Goal: Task Accomplishment & Management: Manage account settings

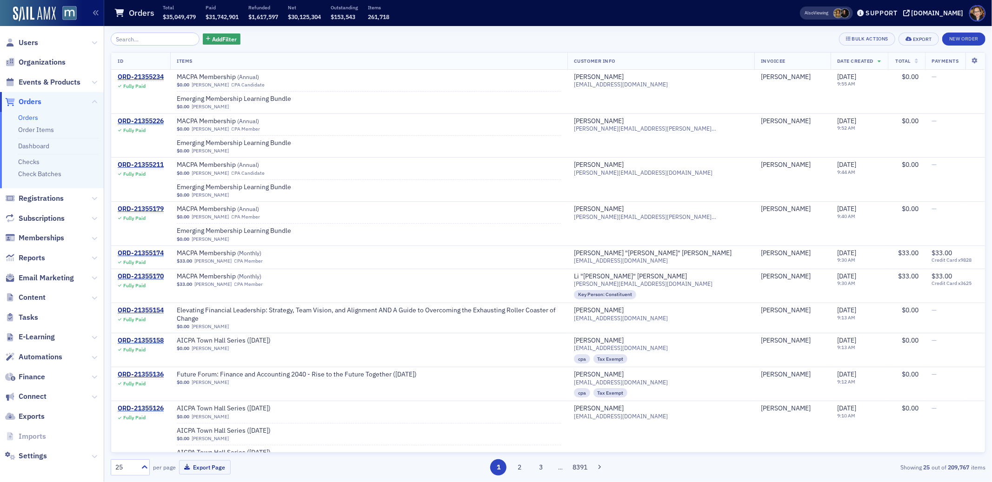
click at [25, 99] on span "Orders" at bounding box center [30, 102] width 23 height 10
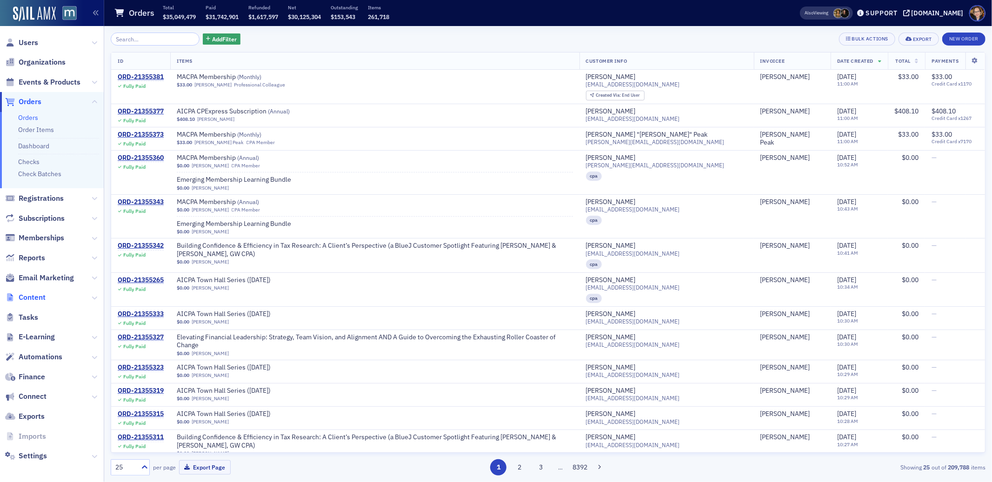
click at [39, 297] on span "Content" at bounding box center [32, 298] width 27 height 10
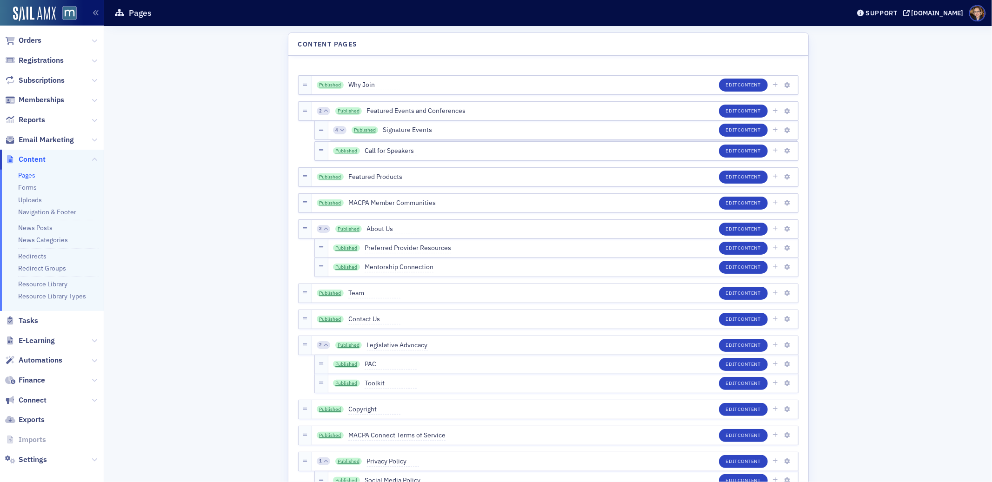
scroll to position [67, 0]
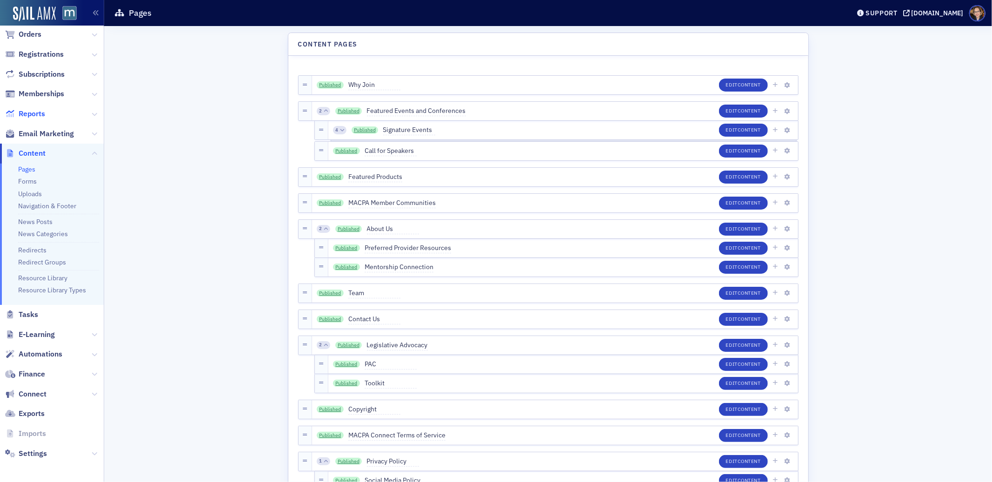
click at [30, 117] on span "Reports" at bounding box center [32, 114] width 27 height 10
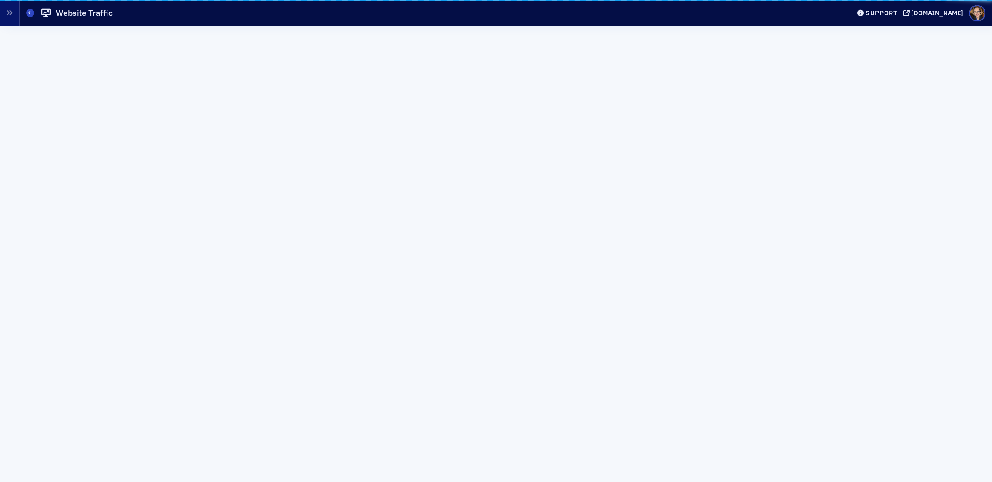
scroll to position [63, 0]
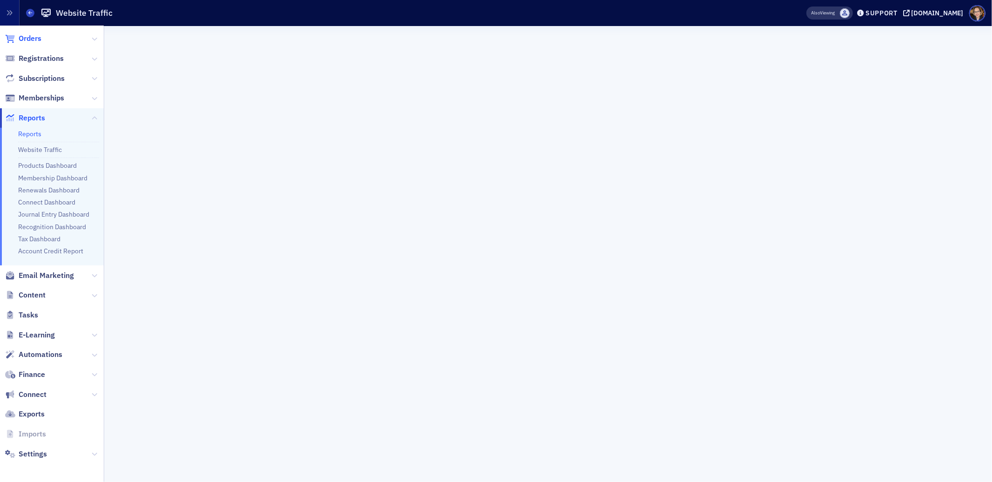
click at [32, 38] on span "Orders" at bounding box center [30, 38] width 23 height 10
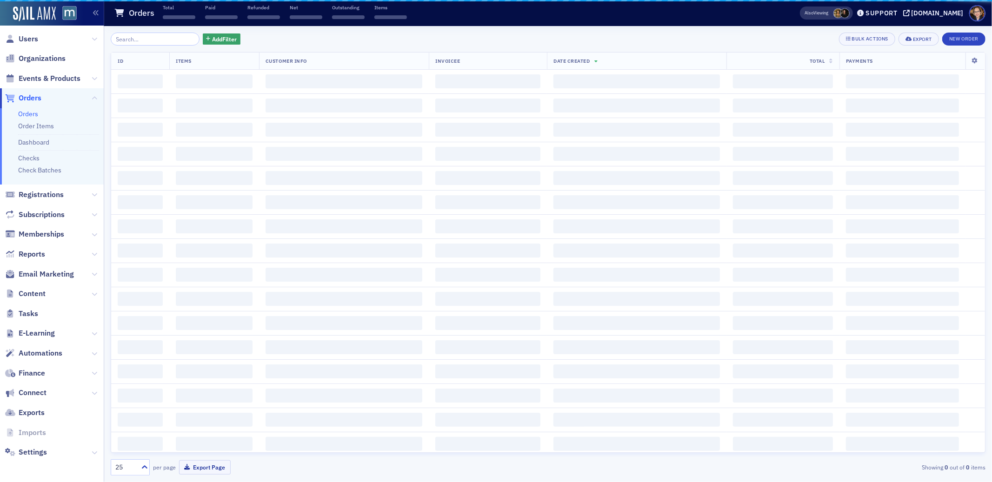
scroll to position [2, 0]
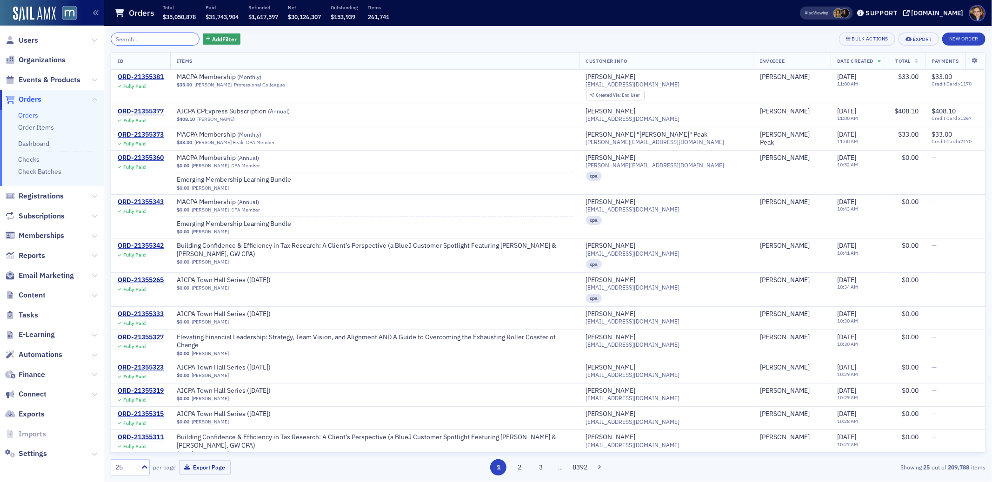
scroll to position [2, 0]
click at [45, 300] on span "Content" at bounding box center [32, 298] width 27 height 10
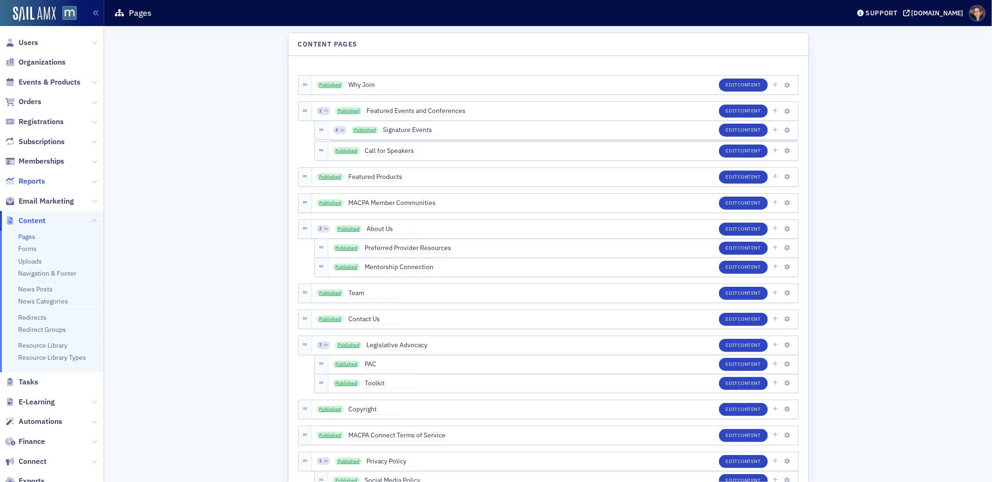
click at [31, 182] on span "Reports" at bounding box center [32, 181] width 27 height 10
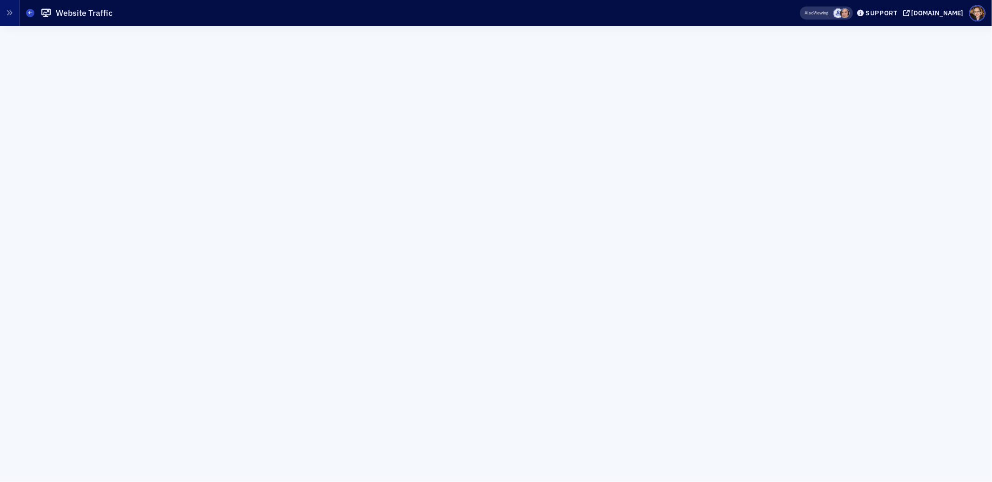
drag, startPoint x: 24, startPoint y: 11, endPoint x: 29, endPoint y: 12, distance: 5.2
click at [24, 12] on header "Reports Website Traffic Also Viewing Support macpa.org" at bounding box center [496, 13] width 992 height 26
click at [29, 12] on icon at bounding box center [30, 13] width 4 height 4
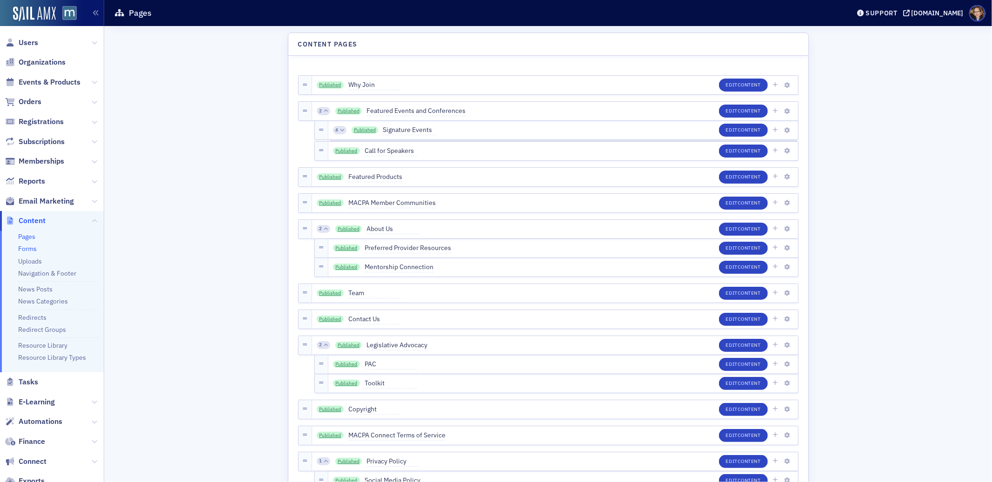
click at [31, 247] on link "Forms" at bounding box center [27, 249] width 19 height 8
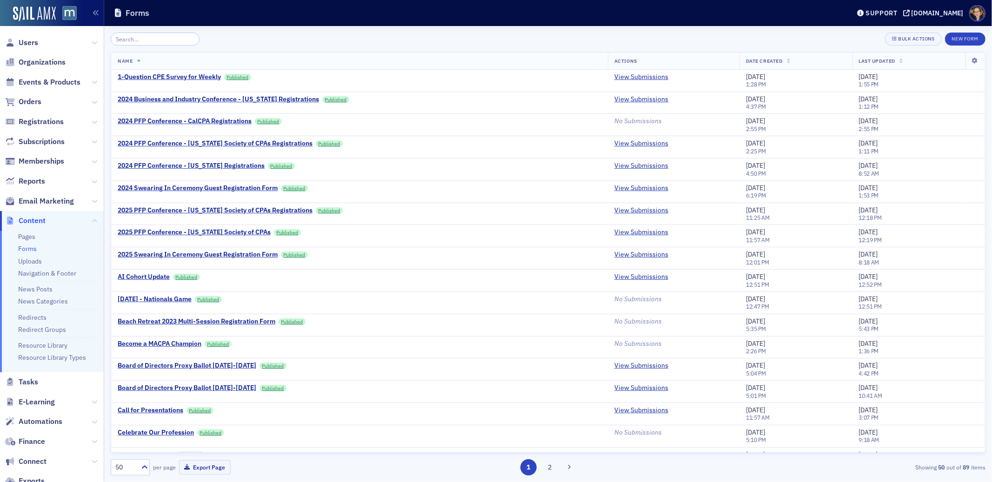
click at [163, 36] on input "search" at bounding box center [155, 39] width 89 height 13
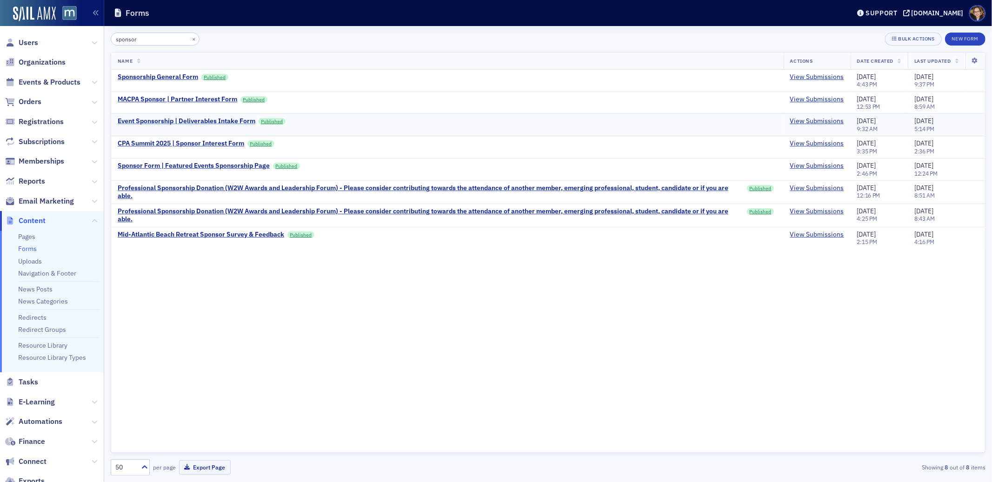
type input "sponsor"
click at [198, 119] on div "Event Sponsorship | Deliverables Intake Form" at bounding box center [187, 121] width 138 height 8
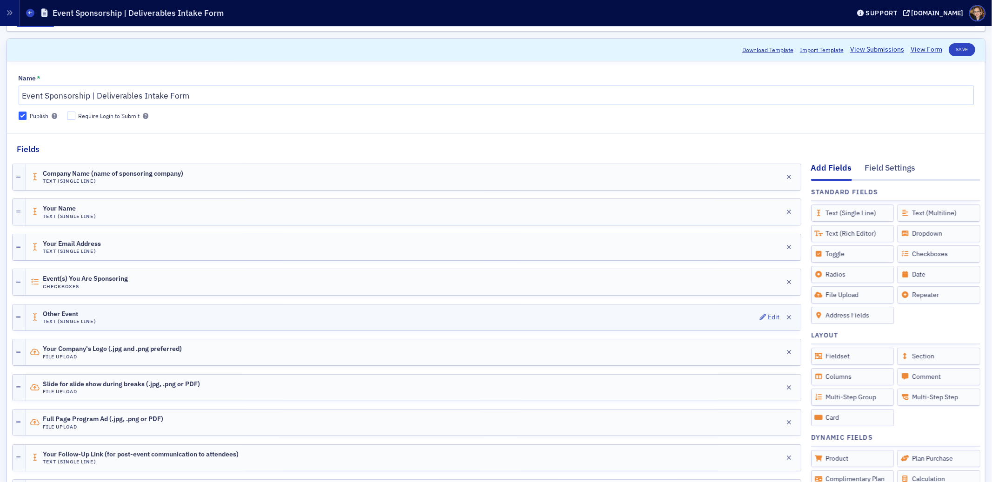
scroll to position [87, 0]
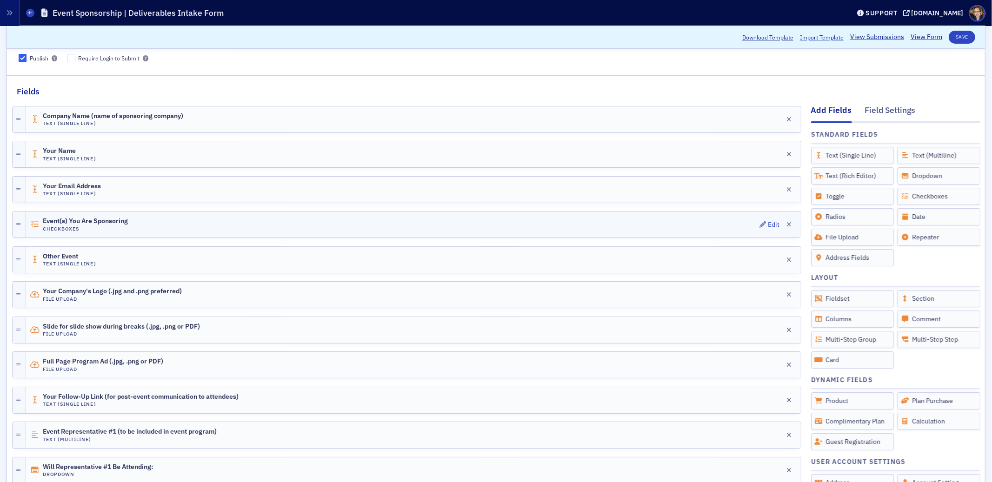
click at [264, 221] on div "Event(s) You Are Sponsoring Checkboxes Edit" at bounding box center [413, 225] width 775 height 26
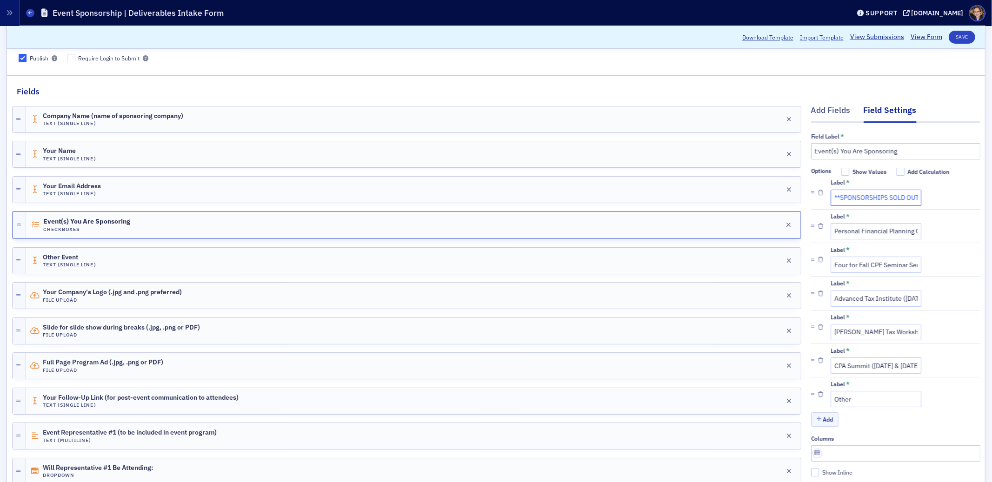
click at [895, 200] on input "**SPONSORSHIPS SOLD OUT** Mid-Atlantic Beach Retreat (June 23-25, 2025)" at bounding box center [876, 198] width 91 height 16
click at [818, 191] on icon "button" at bounding box center [820, 193] width 5 height 6
click at [867, 268] on input "Advanced Tax Institute (November 17-20, 2025)" at bounding box center [876, 265] width 91 height 16
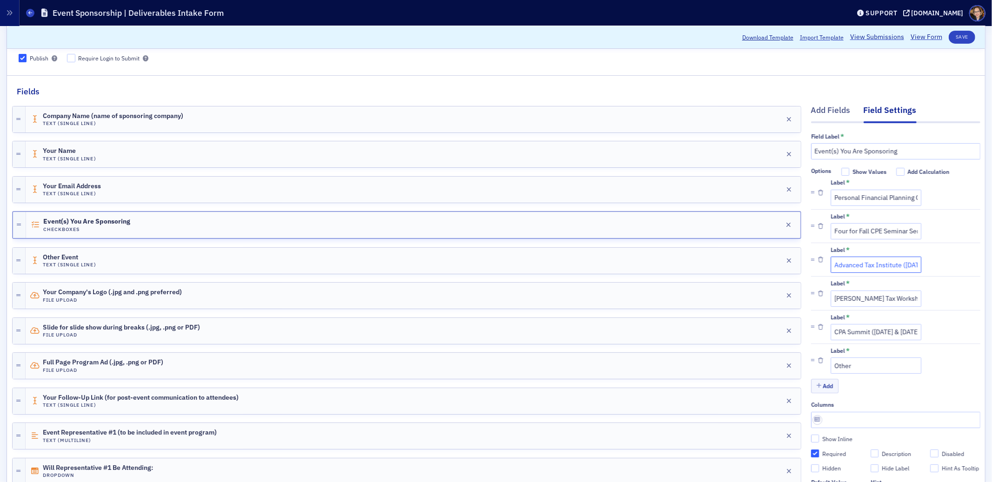
click at [867, 268] on input "Advanced Tax Institute (November 17-20, 2025)" at bounding box center [876, 265] width 91 height 16
click at [848, 267] on input "Advanced Tax Institute (November 17-20, 2025)" at bounding box center [876, 265] width 91 height 16
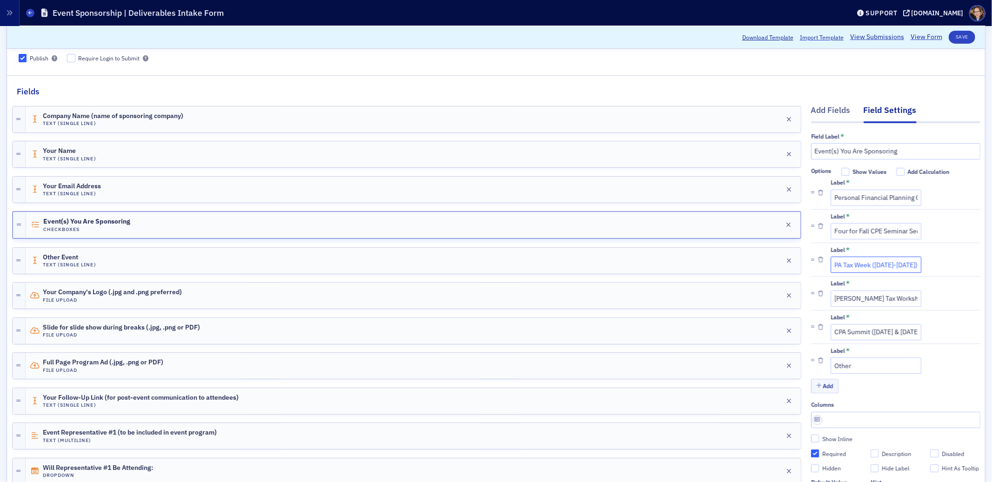
scroll to position [0, 56]
type input "MACPA Tax Week (November 17-21, 2025)"
click at [882, 302] on input "Don Farmer's Tax Workshops (November 19-20, 2025 & December 18, 2025)" at bounding box center [876, 299] width 91 height 16
click at [818, 294] on icon "button" at bounding box center [820, 294] width 5 height 6
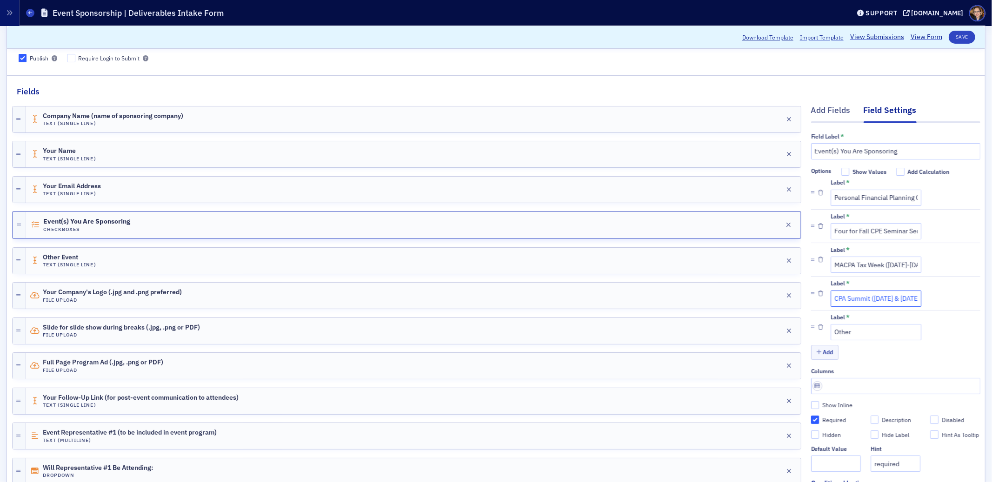
click at [876, 304] on input "CPA Summit (December 2 & 3, 2025)" at bounding box center [876, 299] width 91 height 16
click at [954, 35] on button "Save" at bounding box center [962, 37] width 27 height 13
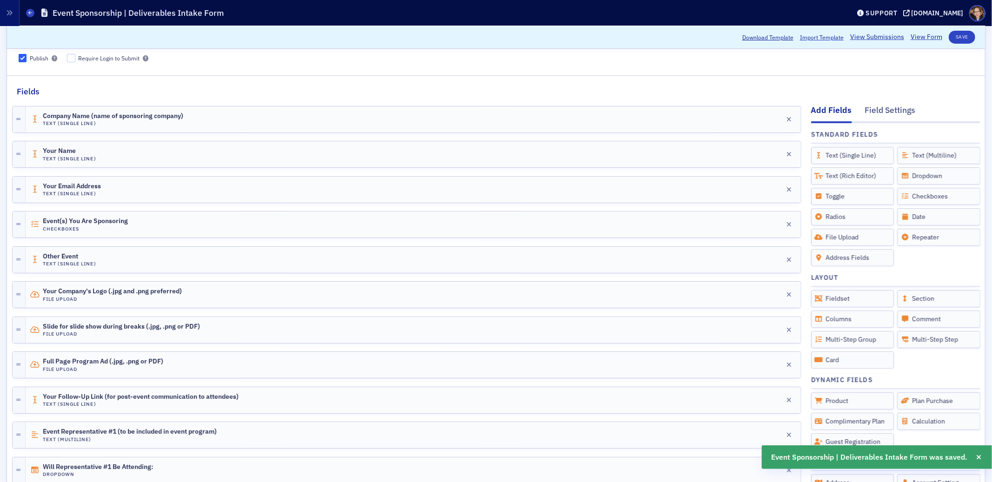
click at [912, 36] on link "View Form" at bounding box center [927, 38] width 32 height 10
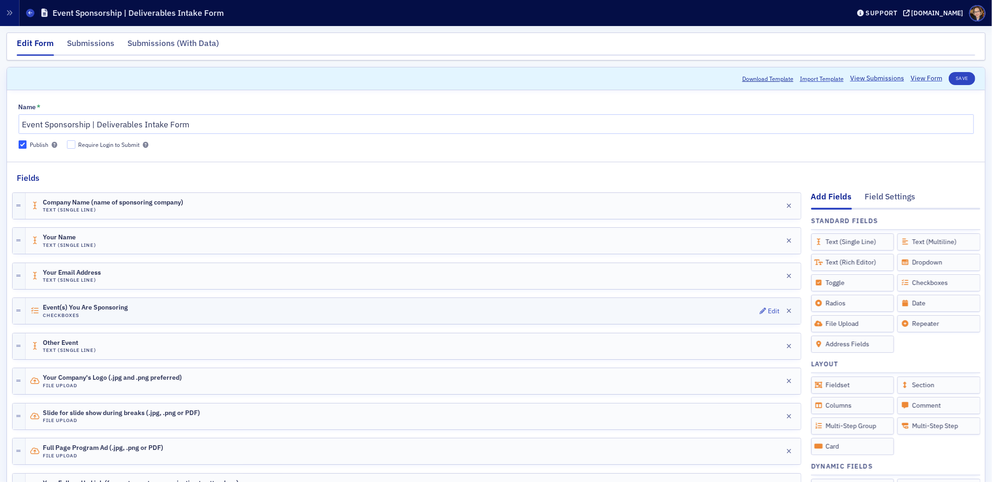
click at [178, 313] on div "Event(s) You Are Sponsoring Checkboxes Edit" at bounding box center [413, 311] width 775 height 26
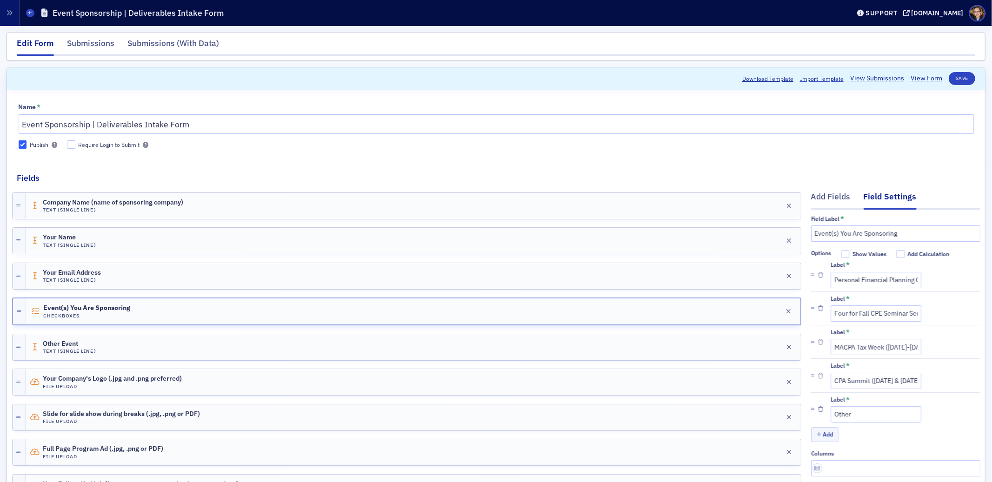
scroll to position [16, 0]
click at [814, 428] on button "Add" at bounding box center [825, 435] width 28 height 14
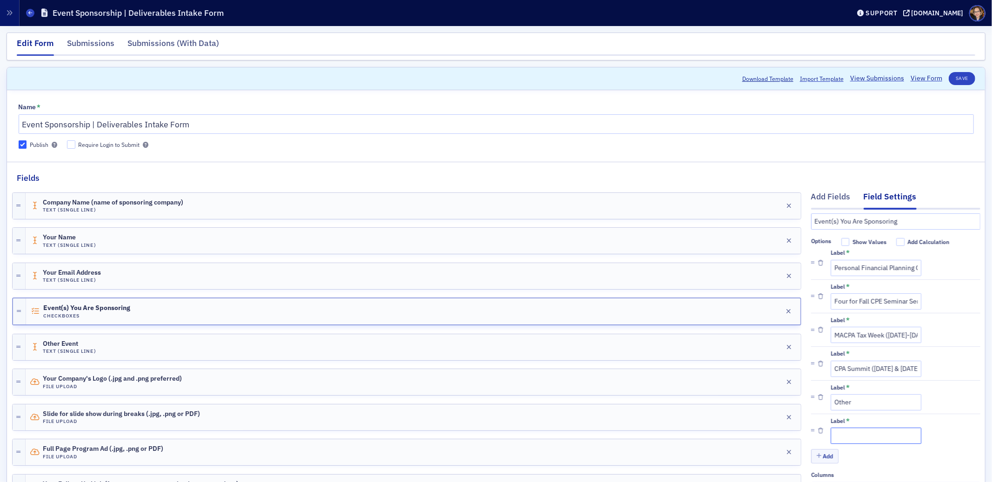
click at [845, 439] on input "Label *" at bounding box center [876, 436] width 91 height 16
paste input "1040 Fast Track | [DATE]-[DATE]"
drag, startPoint x: 833, startPoint y: 440, endPoint x: 860, endPoint y: 449, distance: 28.5
click at [834, 440] on input "1040 Fast Track | [DATE]-[DATE]" at bounding box center [876, 436] width 91 height 16
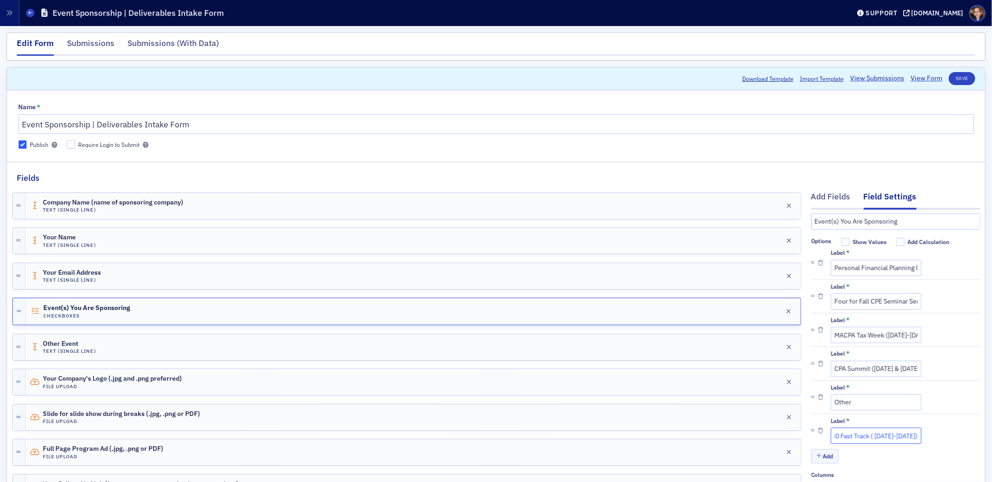
scroll to position [0, 47]
type input "1040 Fast Track ( October 16-17, 2025)"
click at [924, 438] on div "Label * 1040 Fast Track ( October 16-17, 2025)" at bounding box center [906, 431] width 150 height 27
click at [955, 434] on div "Label * 1040 Fast Track ( October 16-17, 2025)" at bounding box center [906, 431] width 150 height 27
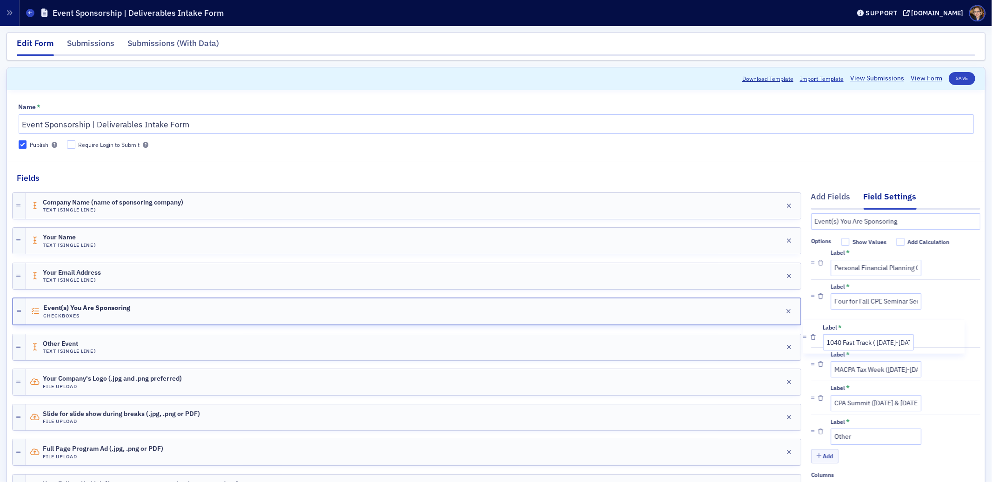
drag, startPoint x: 803, startPoint y: 432, endPoint x: 803, endPoint y: 333, distance: 98.6
click at [811, 333] on div "Label * Personal Financial Planning Conference (October 28, 2025) Label * Four …" at bounding box center [895, 346] width 169 height 201
click at [896, 337] on input "1040 Fast Track ( October 16-17, 2025)" at bounding box center [876, 335] width 91 height 16
click at [890, 307] on input "Four for Fall CPE Seminar Series (November 12-13, 2025)" at bounding box center [876, 302] width 91 height 16
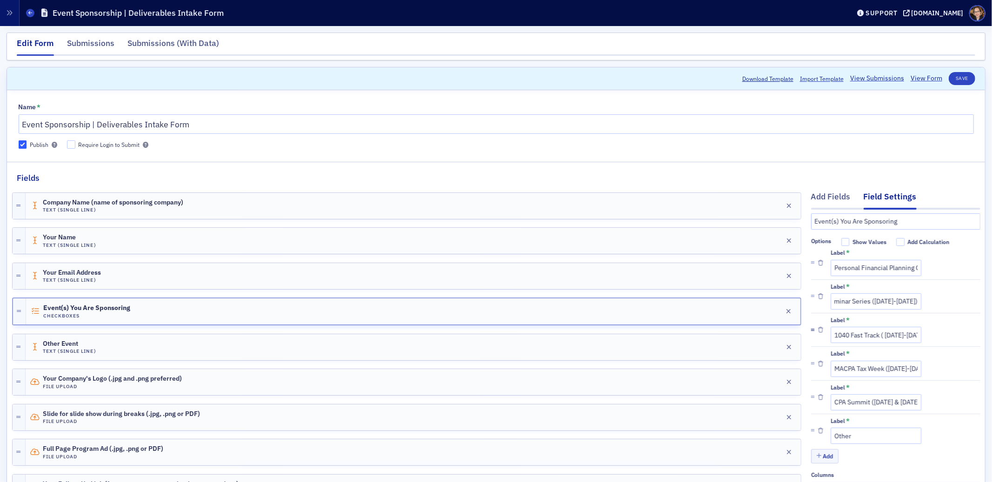
scroll to position [0, 0]
drag, startPoint x: 805, startPoint y: 331, endPoint x: 809, endPoint y: 294, distance: 37.0
click at [811, 294] on div "Label * Personal Financial Planning Conference (October 28, 2025) Label * Four …" at bounding box center [895, 346] width 169 height 201
drag, startPoint x: 805, startPoint y: 297, endPoint x: 809, endPoint y: 267, distance: 30.0
click at [811, 267] on div "Label * Personal Financial Planning Conference (October 28, 2025) Label * 1040 …" at bounding box center [895, 346] width 169 height 201
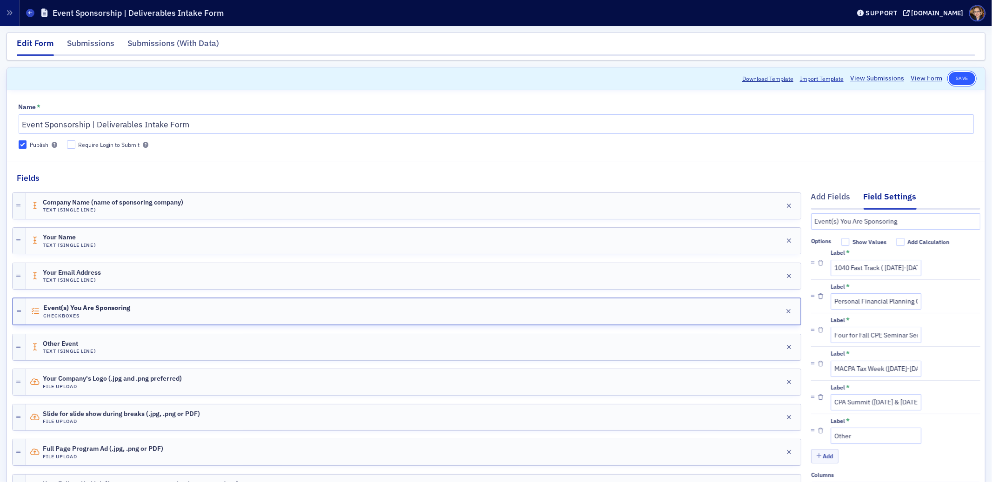
click at [951, 75] on button "Save" at bounding box center [962, 78] width 27 height 13
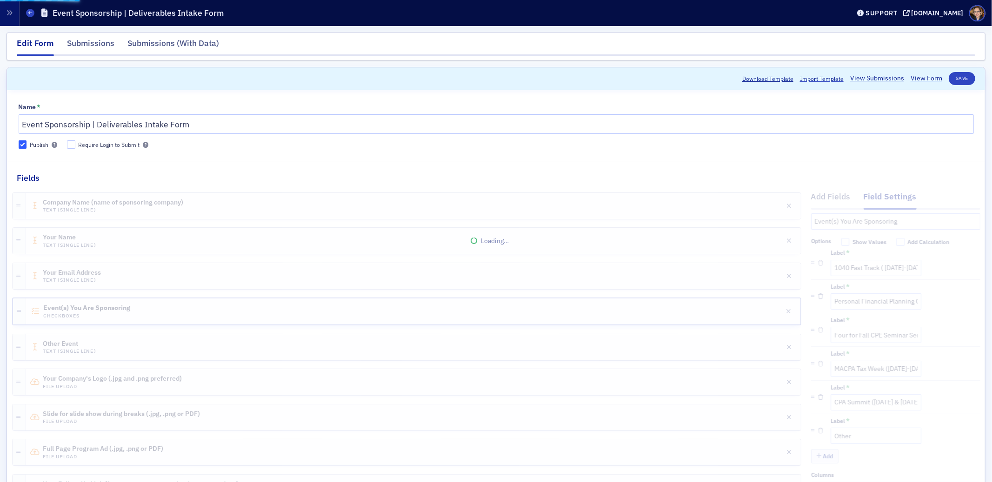
click at [919, 77] on link "View Form" at bounding box center [927, 79] width 32 height 10
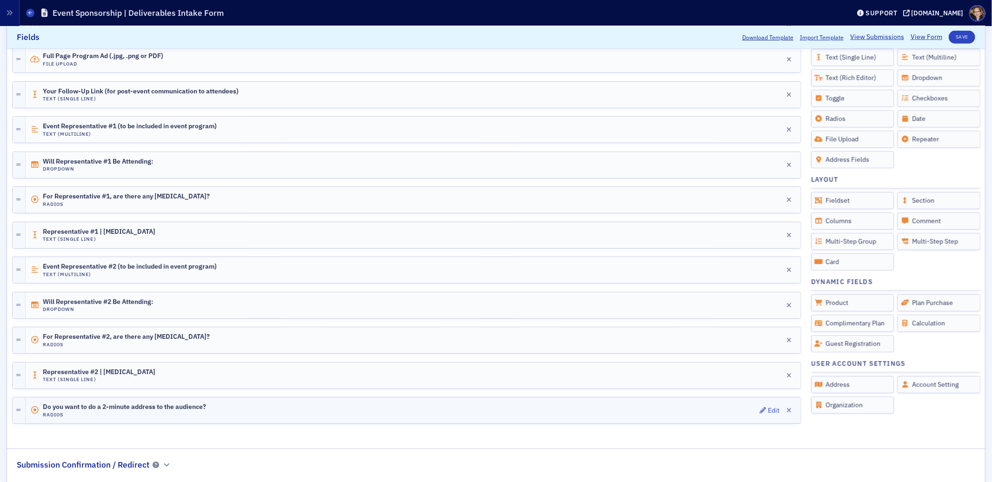
scroll to position [394, 0]
click at [704, 129] on div "Event Representative #1 (to be included in event program) Text (Multiline) Edit" at bounding box center [413, 128] width 775 height 26
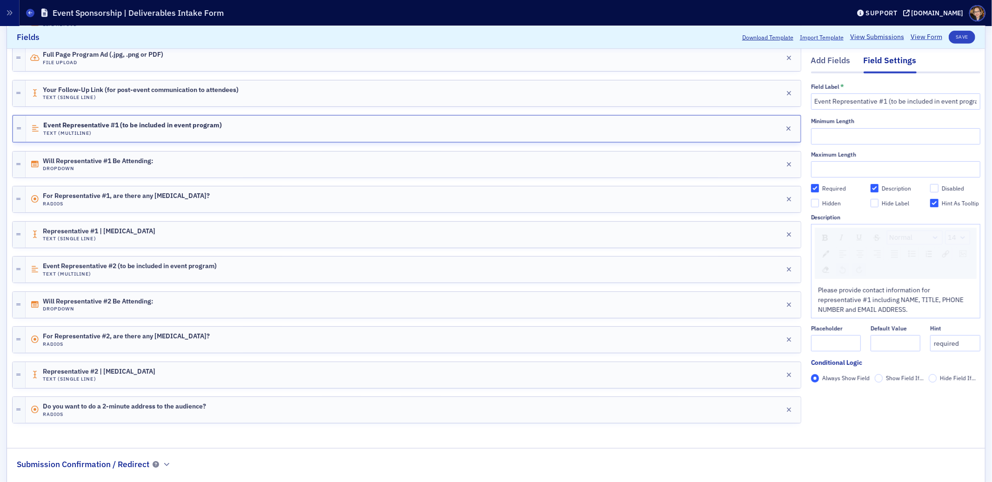
click at [198, 436] on fieldset "Fields Add Fields Field Settings Field Label * Event Representative #1 (to be i…" at bounding box center [496, 105] width 978 height 674
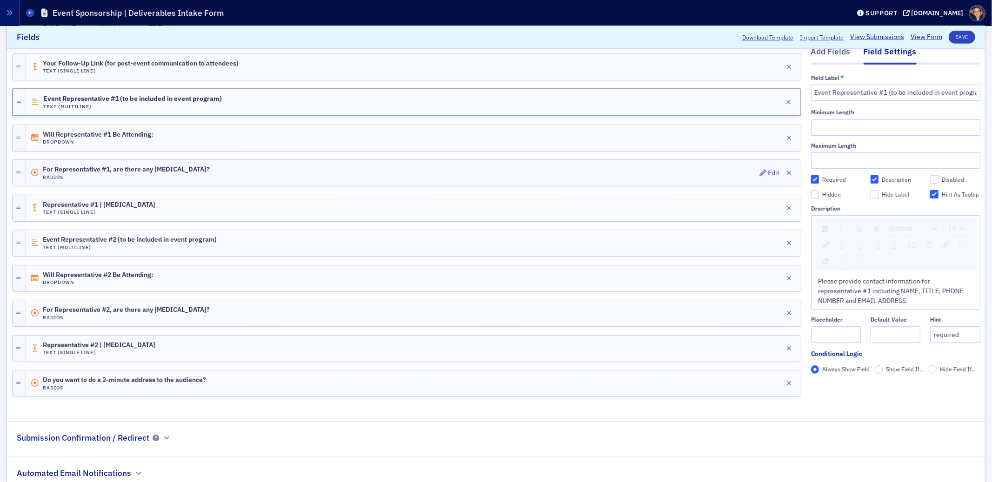
scroll to position [358, 0]
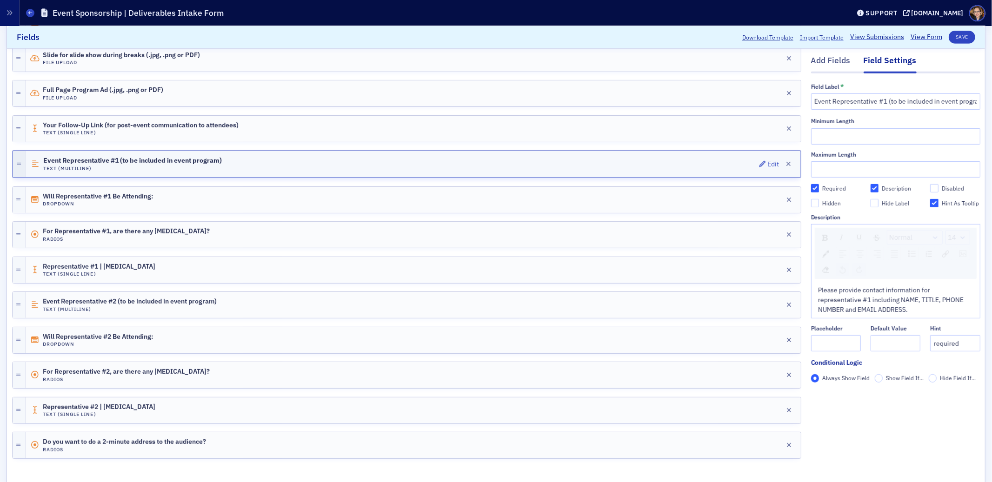
click at [18, 167] on icon at bounding box center [19, 164] width 4 height 5
click at [186, 161] on span "Event Representative #1 (to be included in event program)" at bounding box center [132, 160] width 179 height 7
click at [768, 165] on div "Edit" at bounding box center [774, 164] width 12 height 5
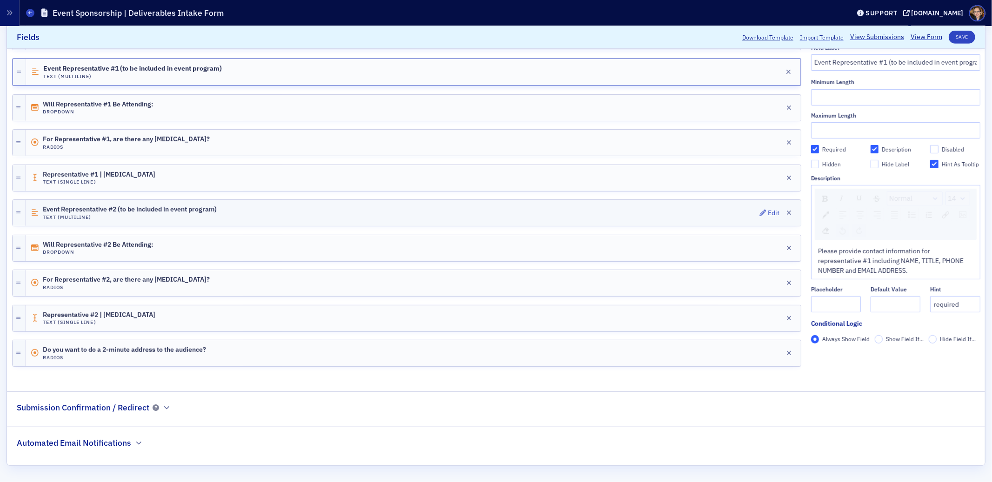
scroll to position [112, 0]
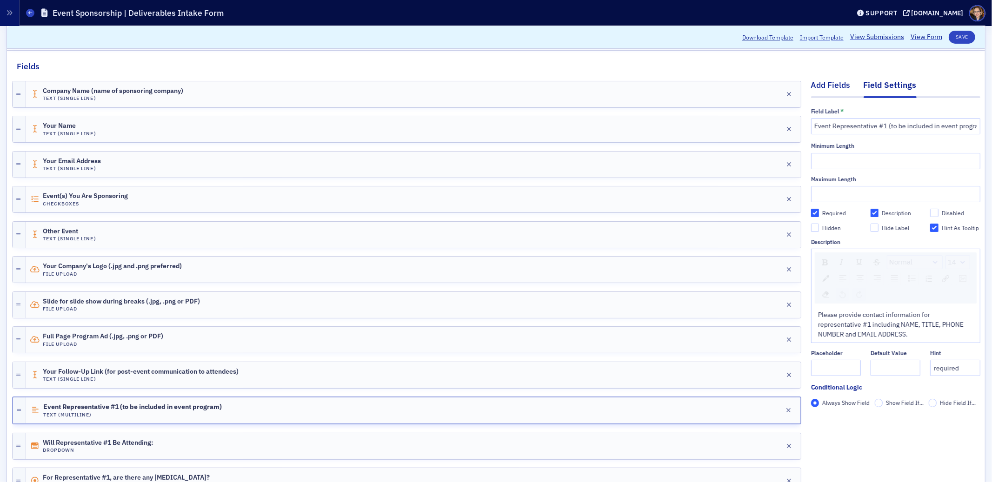
click at [819, 86] on div "Add Fields" at bounding box center [831, 87] width 40 height 17
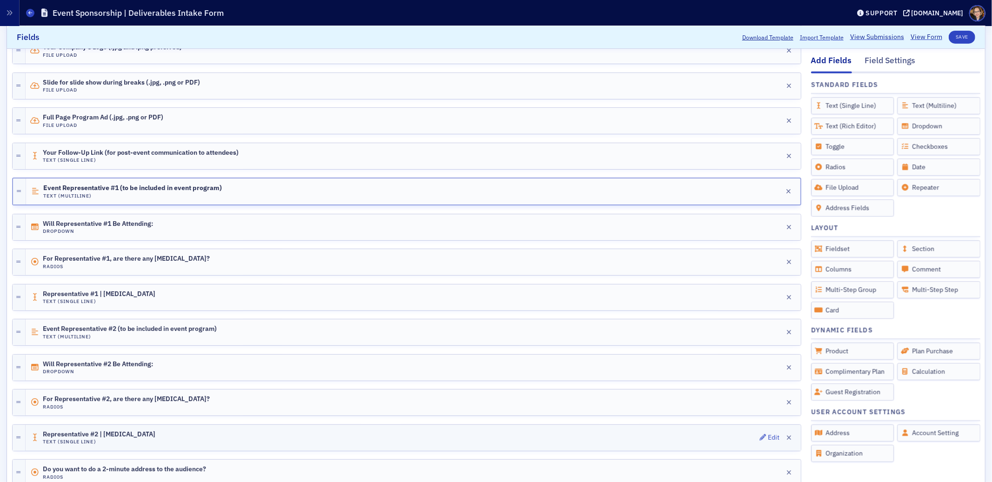
scroll to position [382, 0]
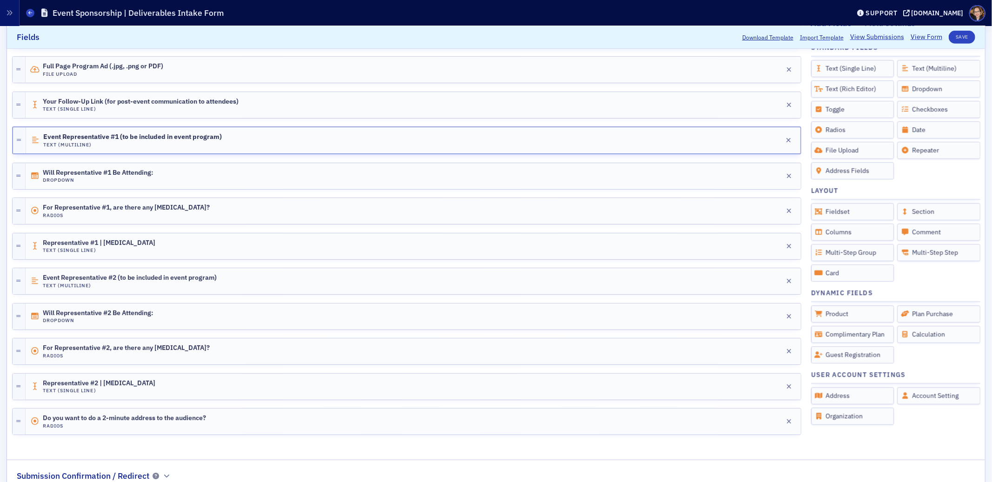
click at [155, 445] on div "Company Name (name of sponsoring company) Text (Single Line) Edit Your Name Tex…" at bounding box center [406, 124] width 789 height 645
click at [901, 69] on div "Text (Multiline)" at bounding box center [938, 68] width 83 height 17
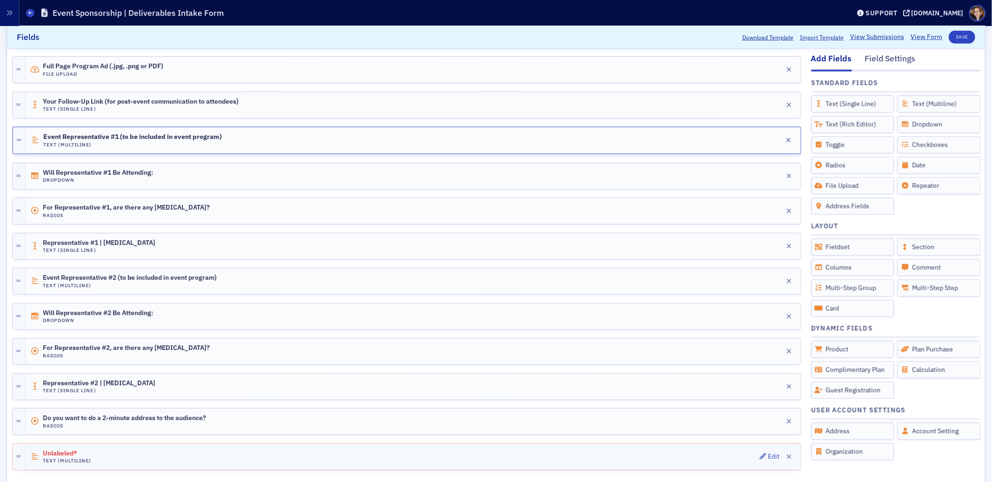
click at [177, 455] on div "Unlabeled* Text (Multiline) Edit" at bounding box center [413, 457] width 775 height 26
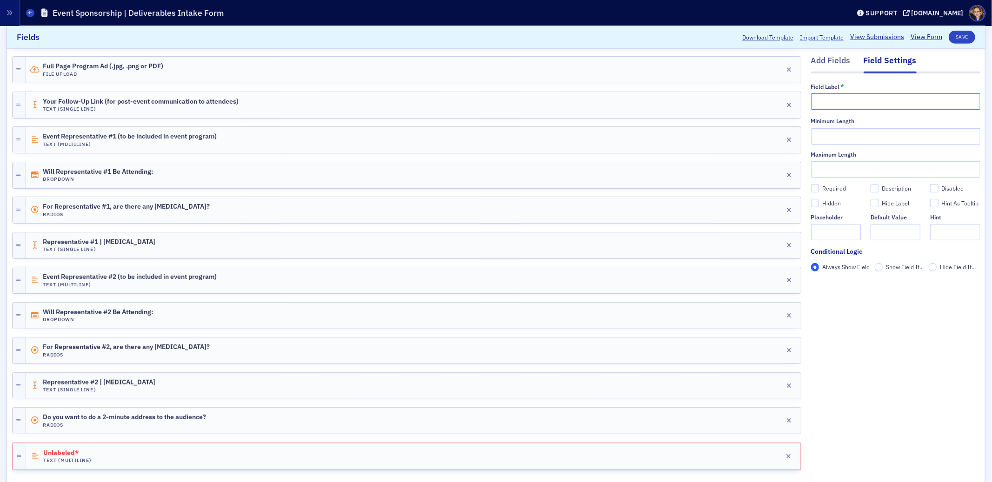
click at [831, 100] on input "text" at bounding box center [895, 102] width 169 height 16
type input "Event Representative #3 (additional charge will apply)"
click at [80, 137] on span "Event Representative #1 (to be included in event program)" at bounding box center [130, 136] width 174 height 7
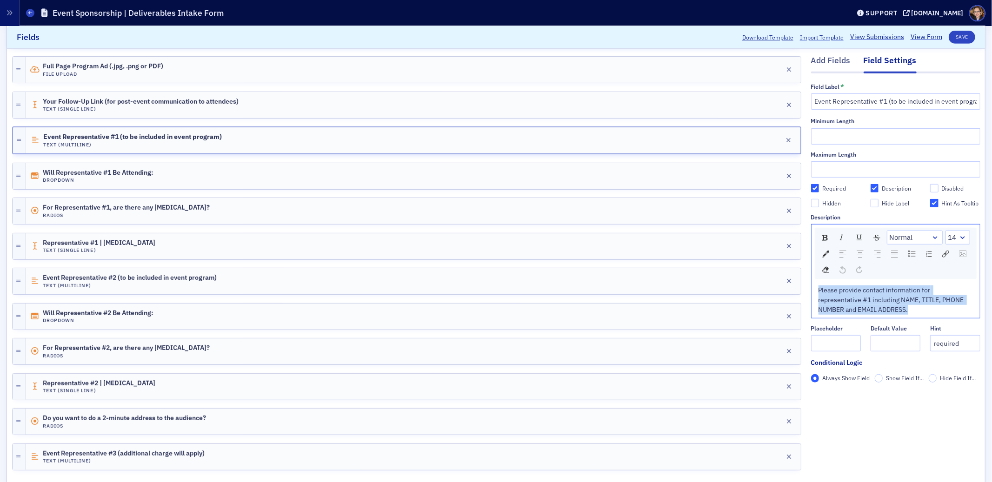
drag, startPoint x: 812, startPoint y: 292, endPoint x: 935, endPoint y: 312, distance: 124.4
click at [935, 312] on div "Please provide contact information for representative #1 including NAME, TITLE,…" at bounding box center [896, 300] width 155 height 29
copy span "Please provide contact information for representative #1 including NAME, TITLE,…"
checkbox input "true"
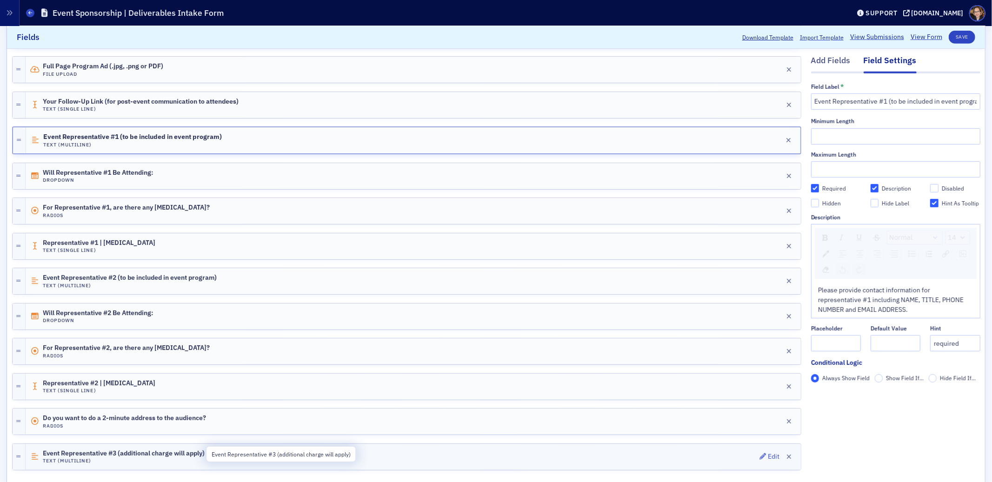
click at [157, 455] on span "Event Representative #3 (additional charge will apply)" at bounding box center [124, 453] width 162 height 7
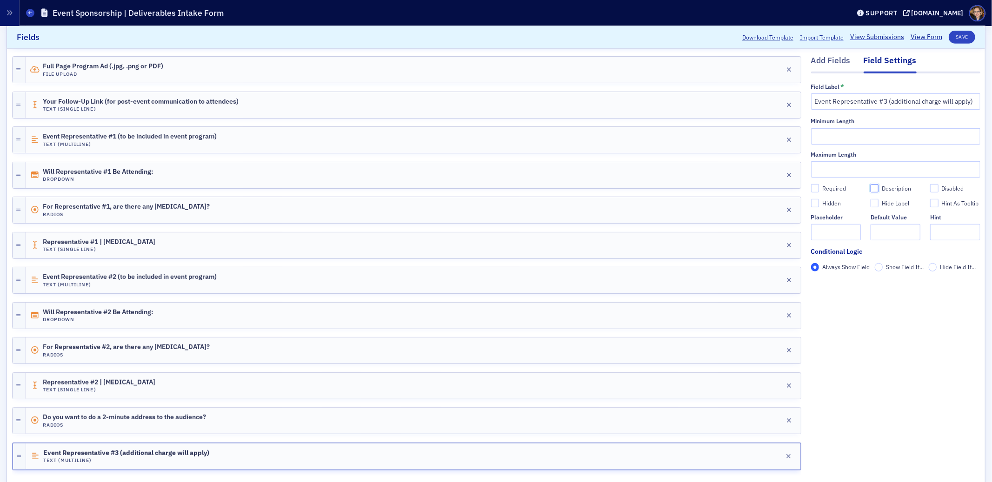
click at [871, 190] on input "Description" at bounding box center [875, 188] width 8 height 8
checkbox input "true"
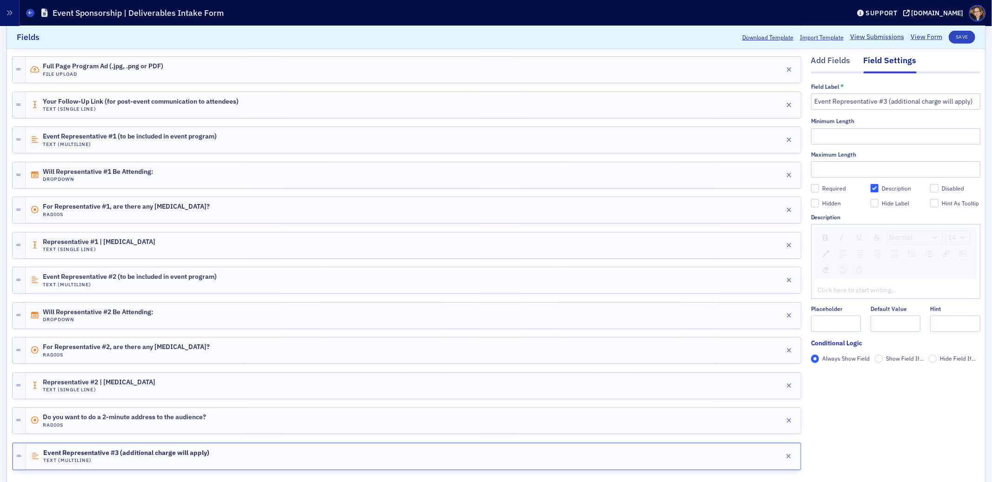
click at [845, 288] on div "rdw-editor" at bounding box center [896, 291] width 155 height 10
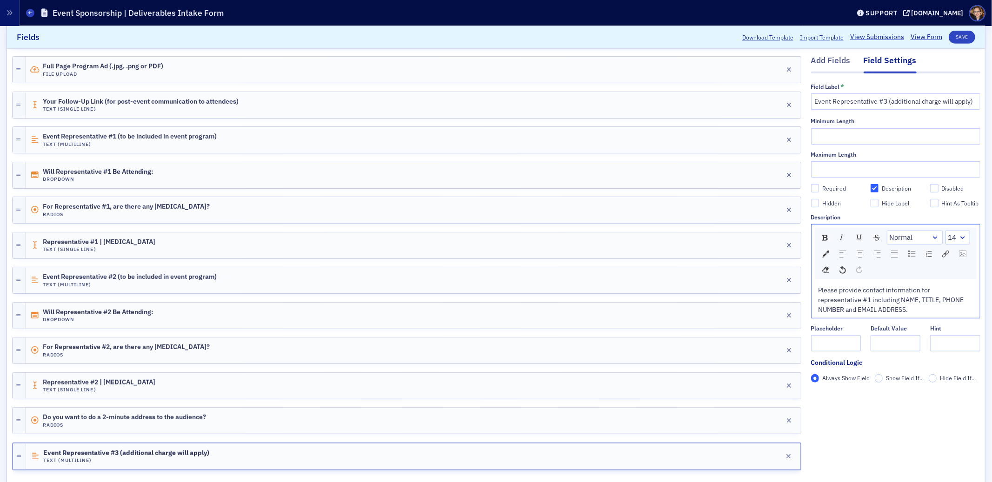
click at [818, 291] on div "Please provide contact information for representative #1 including NAME, TITLE,…" at bounding box center [895, 300] width 155 height 29
click at [833, 293] on span "Please provide contact information for representative #1 including NAME, TITLE,…" at bounding box center [892, 300] width 147 height 28
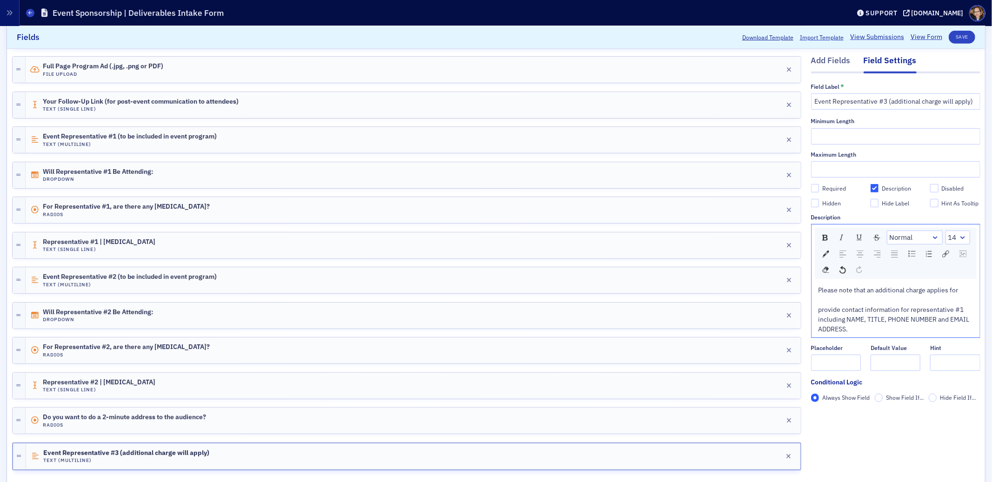
click at [860, 291] on span "Please note that an additional charge applies for" at bounding box center [889, 290] width 140 height 8
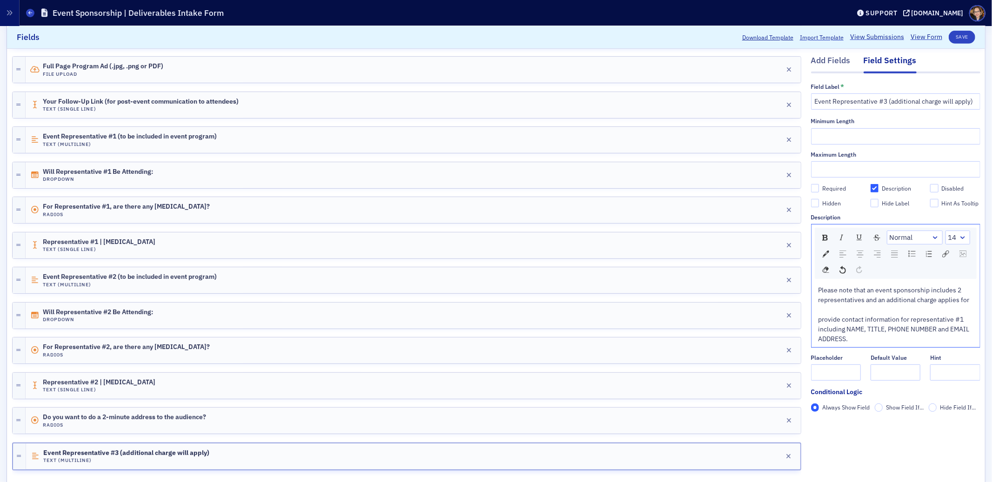
drag, startPoint x: 965, startPoint y: 302, endPoint x: 964, endPoint y: 309, distance: 7.0
click at [965, 302] on div "Please note that an event sponsorship includes 2 representatives and an additio…" at bounding box center [896, 296] width 155 height 20
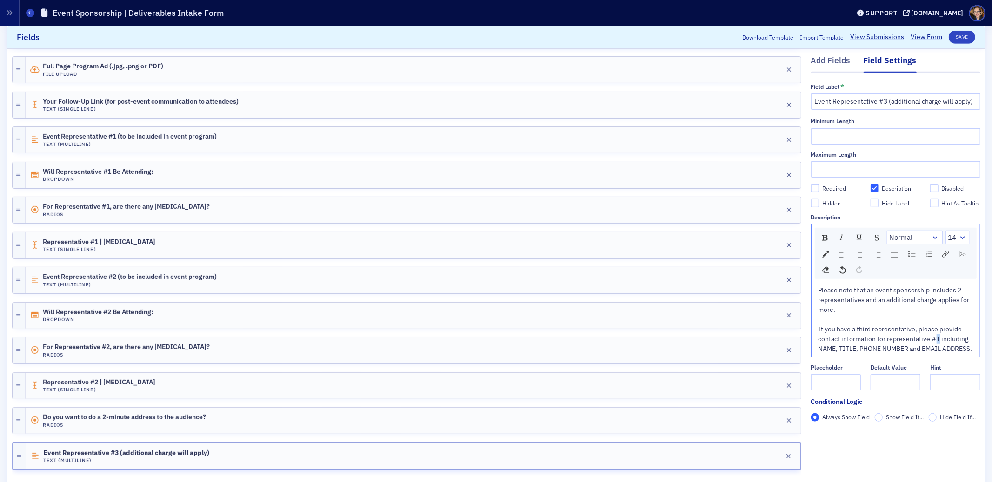
click at [932, 341] on span "Please note that an event sponsorship includes 2 representatives and an additio…" at bounding box center [896, 319] width 154 height 67
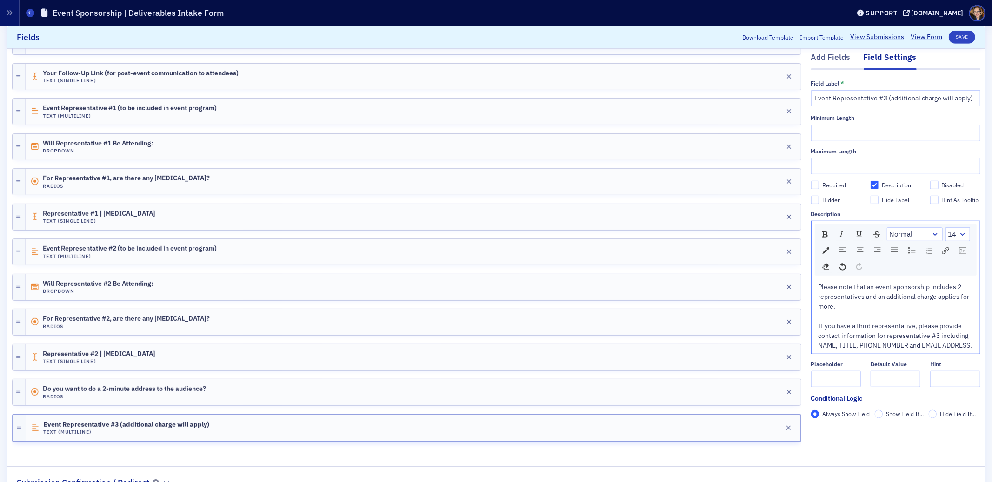
scroll to position [412, 0]
click at [863, 347] on div "Please note that an event sponsorship includes 2 representatives and an additio…" at bounding box center [896, 315] width 155 height 68
click at [165, 452] on div "Company Name (name of sponsoring company) Text (Single Line) Edit Your Name Tex…" at bounding box center [406, 113] width 789 height 680
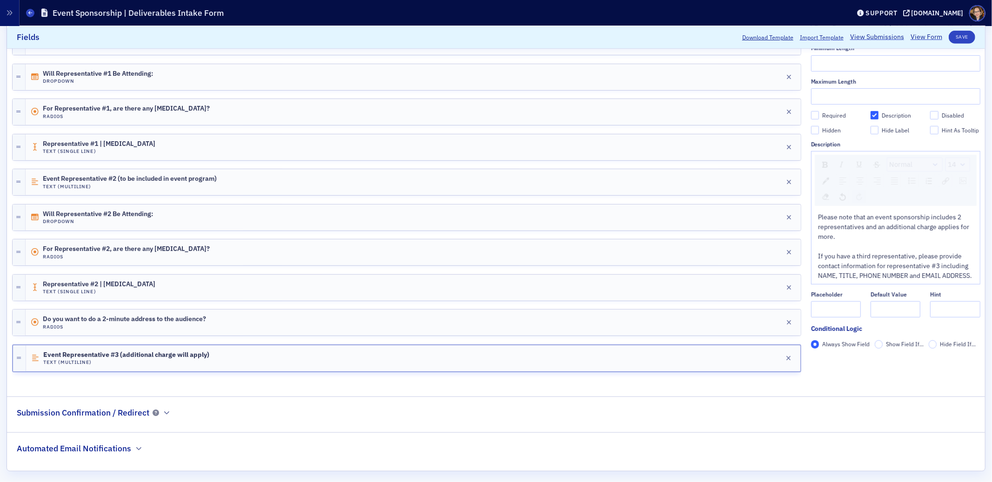
scroll to position [471, 0]
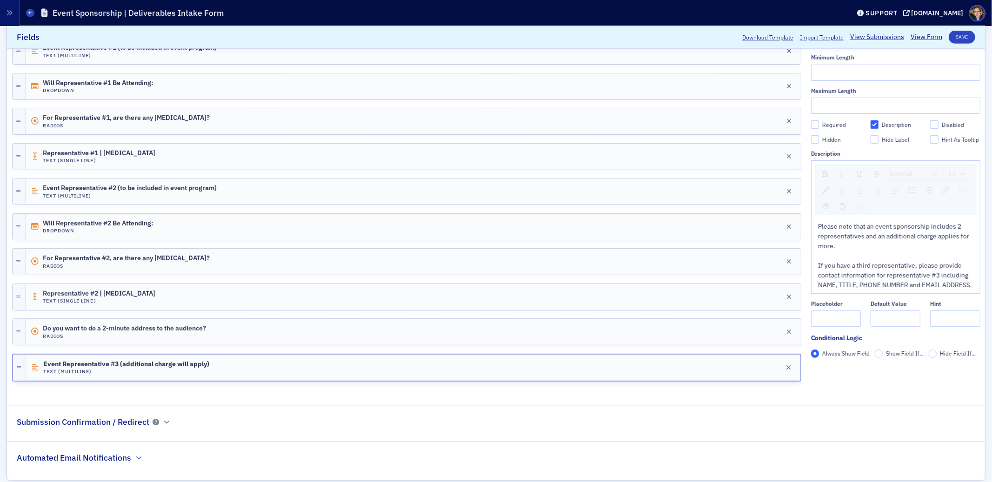
click at [283, 401] on div "Name * Event Sponsorship | Deliverables Intake Form Publish Require Login to Su…" at bounding box center [496, 49] width 978 height 861
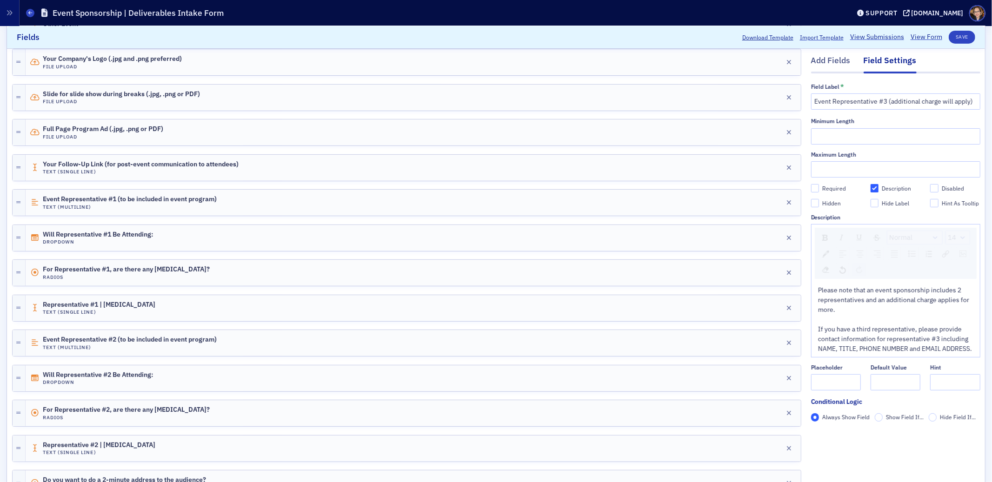
scroll to position [313, 0]
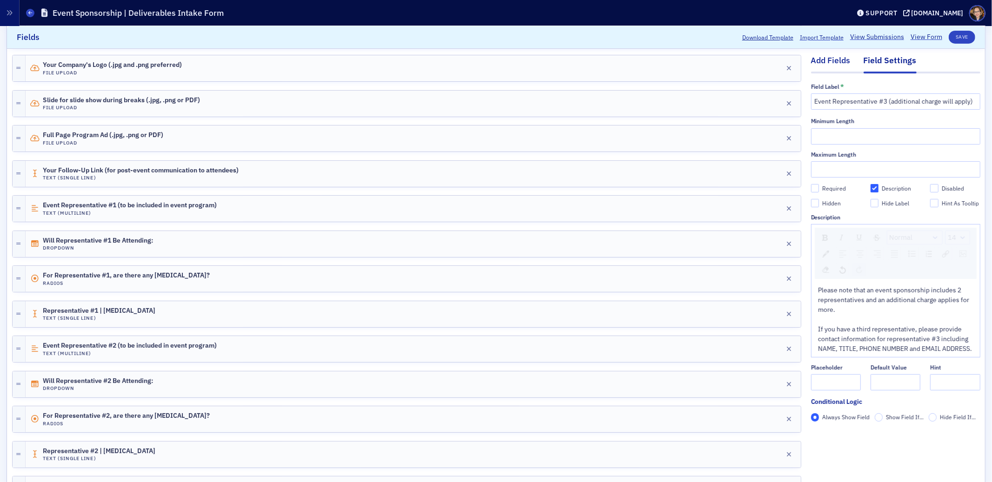
click at [830, 59] on div "Add Fields" at bounding box center [831, 63] width 40 height 17
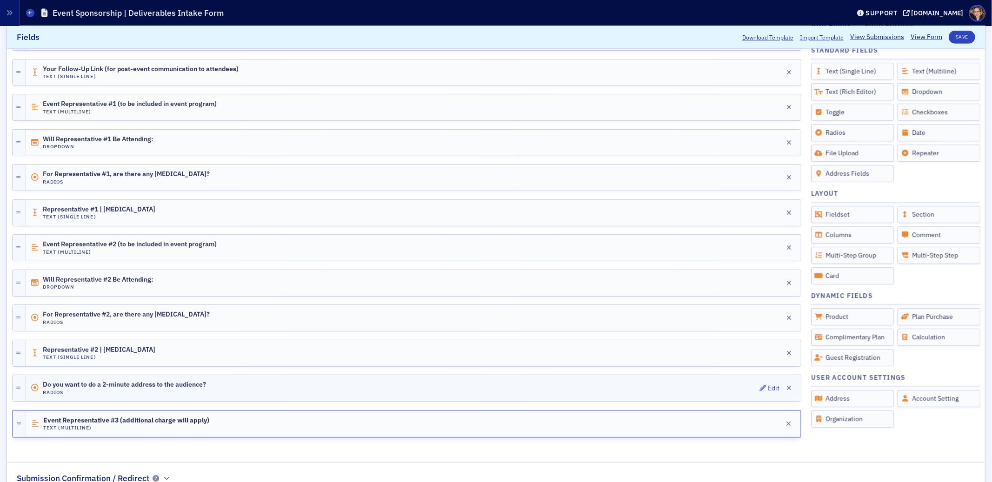
scroll to position [416, 0]
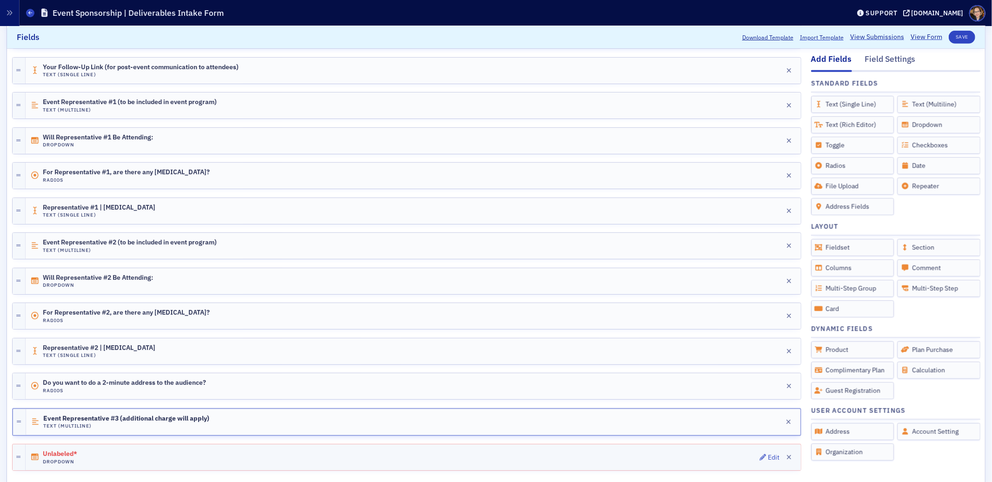
click at [177, 458] on div "Unlabeled* Dropdown Edit" at bounding box center [413, 458] width 775 height 26
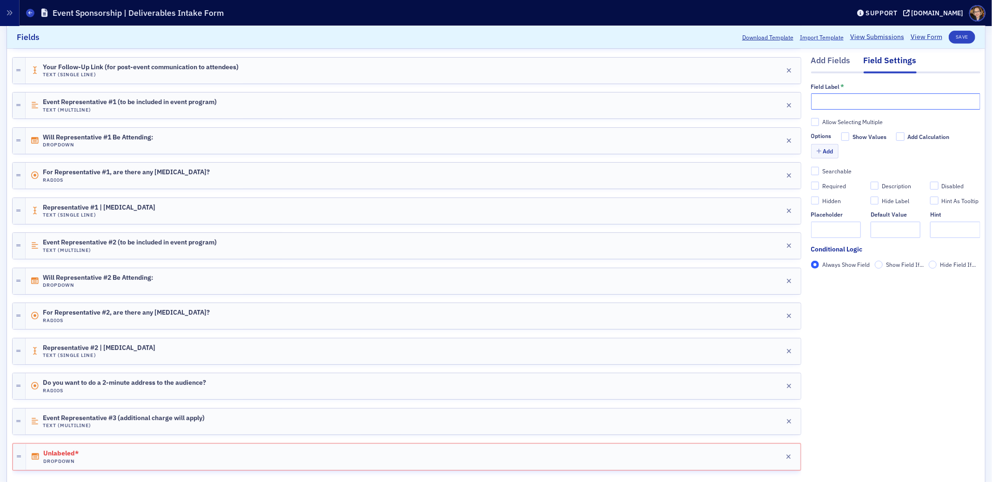
click at [832, 108] on input "text" at bounding box center [895, 102] width 169 height 16
type input "Will Event Representative #3 Be Attending:"
click at [110, 140] on span "Will Representative #1 Be Attending:" at bounding box center [98, 137] width 110 height 7
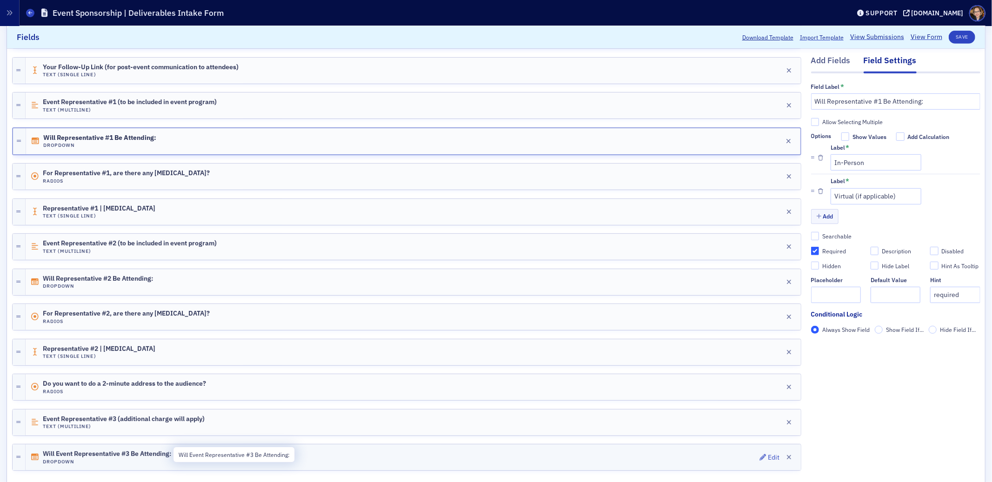
click at [138, 453] on span "Will Event Representative #3 Be Attending:" at bounding box center [107, 454] width 128 height 7
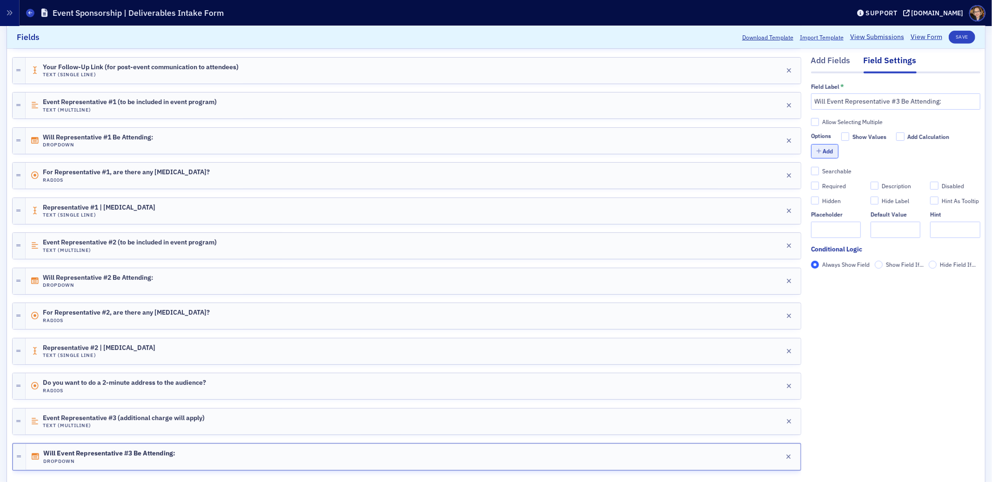
click at [817, 153] on button "Add" at bounding box center [825, 151] width 28 height 14
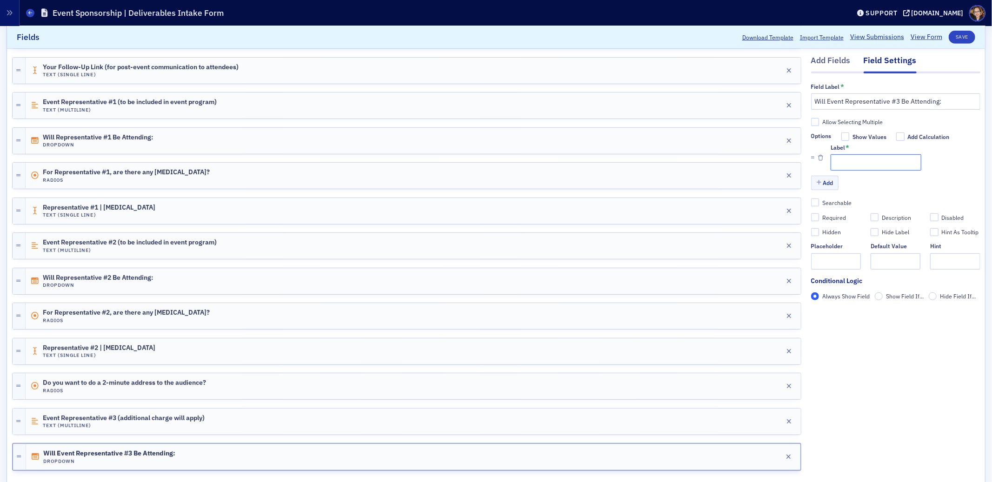
click at [870, 161] on input "Label *" at bounding box center [876, 163] width 91 height 16
type input "On-Person"
click at [819, 185] on button "Add" at bounding box center [825, 183] width 28 height 14
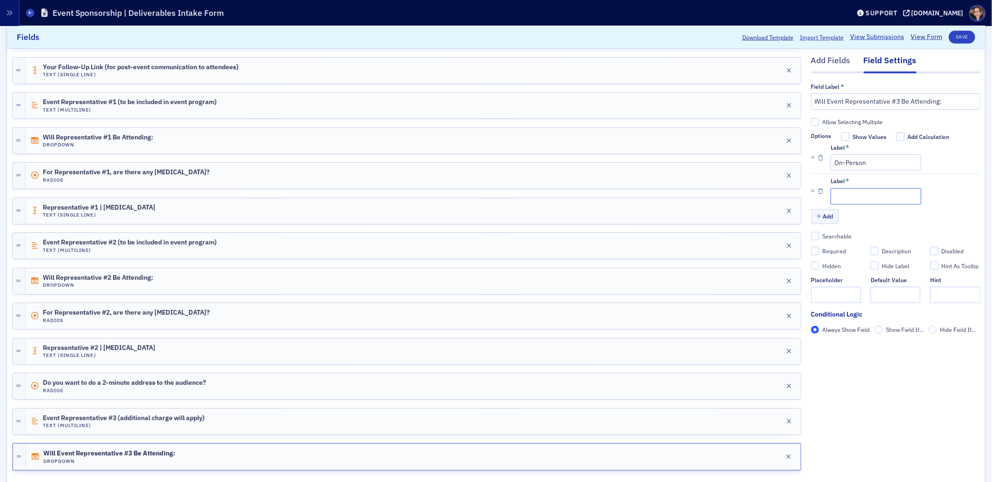
click at [845, 199] on input "Label *" at bounding box center [876, 196] width 91 height 16
type input "Virtual (if applicable)"
click at [129, 140] on span "Will Representative #1 Be Attending:" at bounding box center [98, 137] width 110 height 7
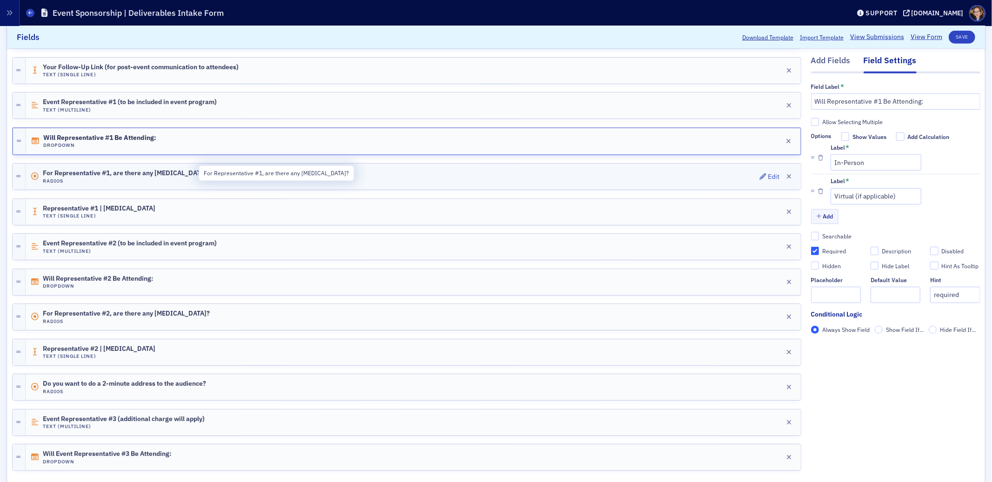
click at [122, 174] on span "For Representative #1, are there any food allergies?" at bounding box center [126, 173] width 167 height 7
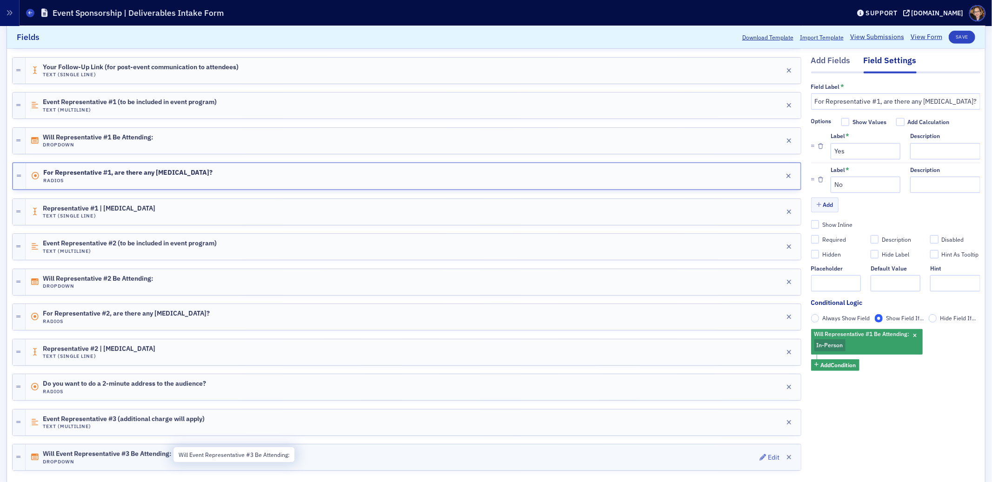
click at [127, 454] on span "Will Event Representative #3 Be Attending:" at bounding box center [107, 454] width 128 height 7
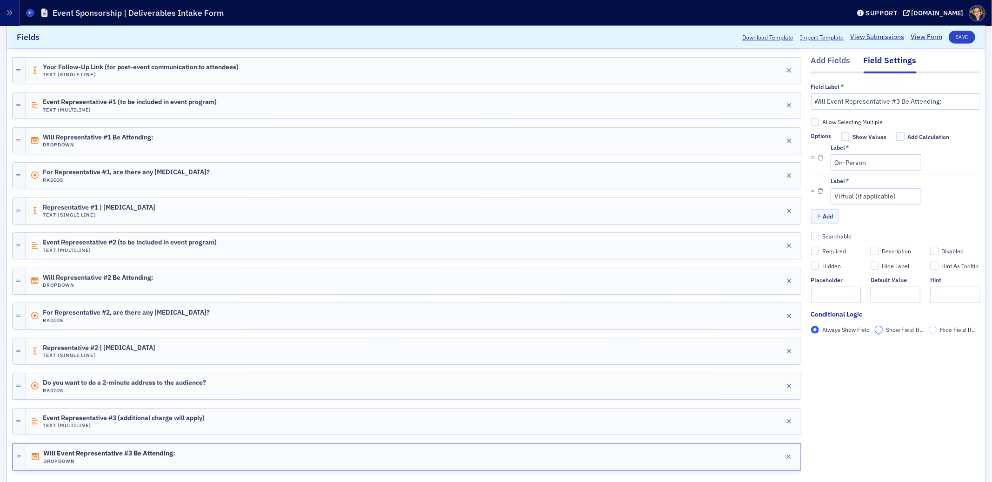
click at [875, 332] on input "Show Field If..." at bounding box center [879, 330] width 8 height 8
click at [845, 347] on span "Add Condition" at bounding box center [838, 346] width 35 height 8
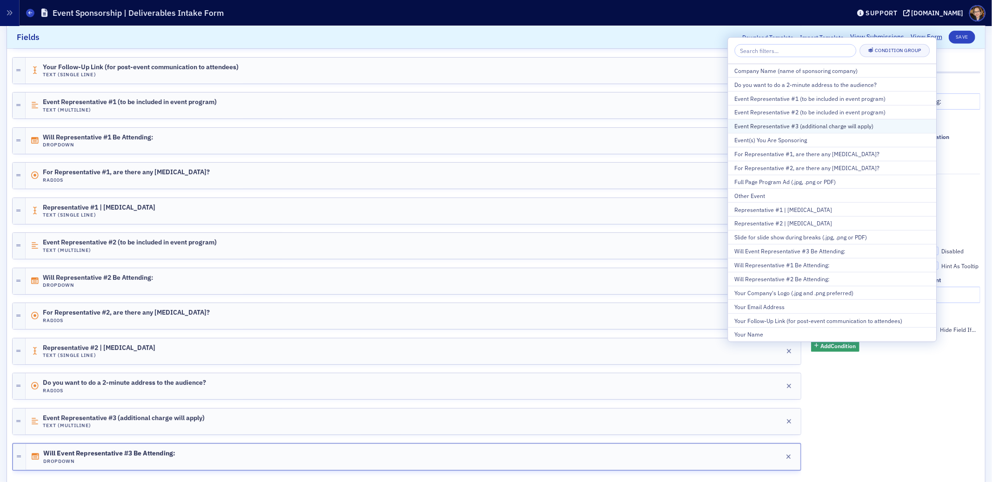
click at [794, 125] on div "Event Representative #3 (additional charge will apply)" at bounding box center [832, 126] width 195 height 8
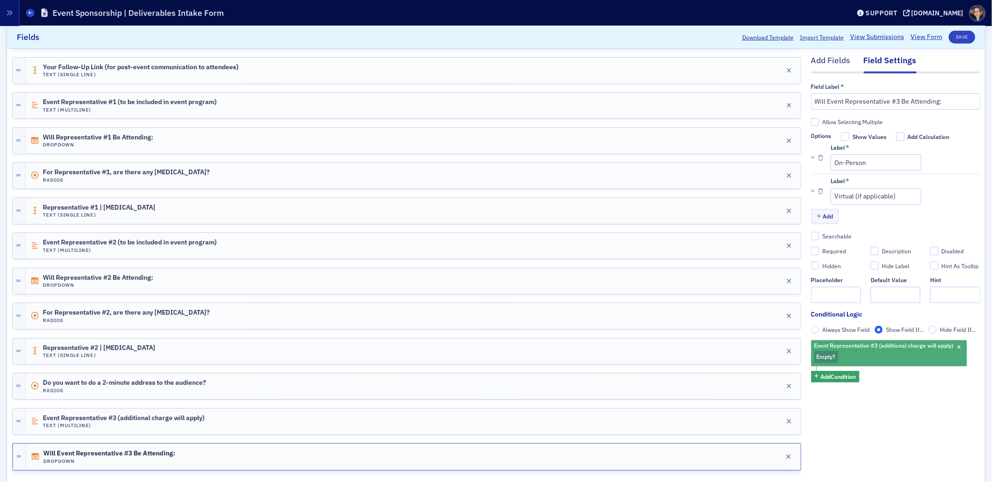
click at [822, 358] on span "Empty" at bounding box center [825, 356] width 16 height 7
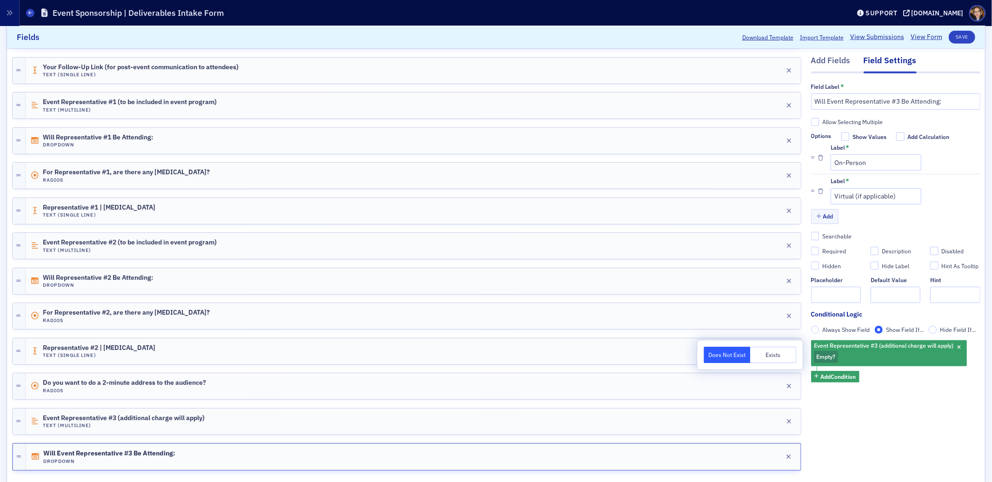
click at [772, 354] on button "Exists" at bounding box center [773, 355] width 47 height 16
click at [965, 406] on div "Field Label * Will Event Representative #3 Be Attending: Allow Selecting Multip…" at bounding box center [895, 246] width 169 height 344
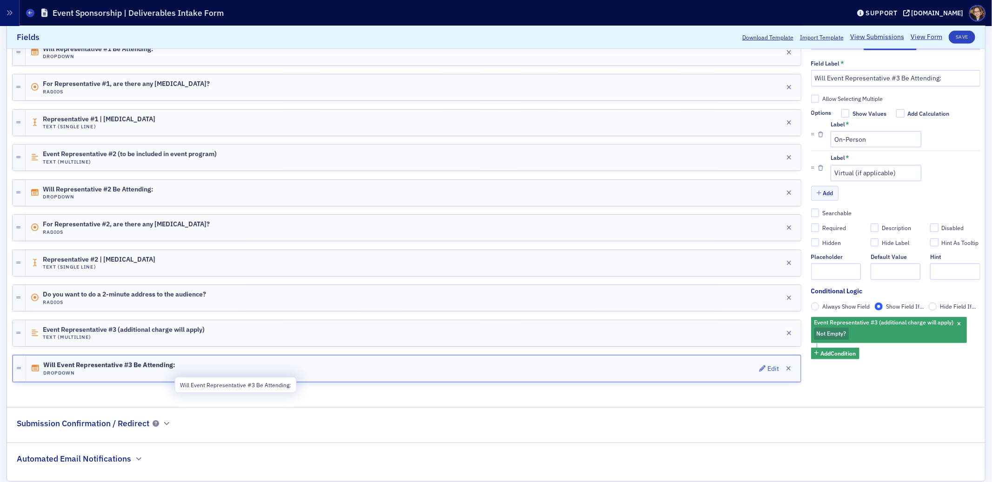
scroll to position [508, 0]
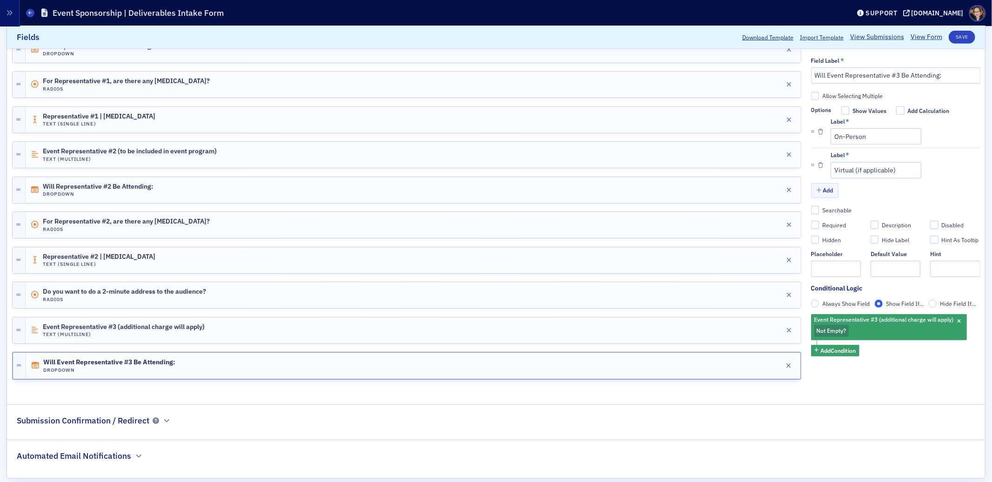
click at [104, 394] on fieldset "Fields Add Fields Field Settings Field Label * Will Event Representative #3 Be …" at bounding box center [496, 26] width 978 height 744
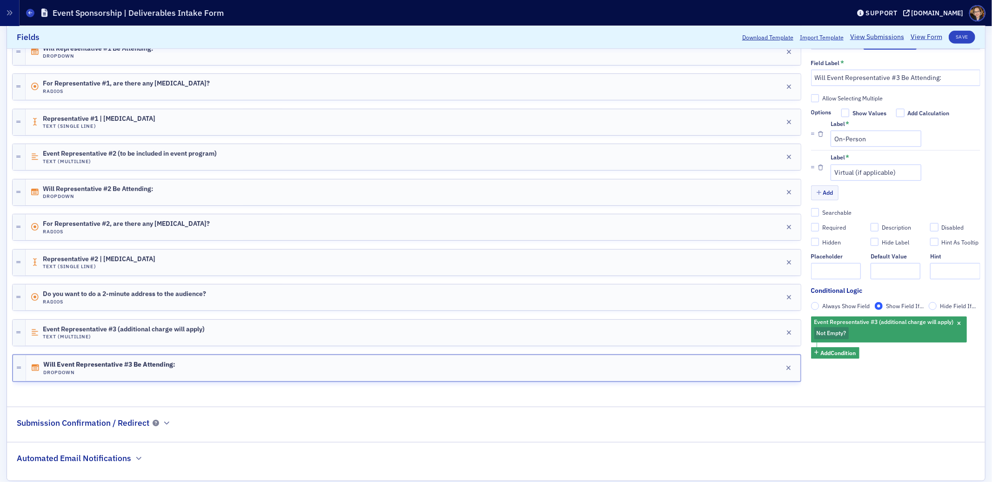
click at [855, 395] on fieldset "Fields Add Fields Field Settings Field Label * Will Event Representative #3 Be …" at bounding box center [496, 29] width 978 height 744
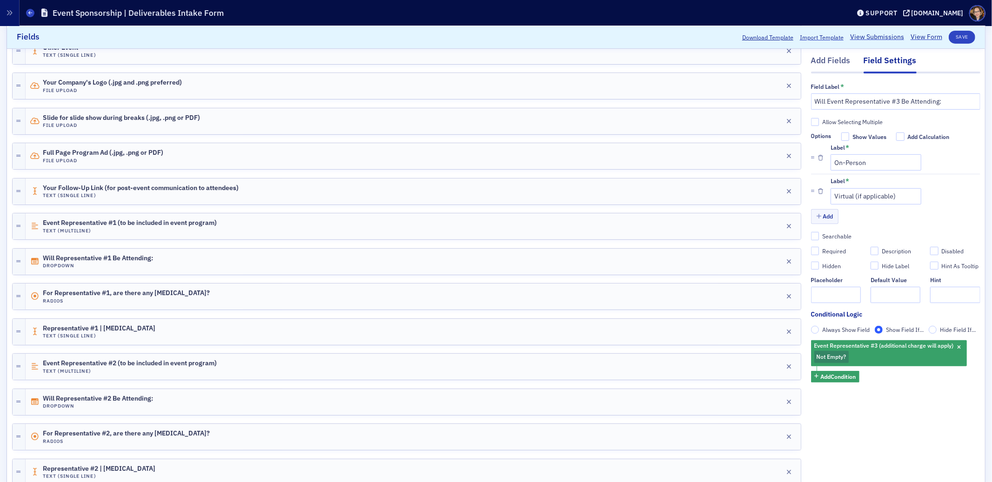
scroll to position [295, 0]
click at [828, 57] on div "Add Fields" at bounding box center [831, 63] width 40 height 17
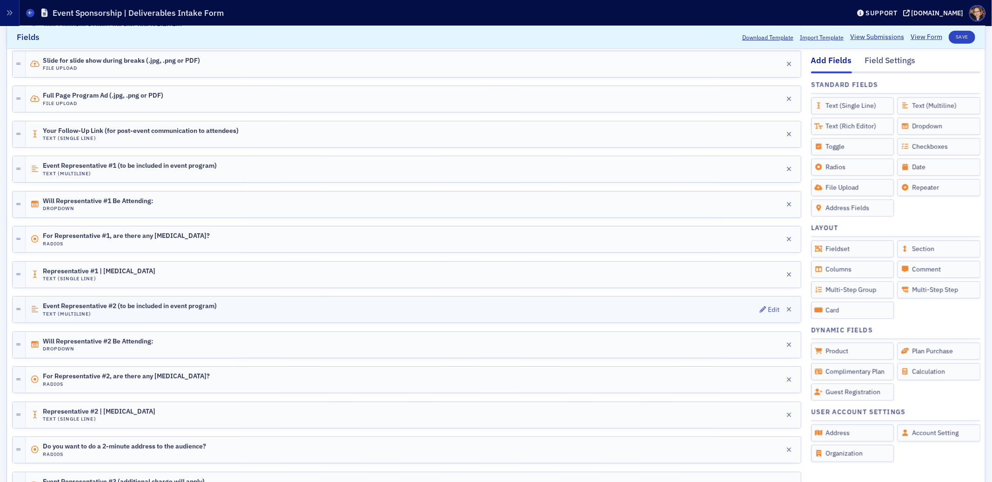
scroll to position [492, 0]
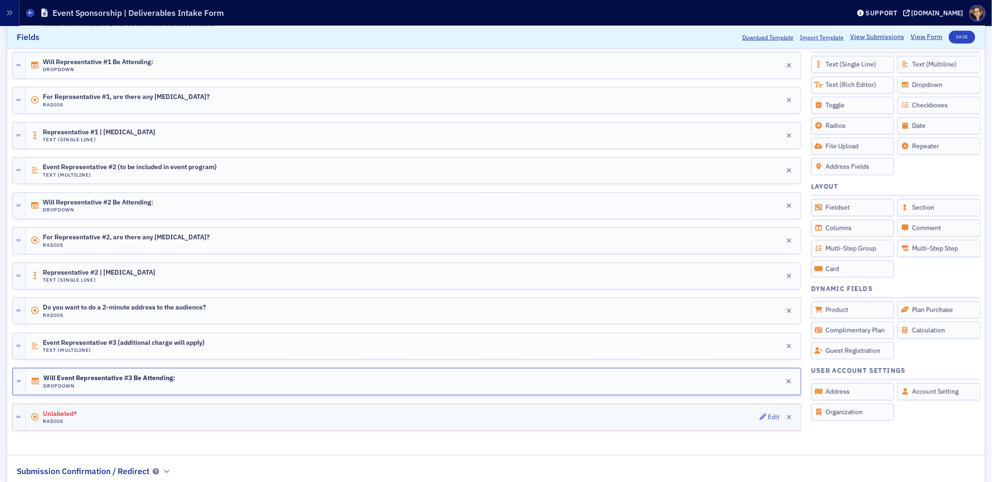
click at [112, 418] on div "Unlabeled* Radios Edit" at bounding box center [413, 418] width 775 height 26
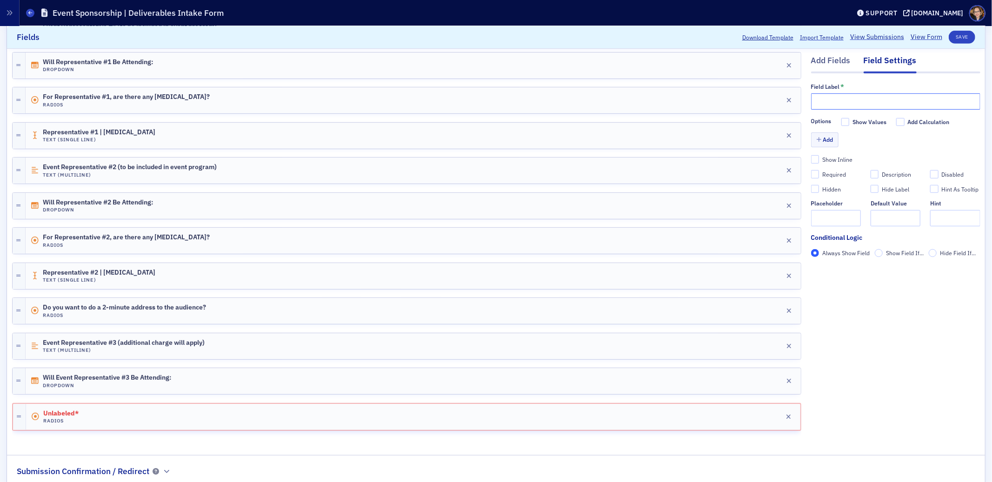
click at [864, 101] on input "text" at bounding box center [895, 102] width 169 height 16
type input "For Representative #3, are there any food allergies?"
click at [822, 141] on button "Add" at bounding box center [825, 140] width 28 height 14
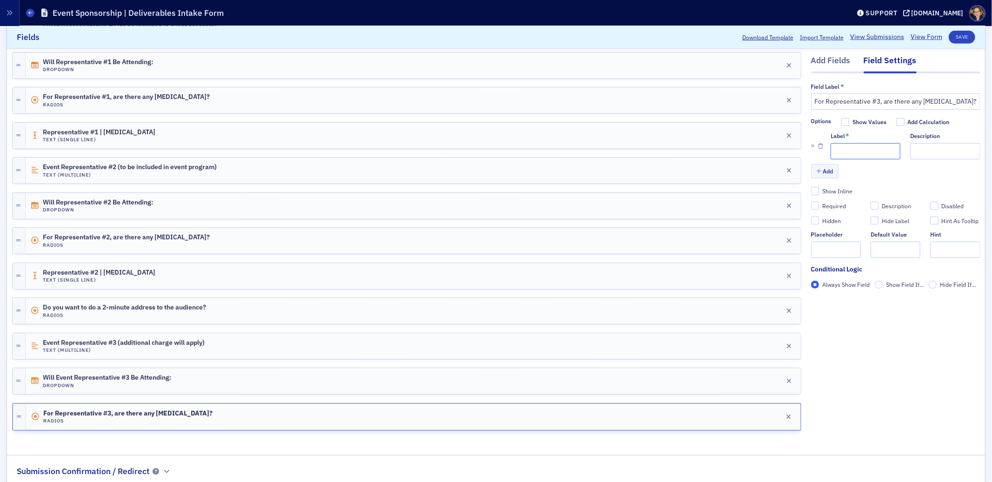
click at [876, 149] on input "Label *" at bounding box center [866, 151] width 70 height 16
type input "Yes"
click at [920, 150] on input "Description" at bounding box center [945, 151] width 70 height 16
click at [822, 172] on button "Add" at bounding box center [825, 171] width 28 height 14
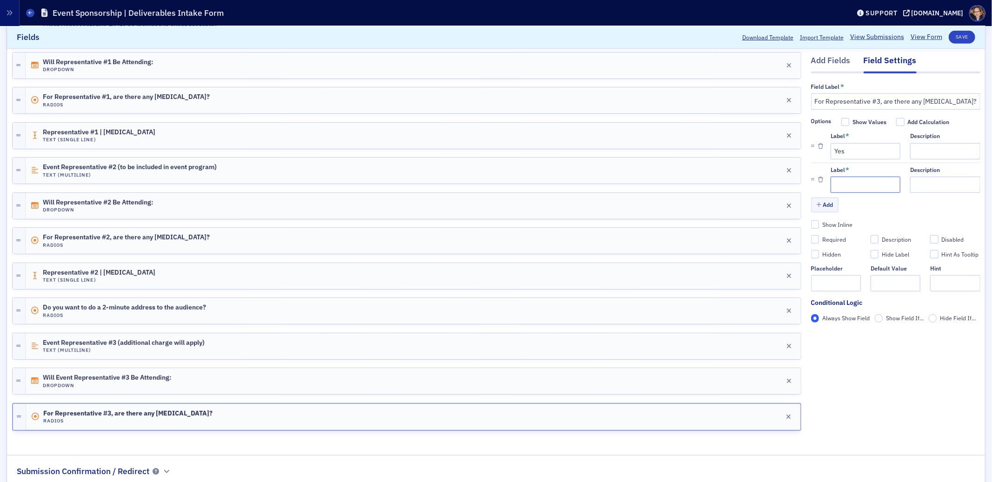
click at [850, 185] on input "Label *" at bounding box center [866, 185] width 70 height 16
type input "No"
click at [214, 236] on div "For Representative #2, are there any food allergies? Radios Edit" at bounding box center [413, 241] width 775 height 26
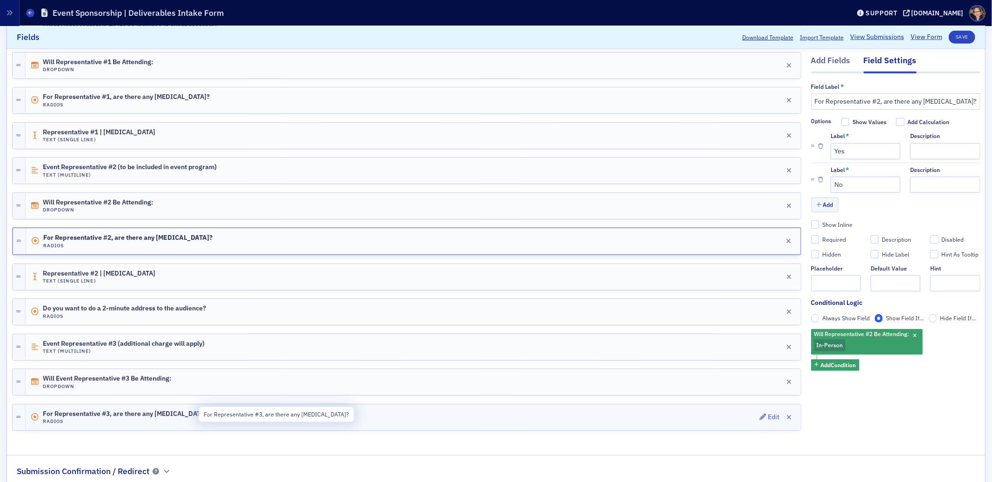
click at [140, 415] on span "For Representative #3, are there any food allergies?" at bounding box center [126, 414] width 167 height 7
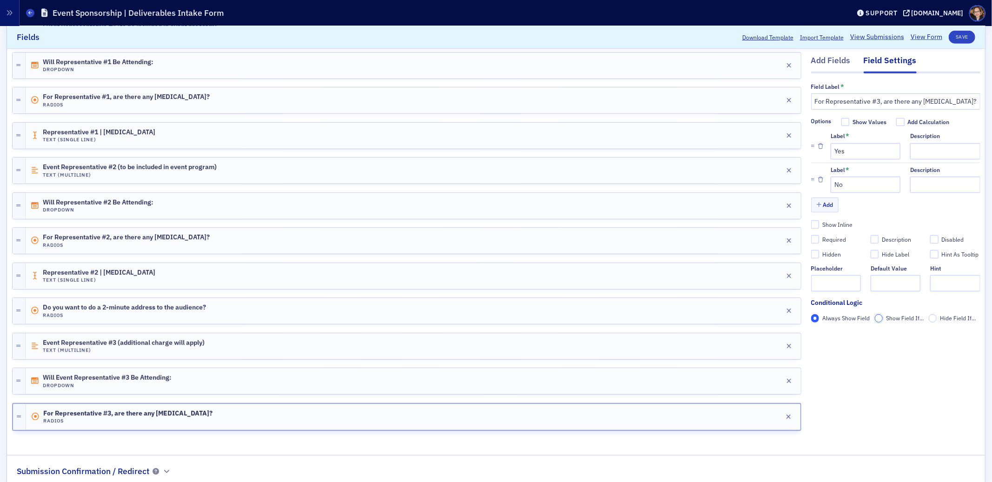
click at [875, 321] on input "Show Field If..." at bounding box center [879, 318] width 8 height 8
click at [831, 336] on span "Add Condition" at bounding box center [838, 335] width 35 height 8
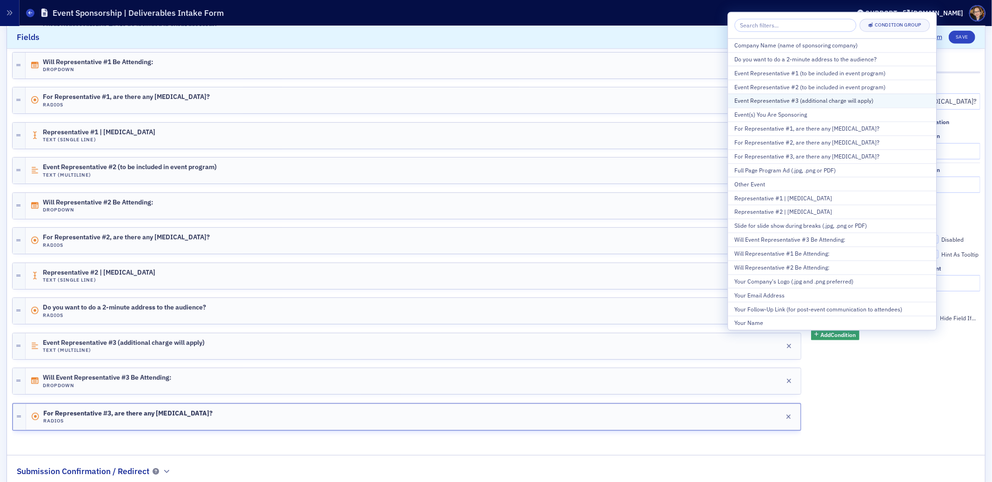
click at [820, 100] on div "Event Representative #3 (additional charge will apply)" at bounding box center [832, 101] width 195 height 8
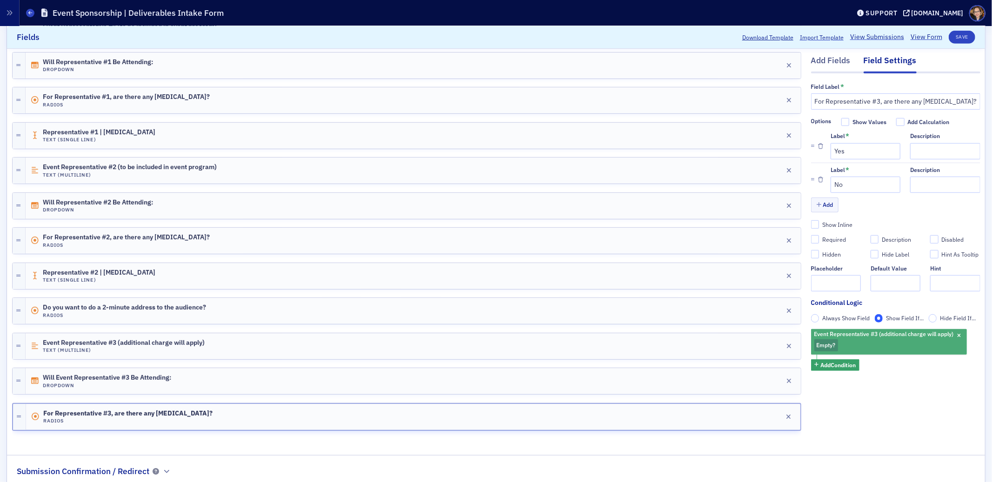
click at [818, 346] on span "Empty" at bounding box center [825, 344] width 16 height 7
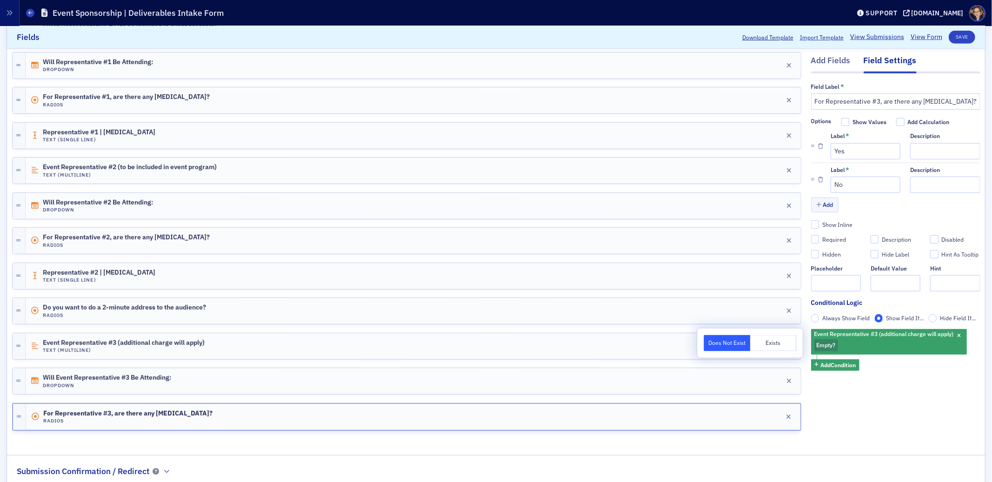
click at [768, 341] on button "Exists" at bounding box center [773, 343] width 47 height 16
click at [920, 406] on div "Field Label * For Representative #3, are there any food allergies? Options Show…" at bounding box center [895, 240] width 169 height 333
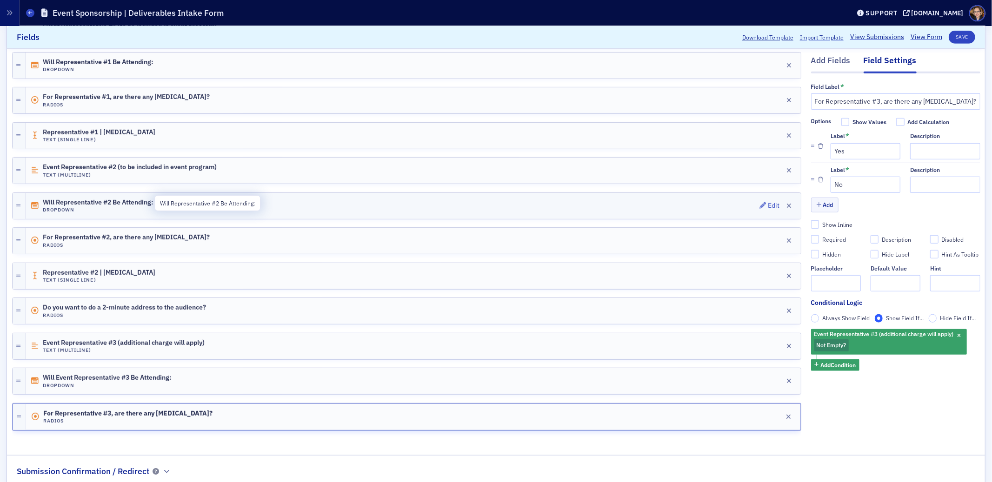
click at [144, 206] on span "Will Representative #2 Be Attending:" at bounding box center [98, 202] width 110 height 7
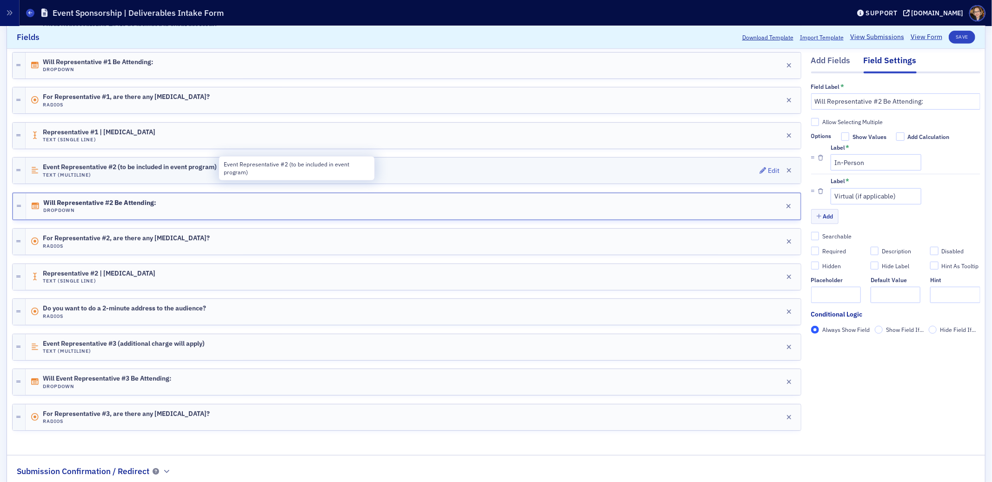
click at [112, 171] on span "Event Representative #2 (to be included in event program)" at bounding box center [130, 167] width 174 height 7
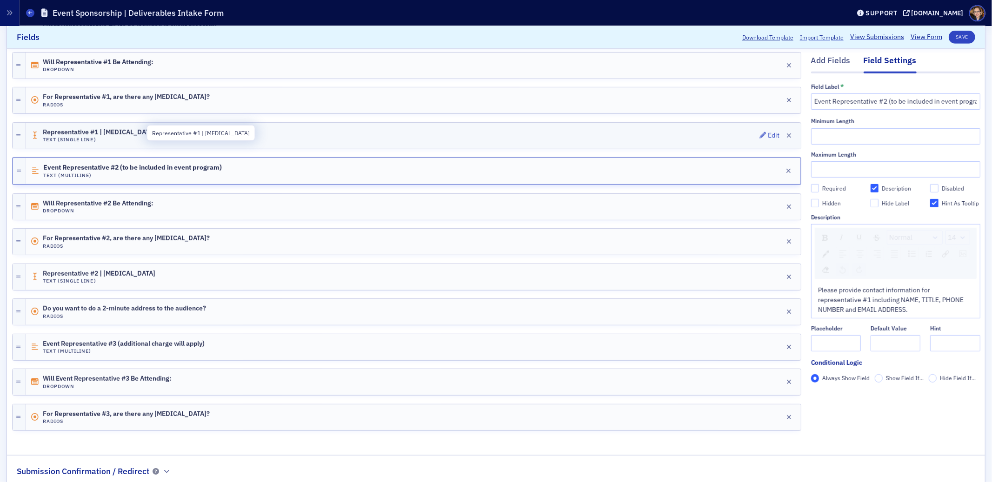
click at [120, 130] on span "Representative #1 | Food Allergies" at bounding box center [99, 132] width 113 height 7
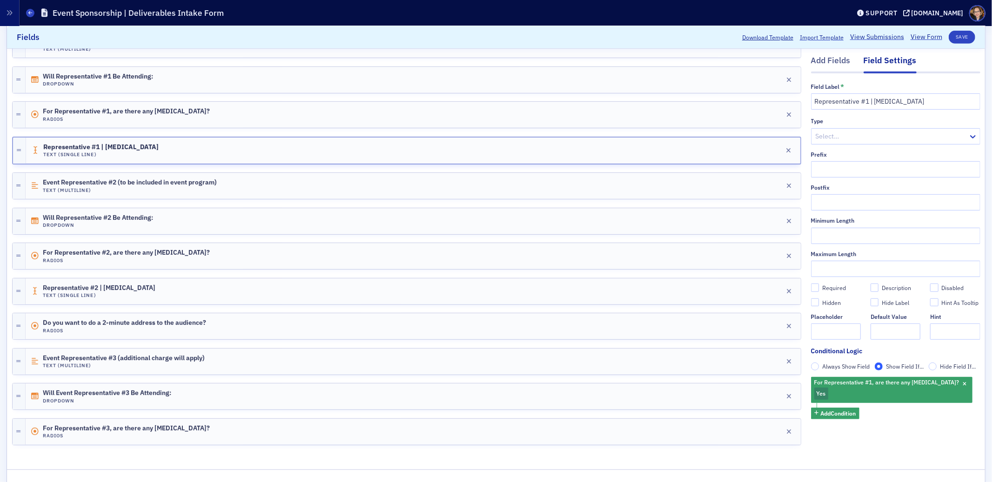
scroll to position [476, 0]
drag, startPoint x: 922, startPoint y: 100, endPoint x: 808, endPoint y: 102, distance: 114.0
click at [811, 102] on input "Representative #1 | Food Allergies" at bounding box center [895, 102] width 169 height 16
drag, startPoint x: 920, startPoint y: 106, endPoint x: 804, endPoint y: 105, distance: 115.8
click at [811, 105] on input "Representative #1 | Food Allergies" at bounding box center [895, 102] width 169 height 16
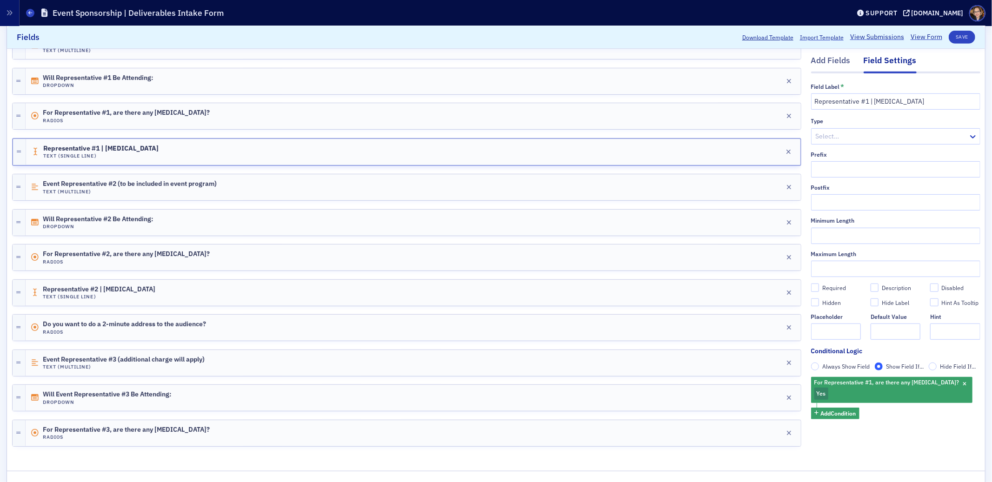
click at [841, 140] on div at bounding box center [891, 137] width 153 height 12
click at [842, 120] on div "Type" at bounding box center [895, 121] width 169 height 7
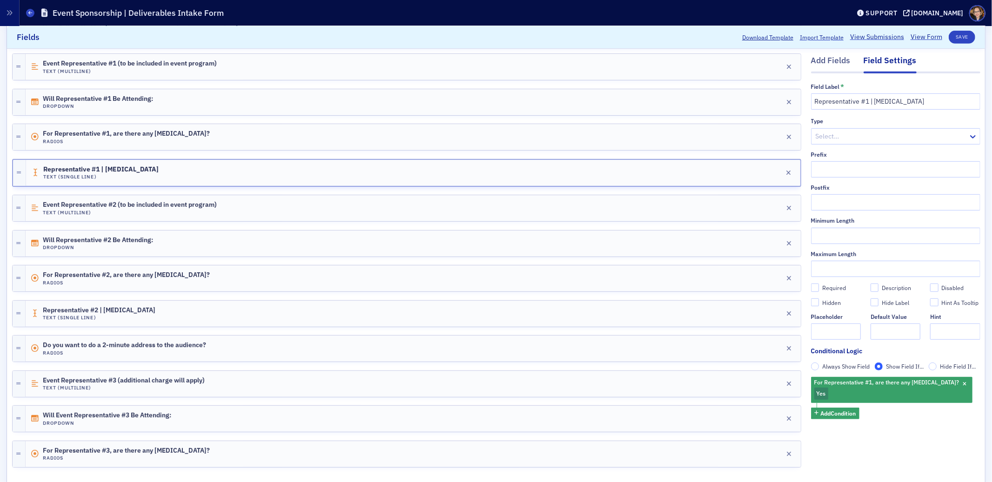
scroll to position [342, 0]
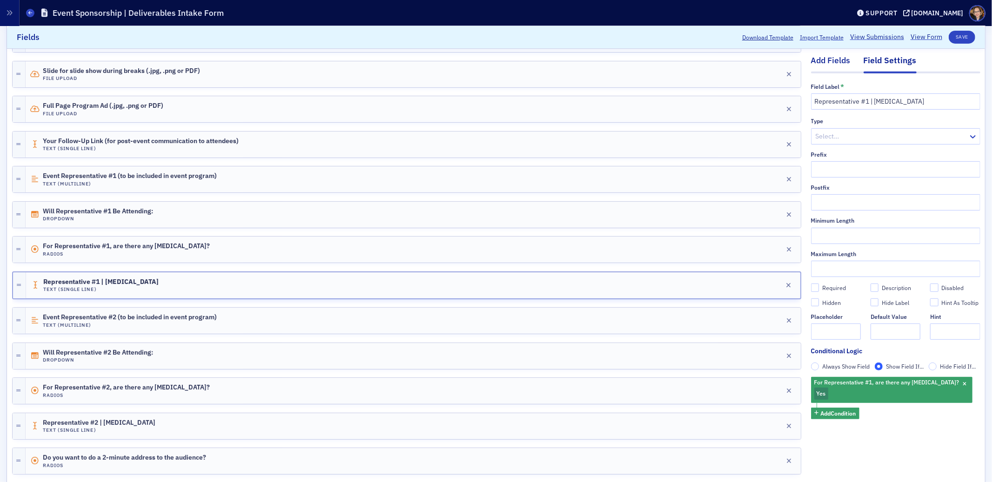
click at [822, 62] on div "Add Fields" at bounding box center [831, 63] width 40 height 17
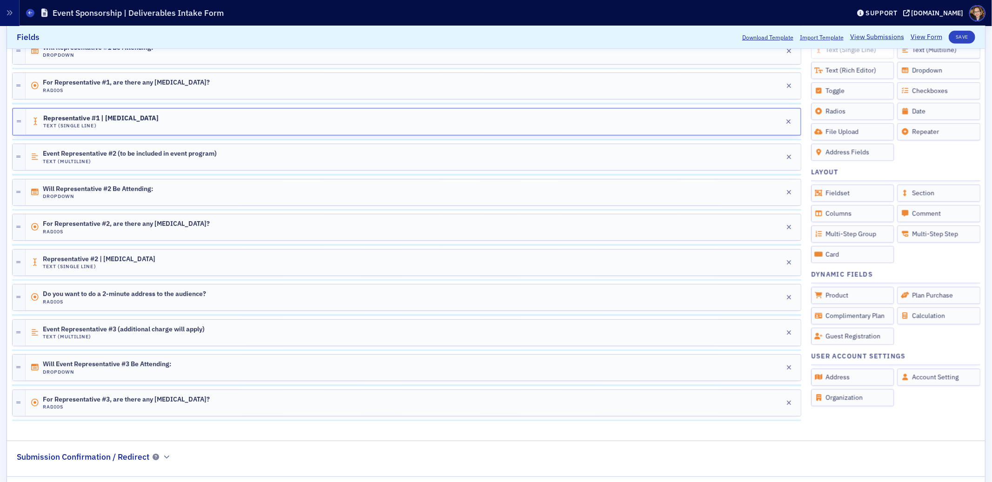
scroll to position [513, 0]
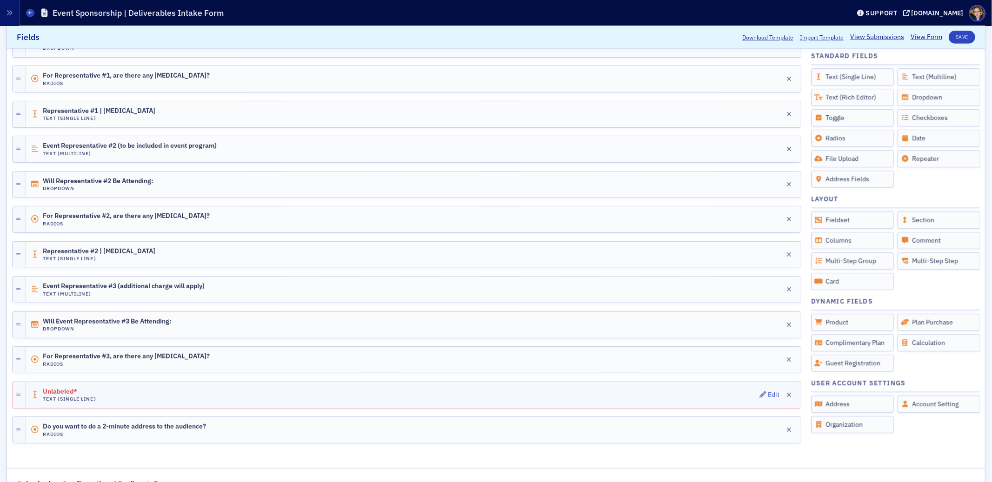
click at [91, 395] on span "Unlabeled*" at bounding box center [69, 391] width 52 height 7
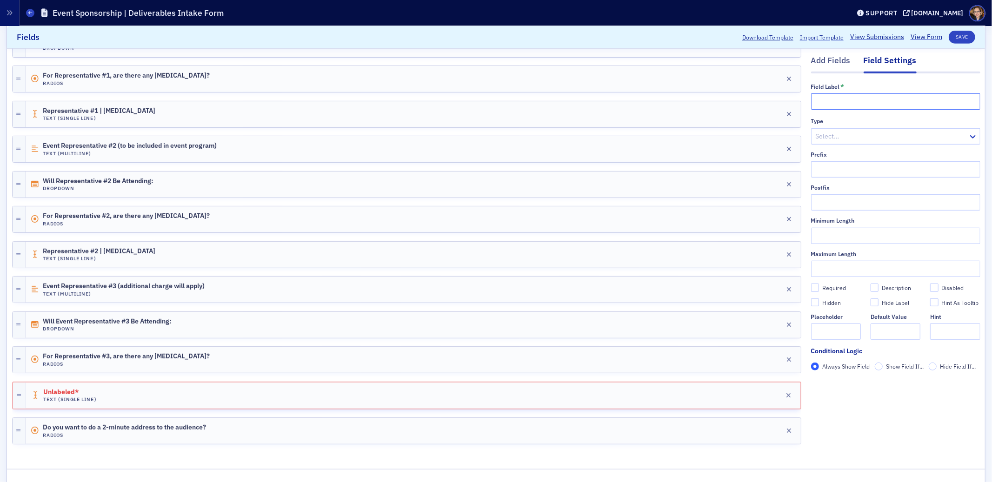
click at [841, 100] on input "text" at bounding box center [895, 102] width 169 height 16
type input "F"
paste input "Representative #1 | Food Allergies"
click at [860, 106] on input "Representative #1 | Food Allergies" at bounding box center [895, 102] width 169 height 16
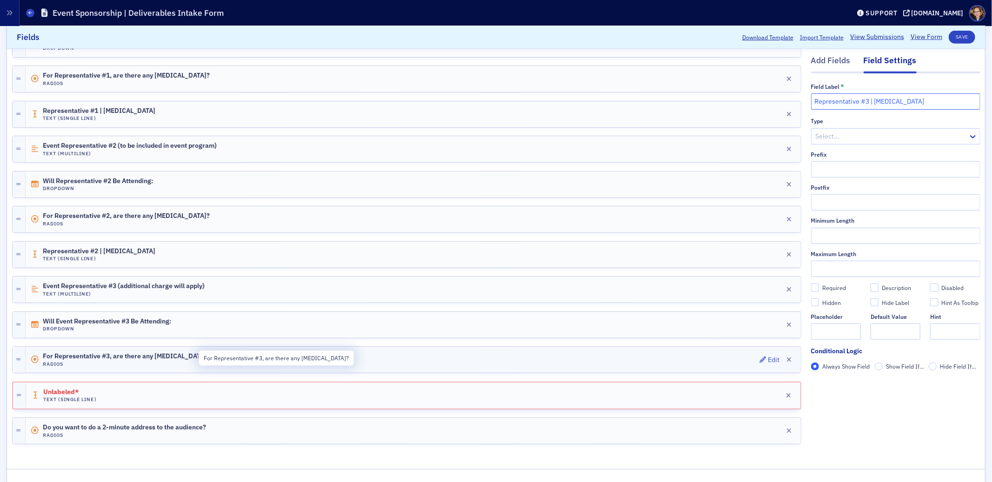
type input "Representative #3 | Food Allergies"
click at [122, 361] on span "For Representative #3, are there any food allergies?" at bounding box center [126, 356] width 167 height 7
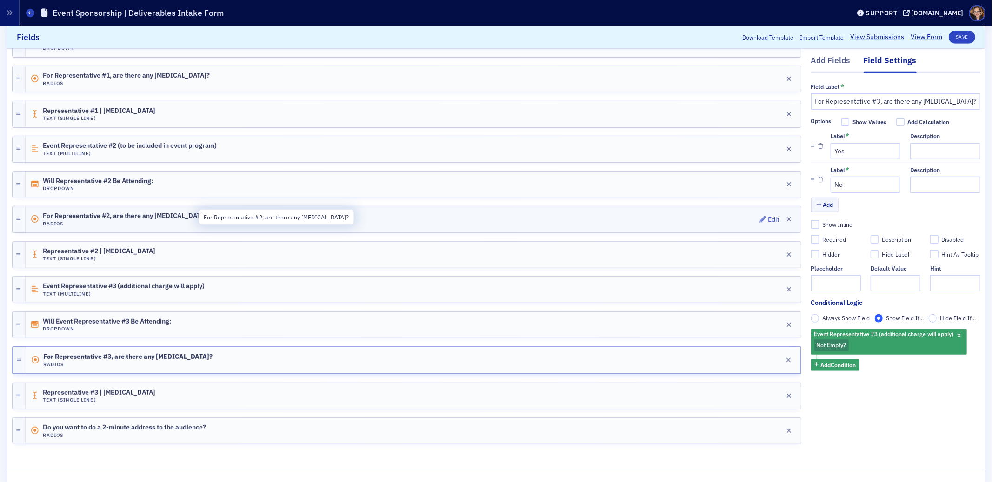
click at [112, 217] on span "For Representative #2, are there any food allergies?" at bounding box center [126, 216] width 167 height 7
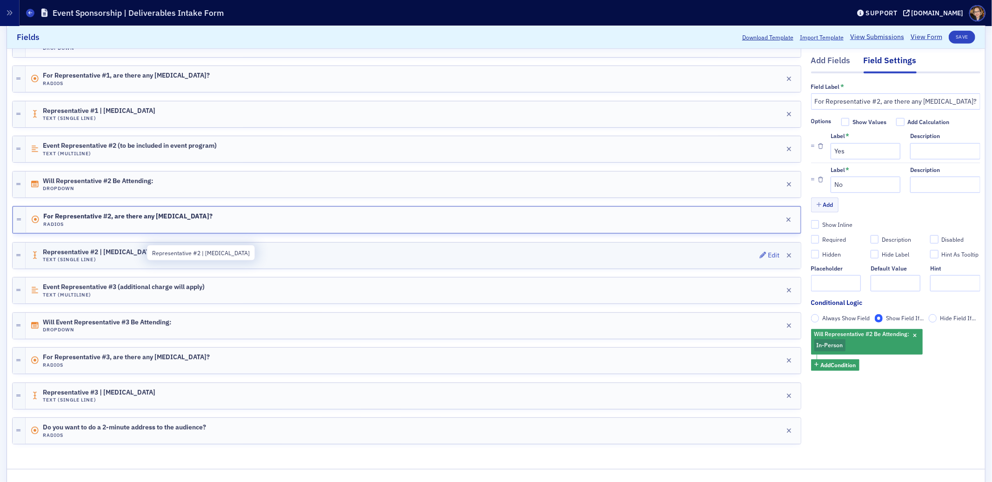
click at [115, 254] on span "Representative #2 | Food Allergies" at bounding box center [99, 252] width 113 height 7
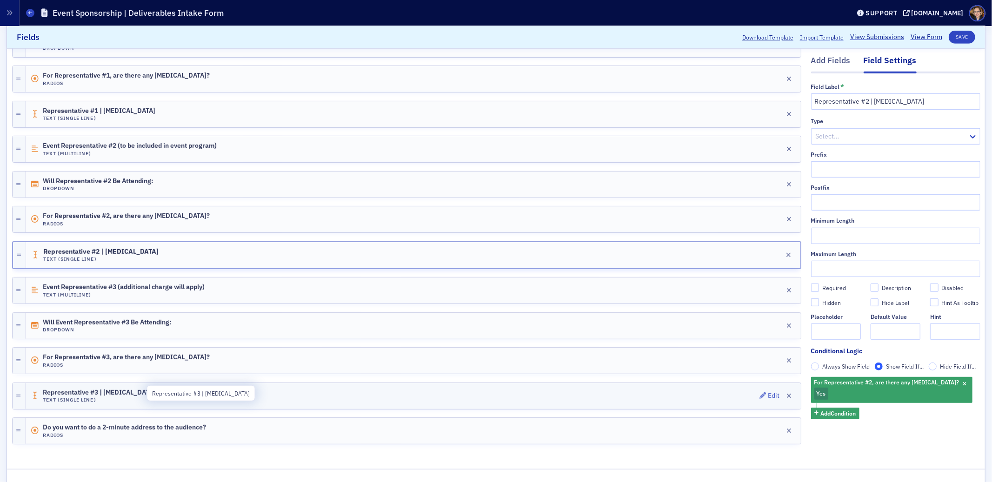
click at [89, 396] on span "Representative #3 | Food Allergies" at bounding box center [99, 392] width 113 height 7
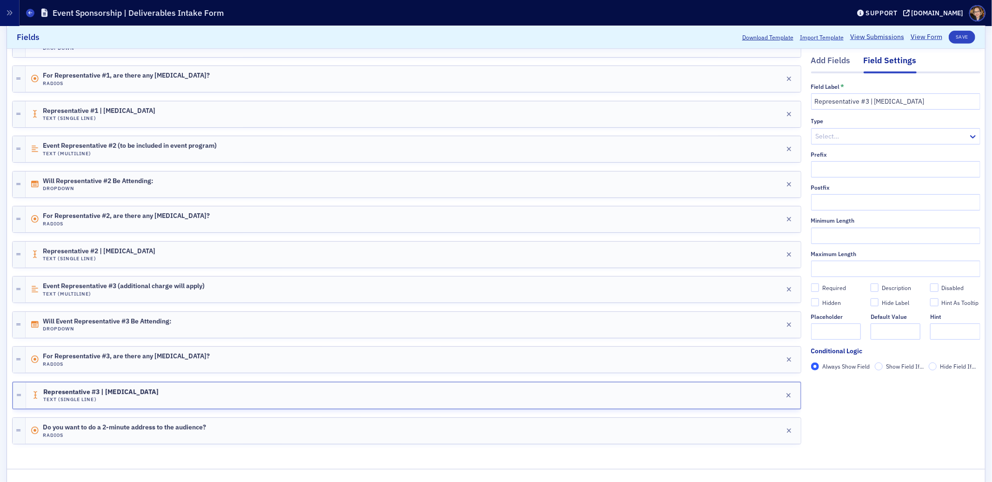
click at [876, 368] on label "Show Field If..." at bounding box center [899, 367] width 49 height 8
click at [876, 368] on input "Show Field If..." at bounding box center [879, 367] width 8 height 8
click at [833, 382] on span "Add Condition" at bounding box center [838, 383] width 35 height 8
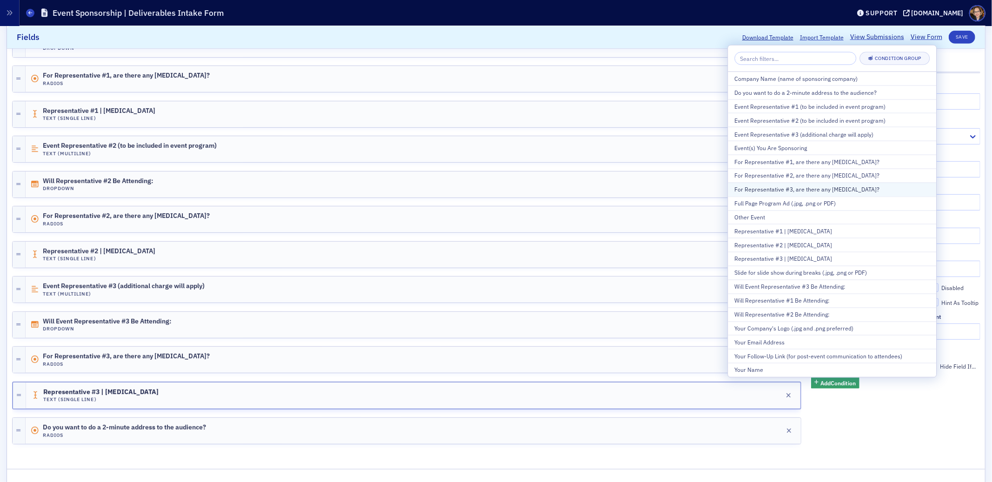
click at [860, 189] on div "For Representative #3, are there any food allergies?" at bounding box center [832, 190] width 195 height 8
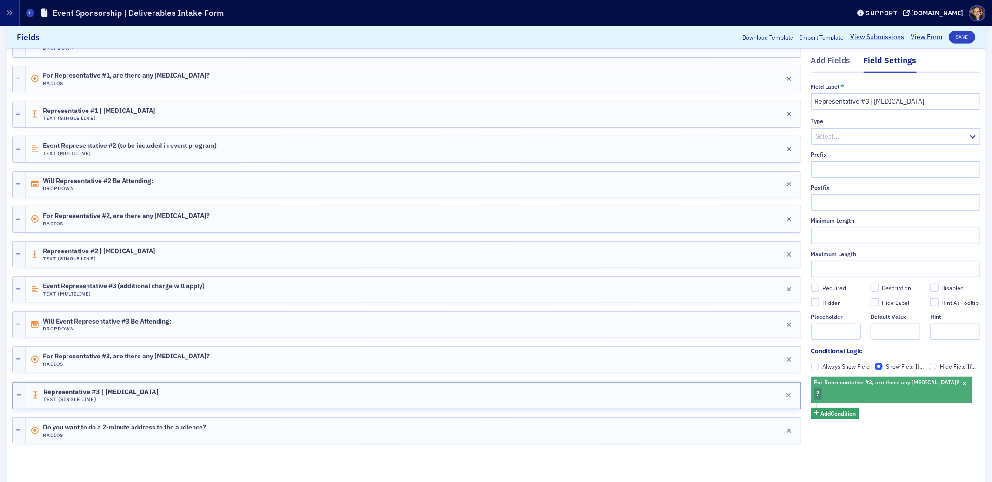
click at [817, 391] on span "?" at bounding box center [818, 393] width 3 height 7
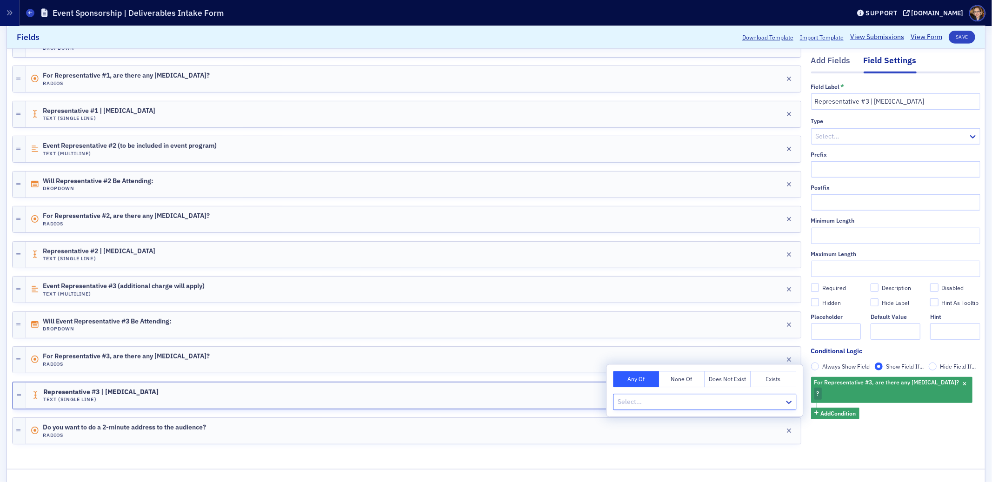
click at [776, 378] on button "Exists" at bounding box center [774, 379] width 46 height 16
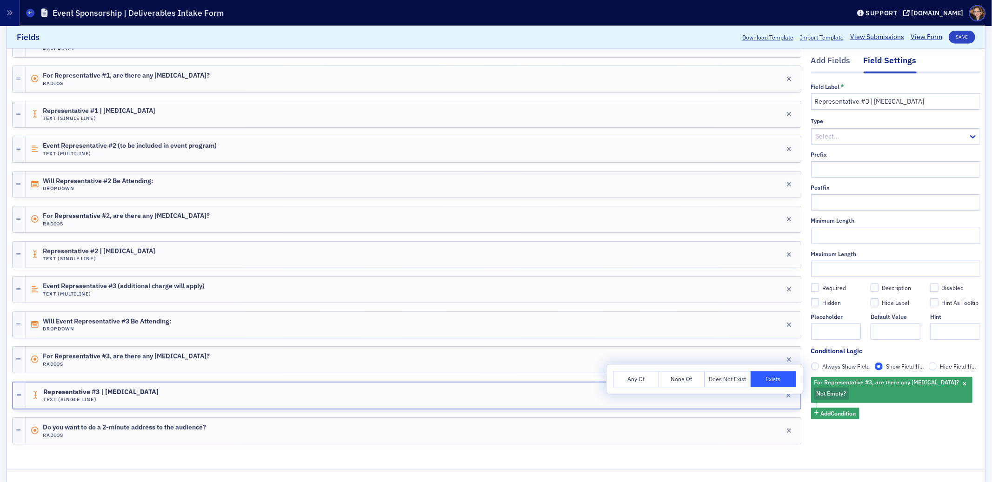
click at [631, 378] on button "Any Of" at bounding box center [636, 379] width 46 height 16
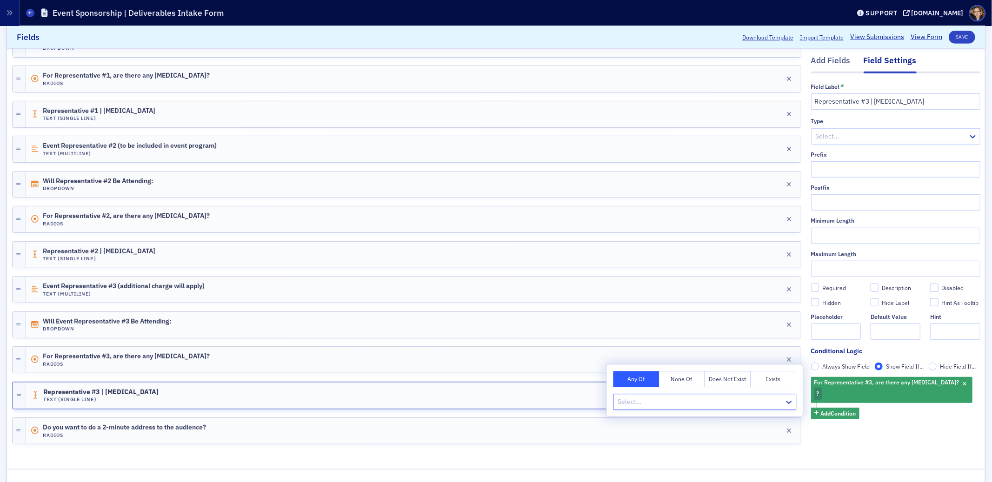
click at [719, 405] on div at bounding box center [700, 402] width 167 height 12
click at [674, 423] on div "Yes" at bounding box center [705, 423] width 171 height 10
click at [950, 434] on div "Field Label * Representative #3 | Food Allergies Type Select… Prefix Postfix Mi…" at bounding box center [895, 264] width 169 height 381
click at [225, 437] on div "Do you want to do a 2-minute address to the audience? Radios Edit" at bounding box center [413, 431] width 775 height 26
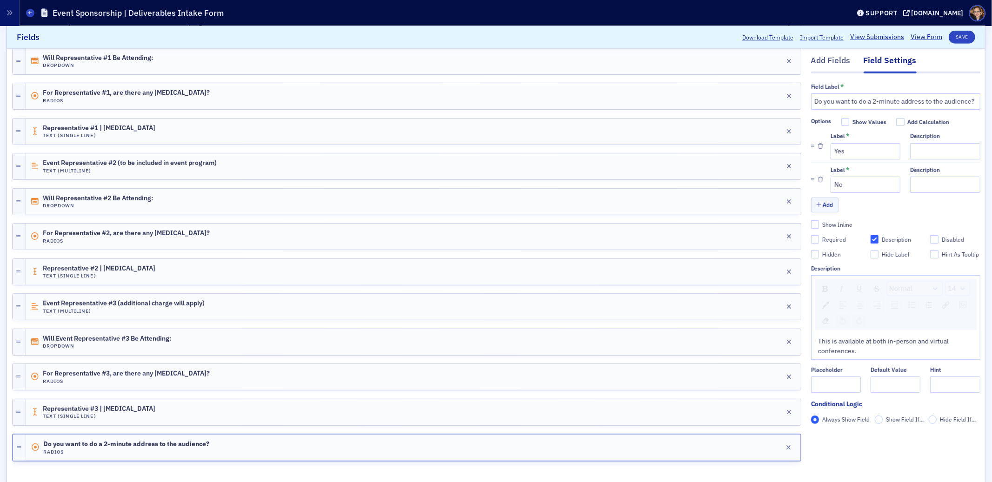
scroll to position [495, 0]
click at [959, 36] on button "Save" at bounding box center [962, 37] width 27 height 13
checkbox input "true"
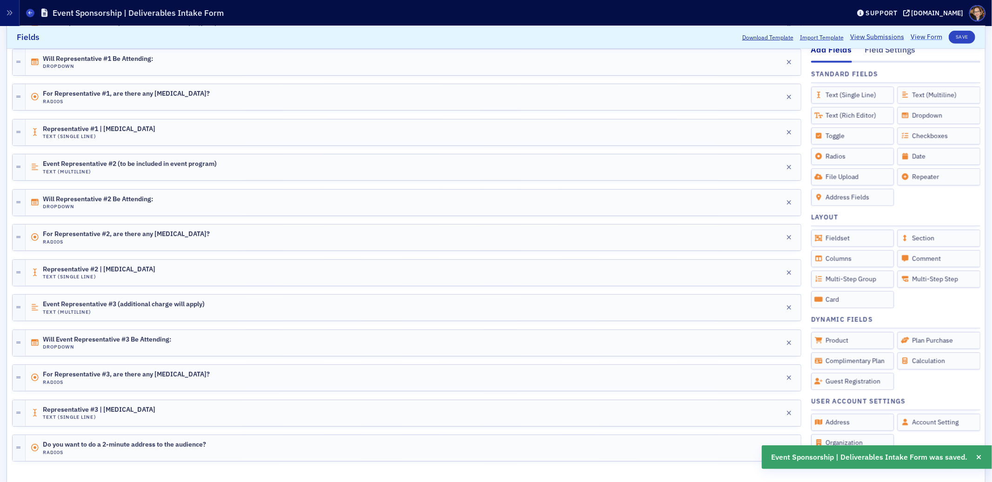
click at [922, 36] on link "View Form" at bounding box center [927, 38] width 32 height 10
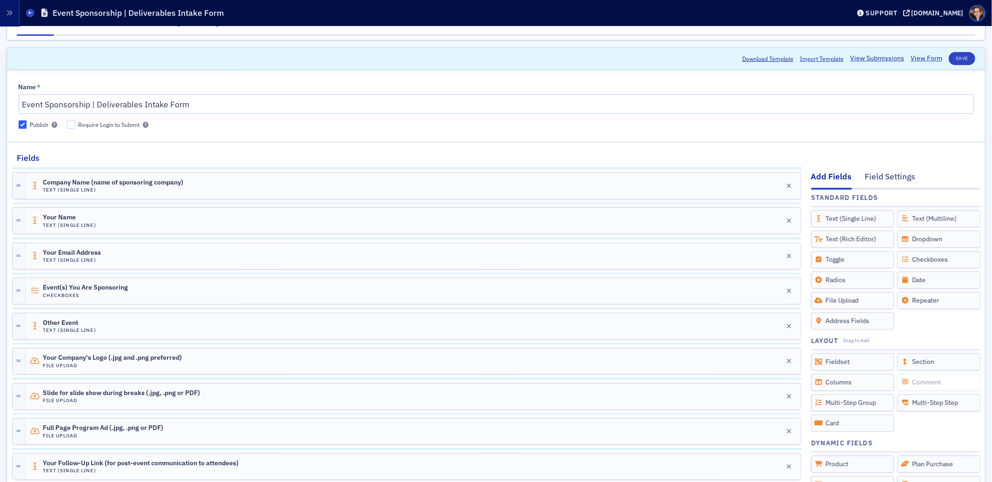
scroll to position [0, 0]
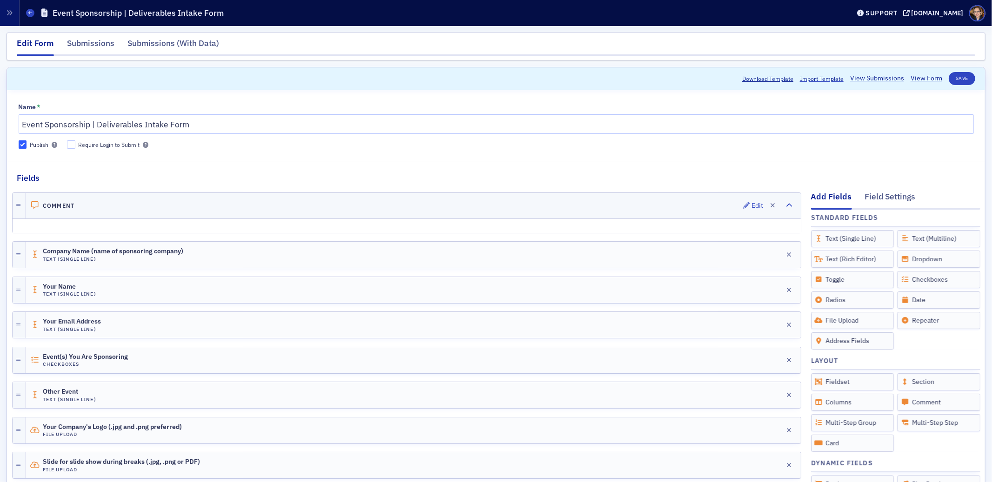
click at [76, 203] on div "Comment Edit" at bounding box center [413, 206] width 775 height 26
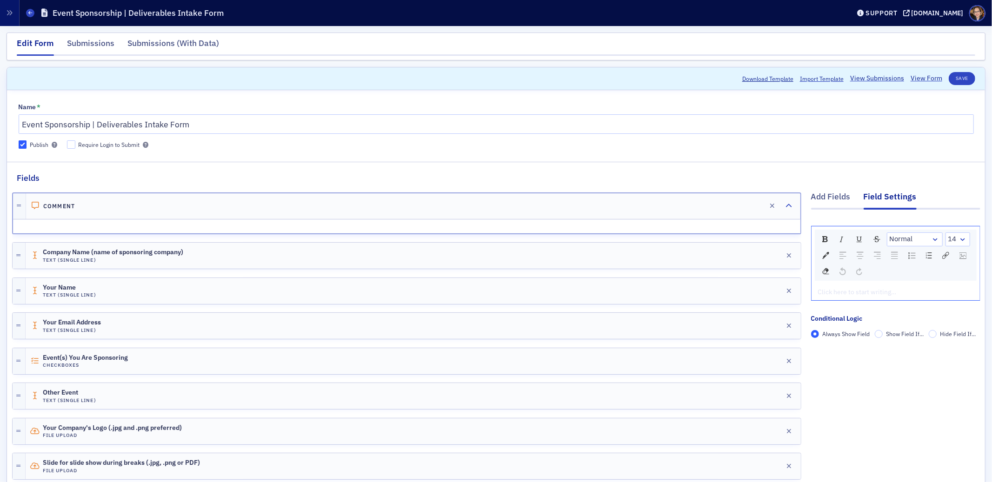
click at [857, 294] on div "rdw-editor" at bounding box center [896, 292] width 155 height 10
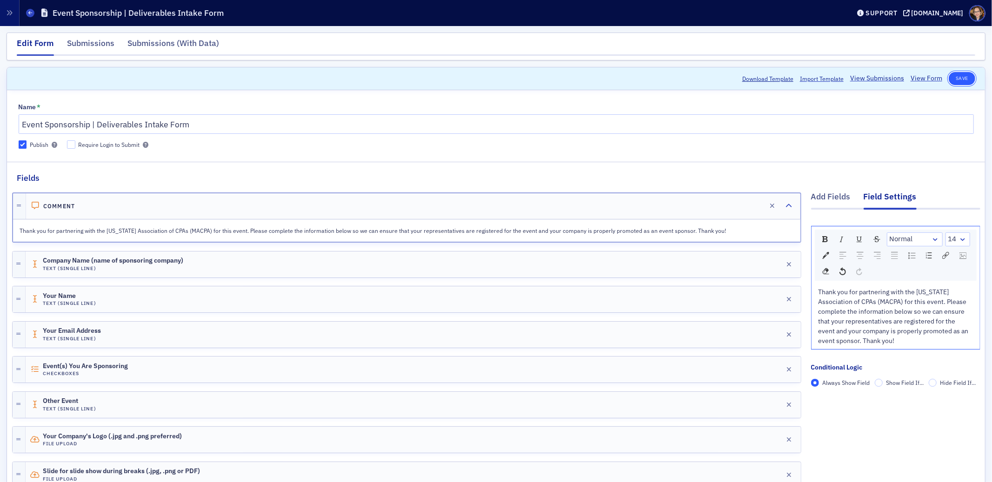
click at [952, 79] on button "Save" at bounding box center [962, 78] width 27 height 13
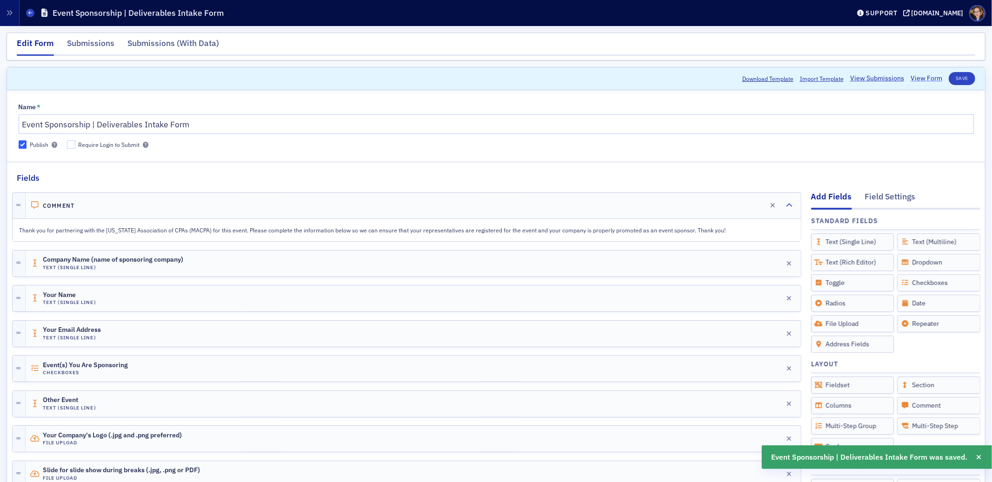
click at [916, 80] on link "View Form" at bounding box center [927, 79] width 32 height 10
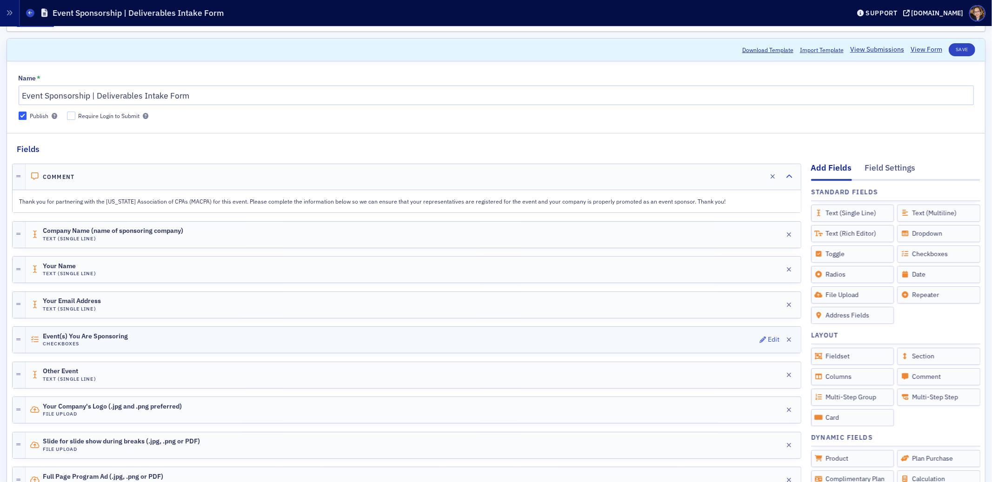
scroll to position [51, 0]
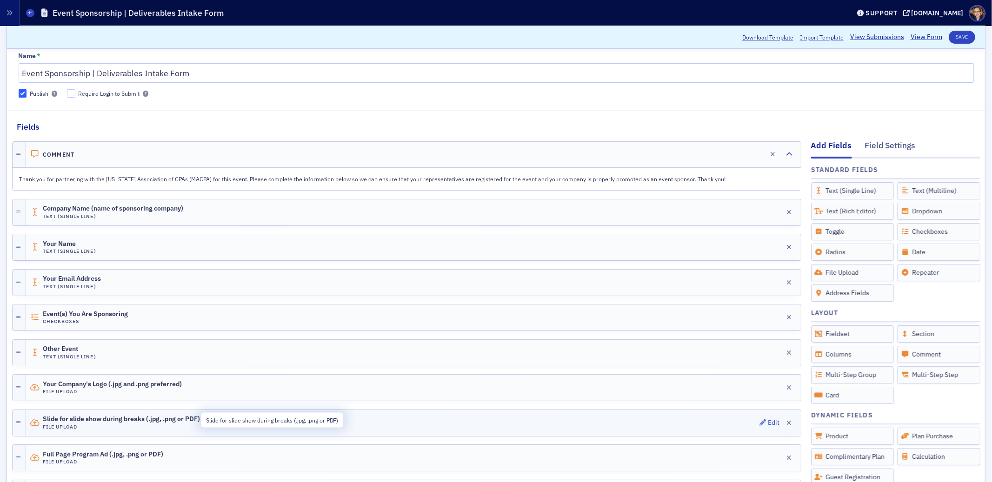
click at [194, 423] on span "Slide for slide show during breaks (.jpg, .png or PDF)" at bounding box center [121, 419] width 157 height 7
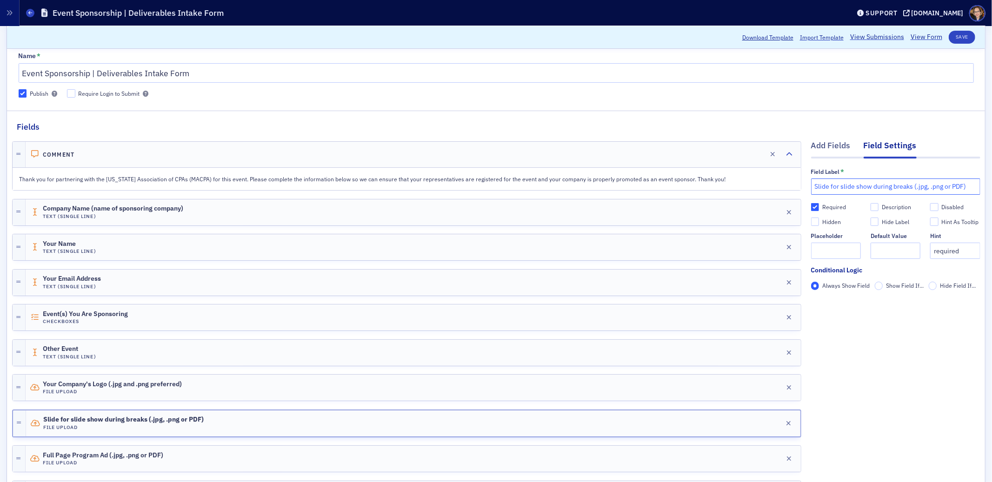
click at [839, 189] on input "Slide for slide show during breaks (.jpg, .png or PDF)" at bounding box center [895, 187] width 169 height 16
click at [875, 190] on input "Slide for running show during breaks (.jpg, .png or PDF)" at bounding box center [895, 187] width 169 height 16
type input "Slide for running show in session rooms (.jpg, .png or PDF)"
click at [951, 37] on button "Save" at bounding box center [962, 37] width 27 height 13
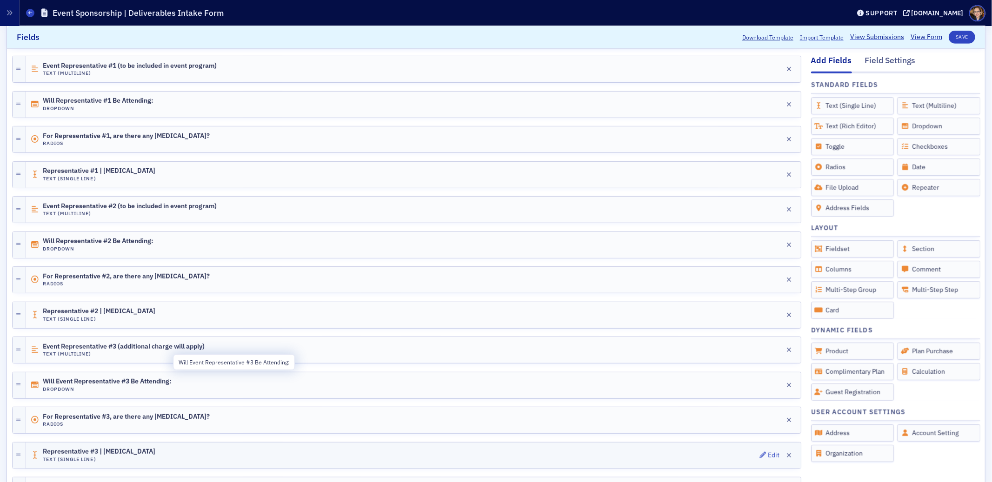
scroll to position [532, 0]
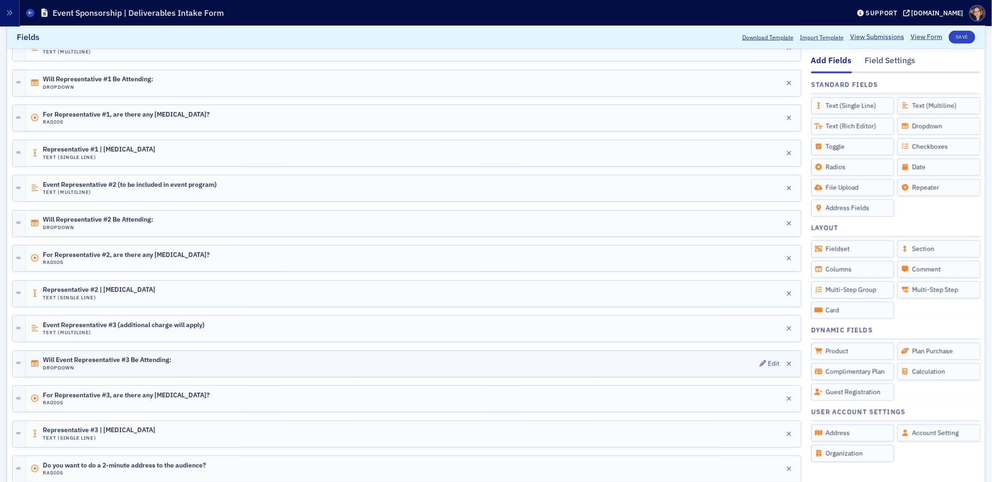
click at [152, 364] on span "Will Event Representative #3 Be Attending:" at bounding box center [107, 360] width 128 height 7
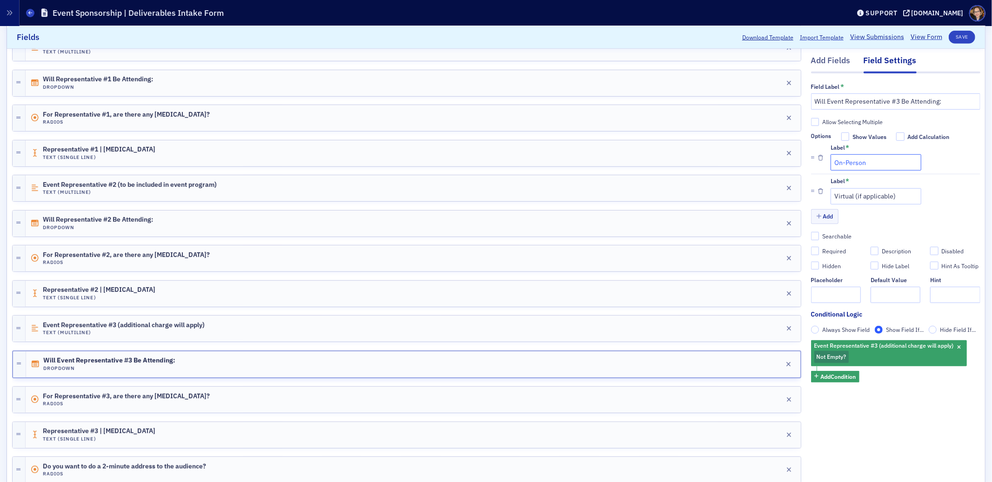
click at [831, 167] on input "On-Person" at bounding box center [876, 163] width 91 height 16
type input "In-Person"
click at [954, 34] on button "Save" at bounding box center [962, 37] width 27 height 13
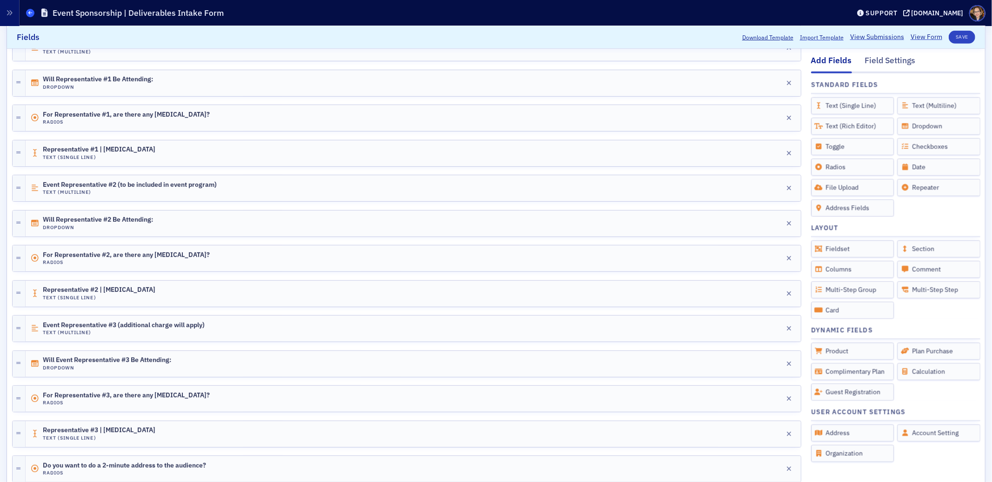
click at [29, 14] on icon at bounding box center [30, 13] width 4 height 4
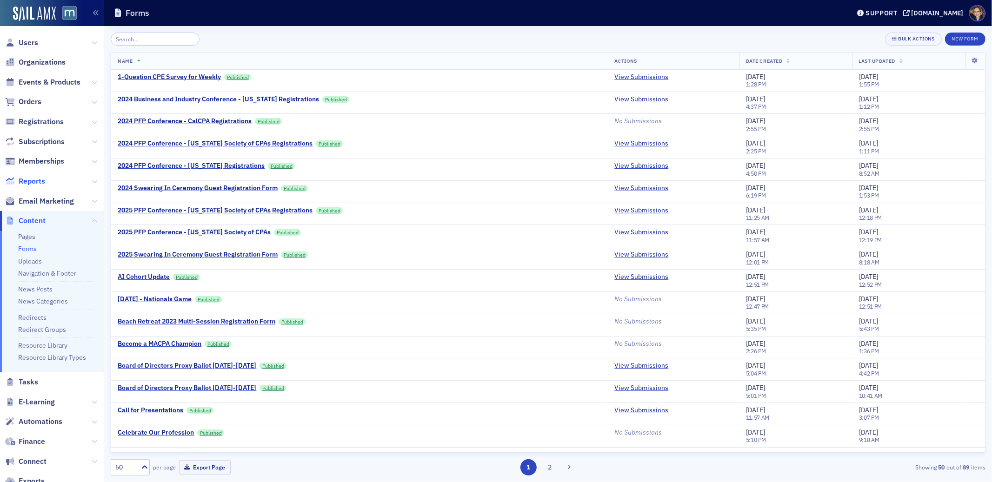
click at [30, 180] on span "Reports" at bounding box center [32, 181] width 27 height 10
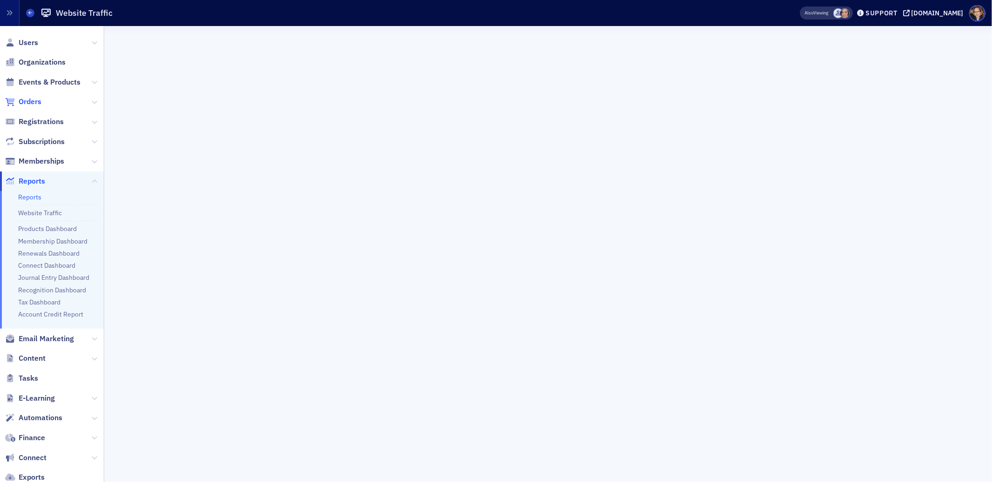
click at [33, 103] on span "Orders" at bounding box center [30, 102] width 23 height 10
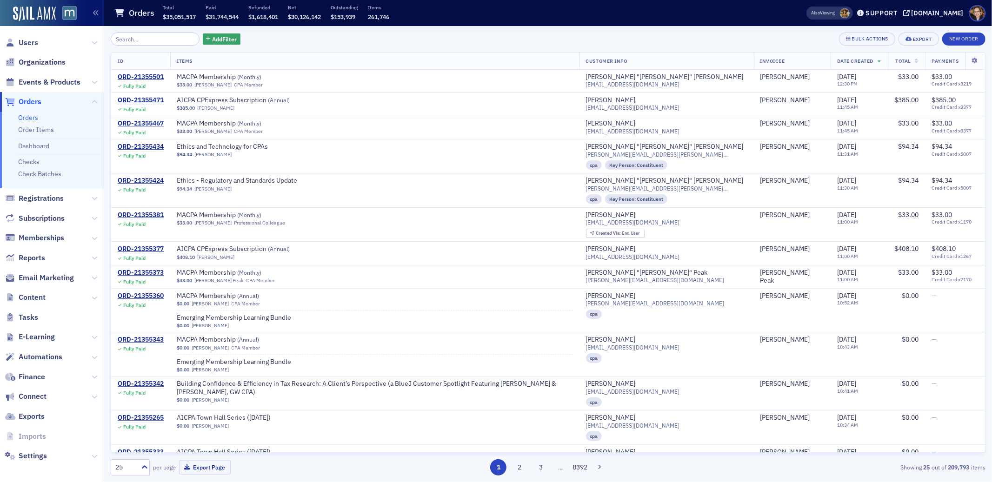
click at [27, 100] on span "Orders" at bounding box center [30, 102] width 23 height 10
click at [375, 385] on span "Building Confidence & Efficiency in Tax Research: A Client’s Perspective (a Blu…" at bounding box center [375, 388] width 396 height 16
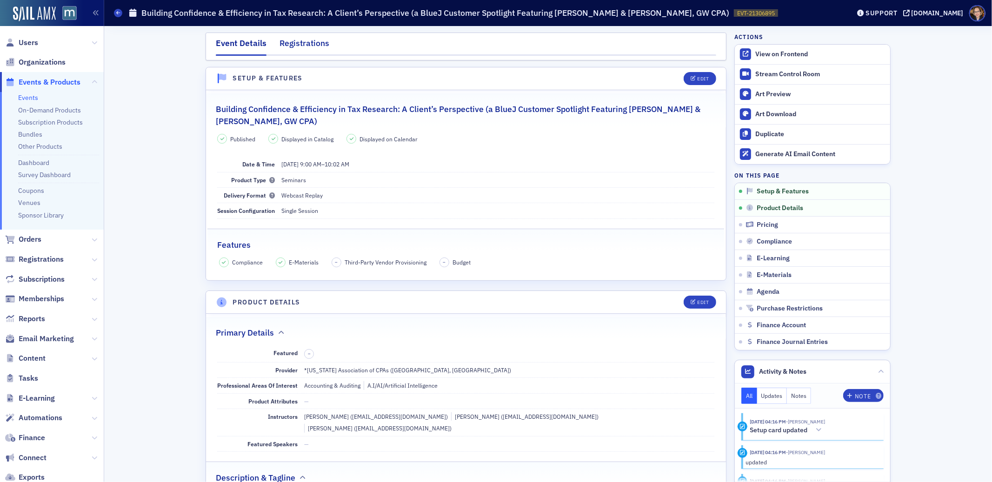
click at [310, 48] on div "Registrations" at bounding box center [305, 45] width 50 height 17
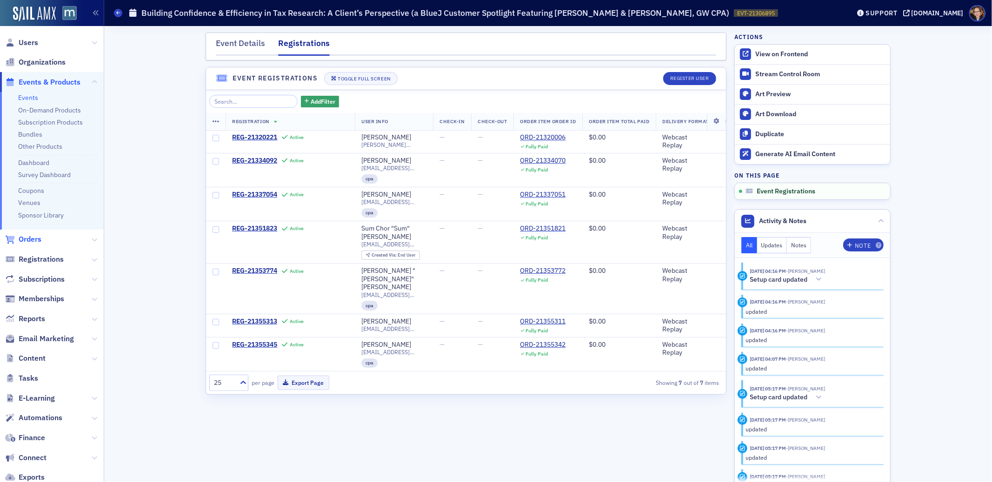
click at [31, 239] on span "Orders" at bounding box center [30, 239] width 23 height 10
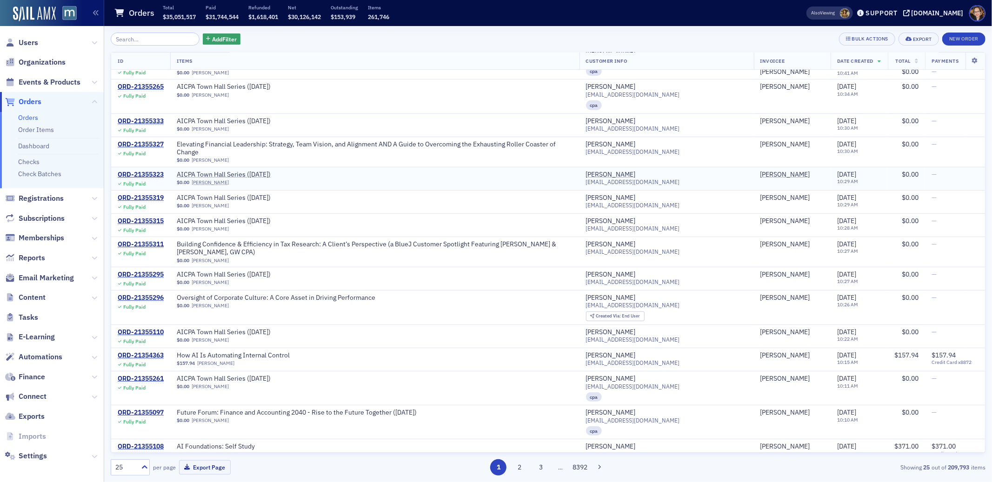
scroll to position [335, 0]
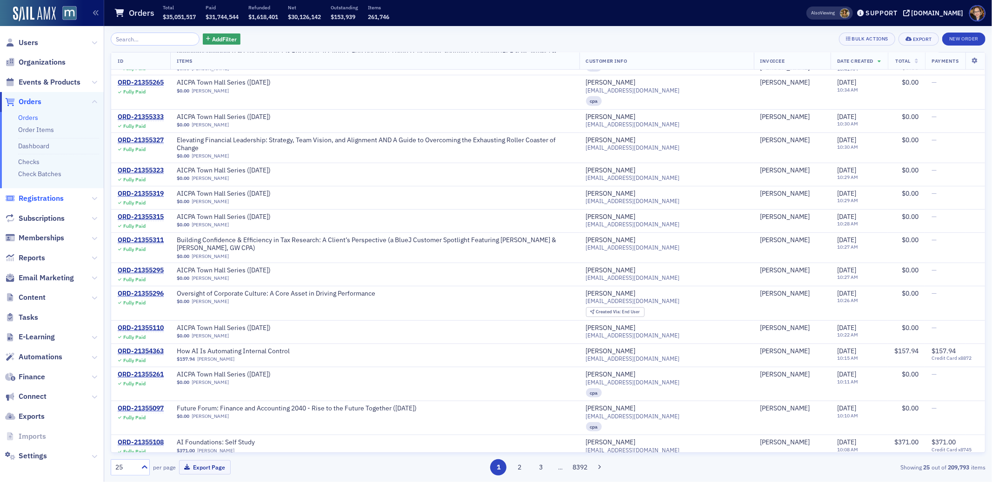
click at [28, 197] on span "Registrations" at bounding box center [41, 199] width 45 height 10
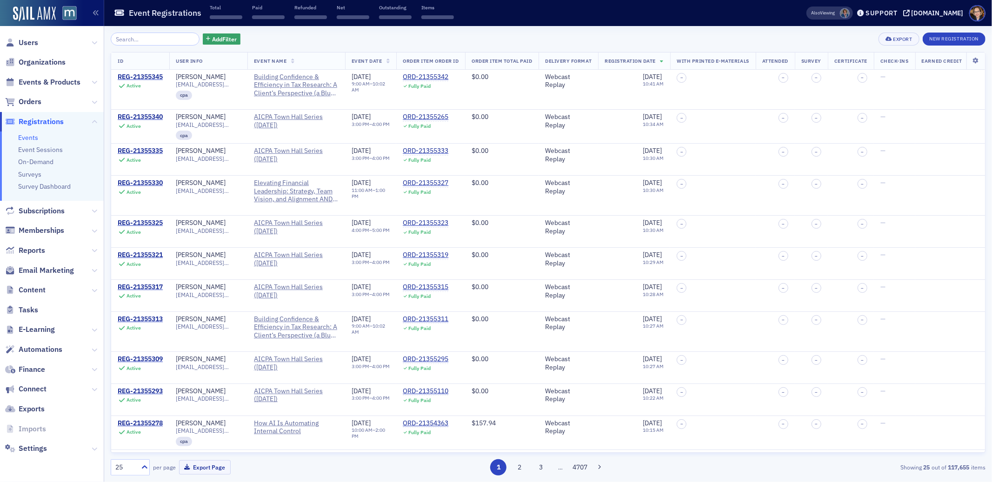
click at [147, 40] on input "search" at bounding box center [155, 39] width 89 height 13
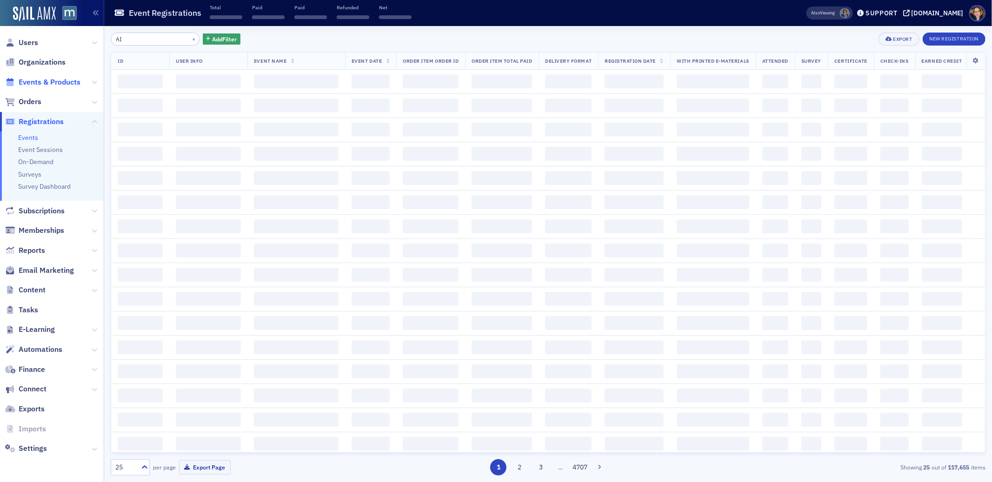
type input "AI"
click at [49, 80] on span "Events & Products" at bounding box center [50, 82] width 62 height 10
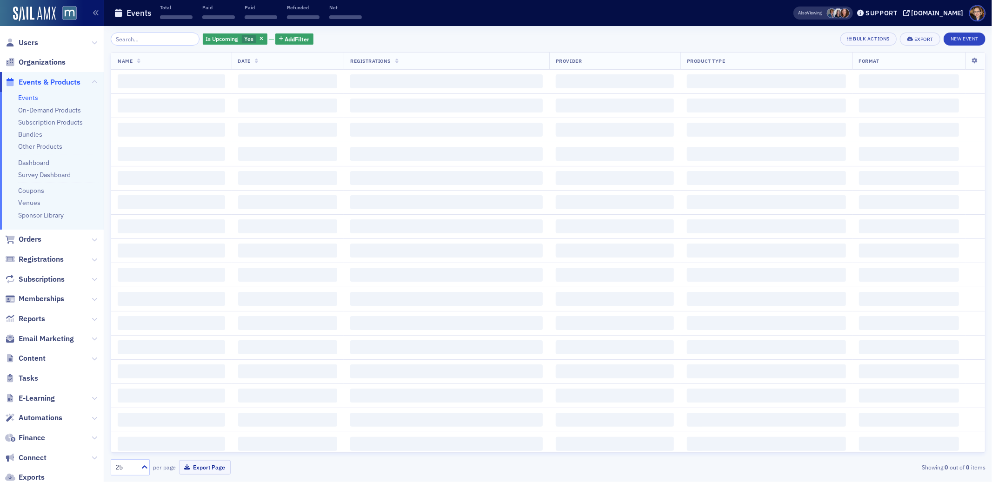
click at [149, 39] on input "search" at bounding box center [155, 39] width 89 height 13
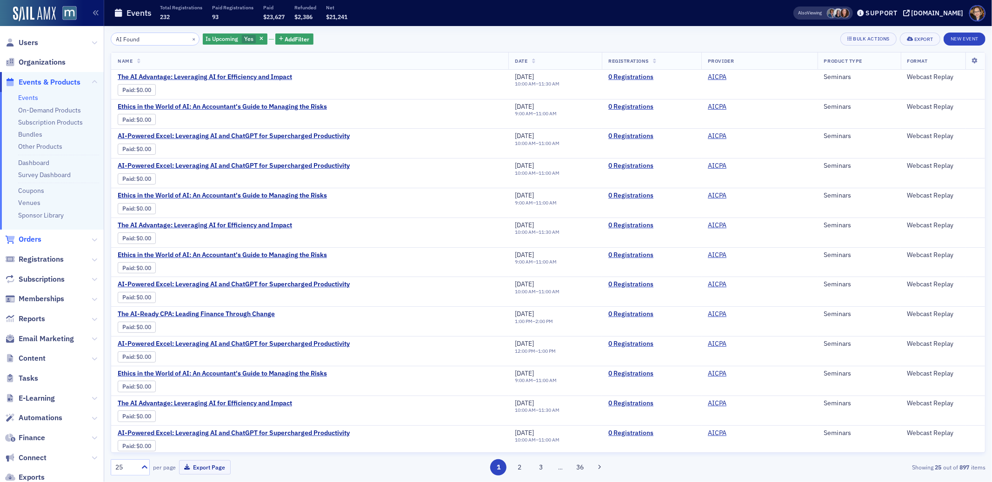
type input "AI Found"
click at [20, 240] on span "Orders" at bounding box center [30, 239] width 23 height 10
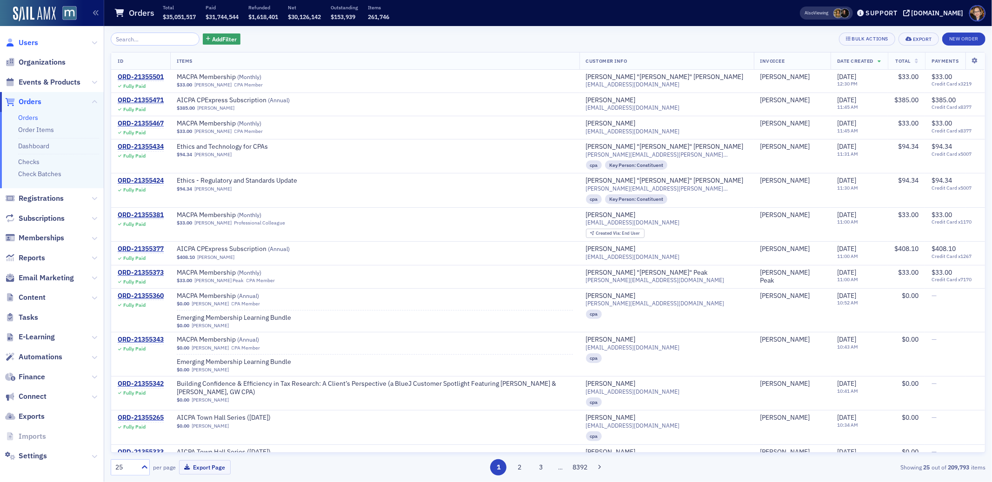
click at [34, 41] on span "Users" at bounding box center [29, 43] width 20 height 10
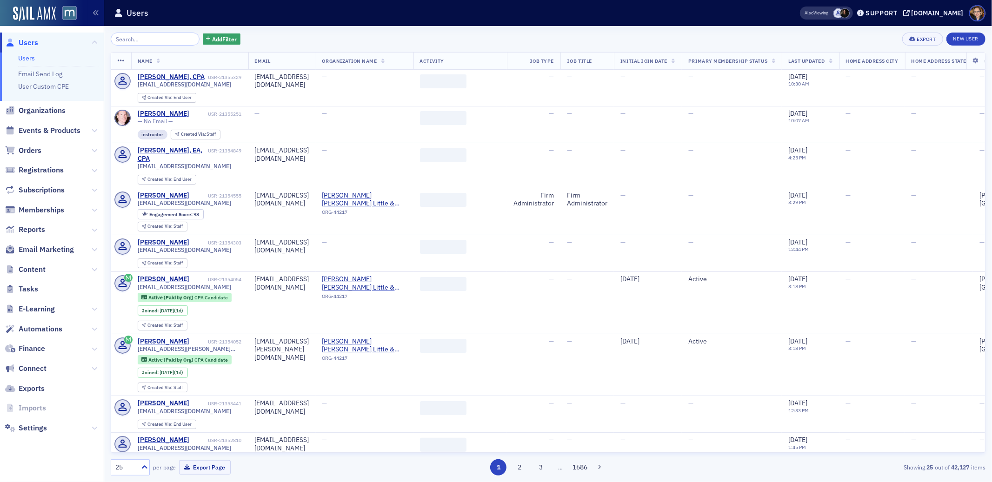
click at [144, 39] on input "search" at bounding box center [155, 39] width 89 height 13
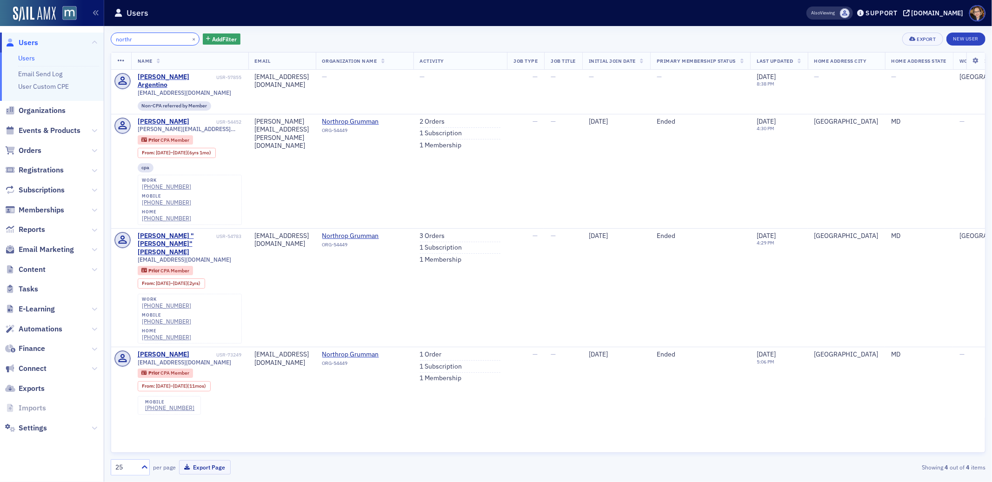
drag, startPoint x: 145, startPoint y: 38, endPoint x: 74, endPoint y: 40, distance: 71.7
click at [74, 40] on div "Users Users Email Send Log User Custom CPE Organizations Events & Products Orde…" at bounding box center [496, 241] width 992 height 482
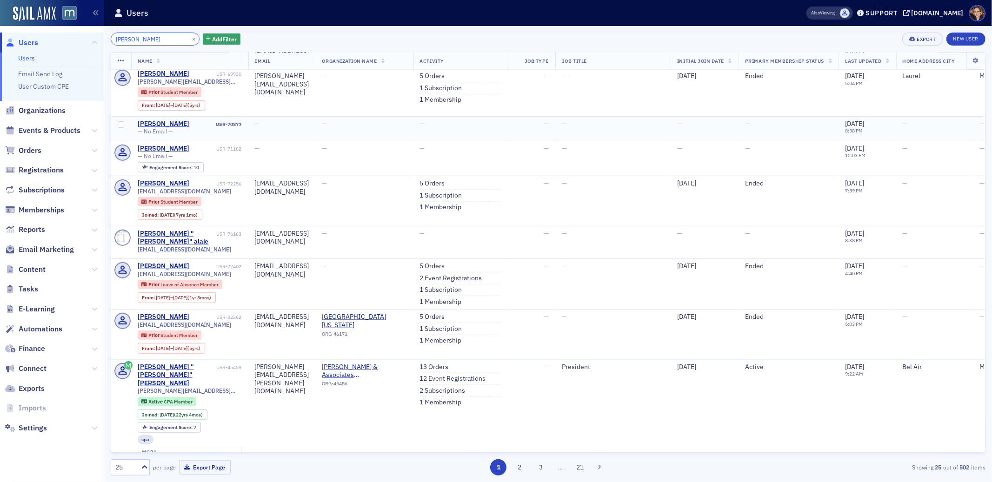
scroll to position [835, 0]
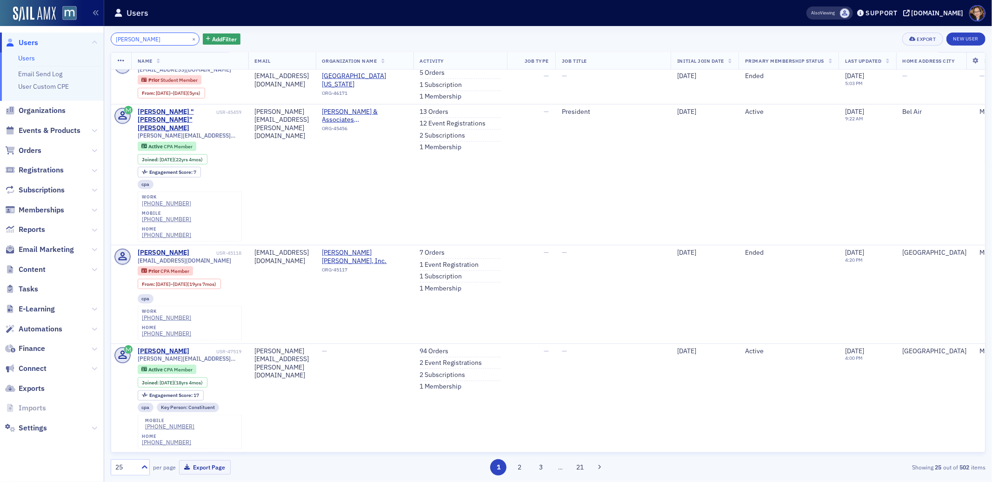
click at [127, 37] on input "[PERSON_NAME]" at bounding box center [155, 39] width 89 height 13
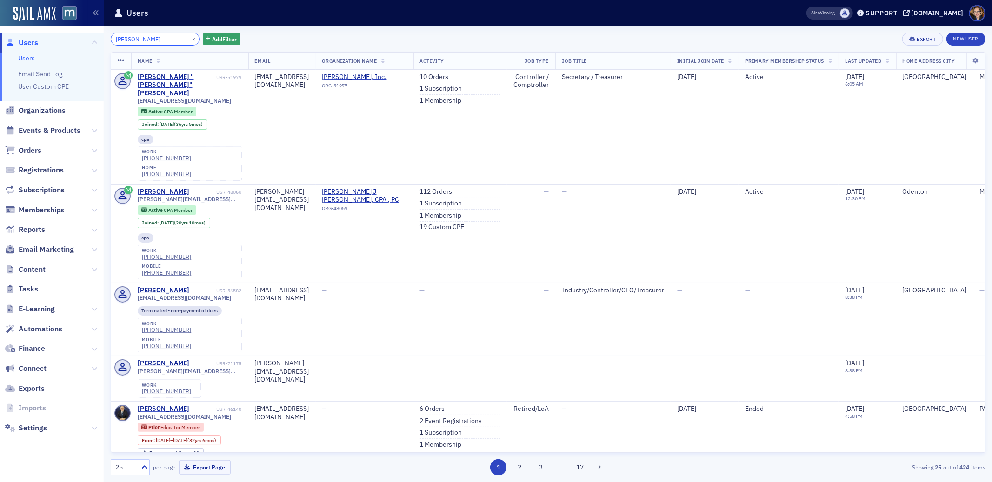
type input "[PERSON_NAME]"
click at [36, 148] on span "Orders" at bounding box center [30, 151] width 23 height 10
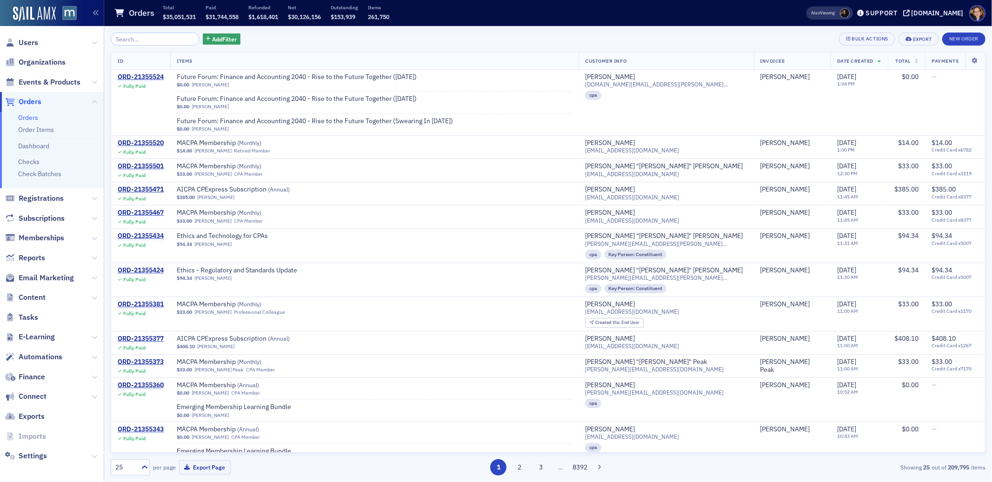
click at [32, 101] on span "Orders" at bounding box center [30, 102] width 23 height 10
click at [143, 40] on input "search" at bounding box center [155, 39] width 89 height 13
click at [34, 44] on span "Users" at bounding box center [29, 43] width 20 height 10
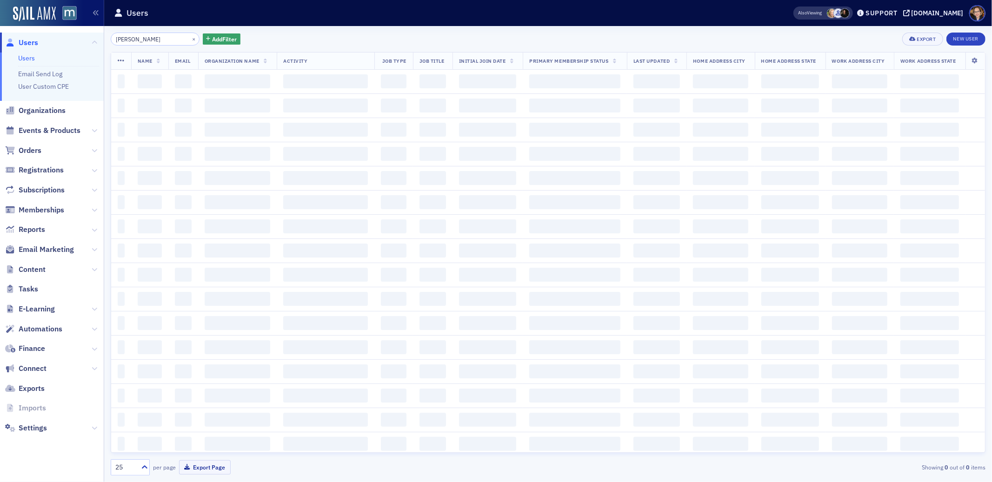
click at [135, 40] on input "[PERSON_NAME]" at bounding box center [155, 39] width 89 height 13
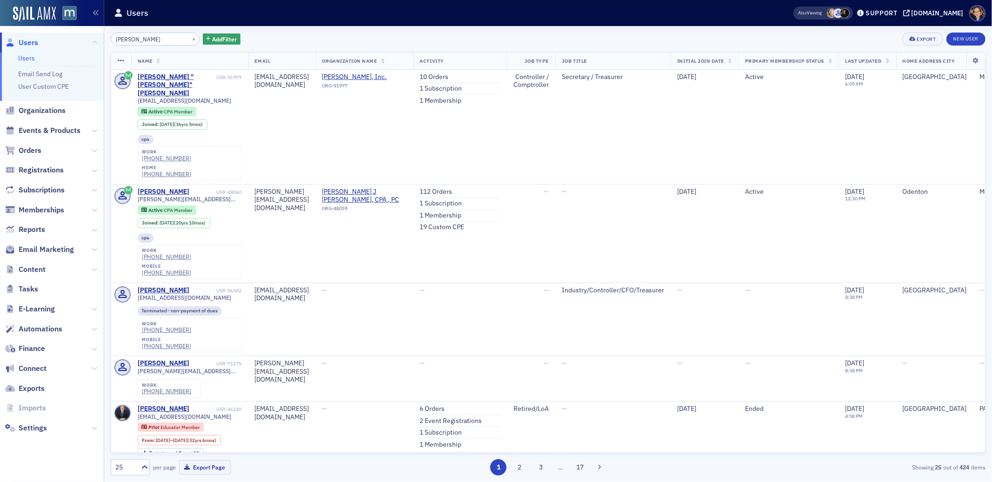
click at [135, 40] on input "[PERSON_NAME]" at bounding box center [155, 39] width 89 height 13
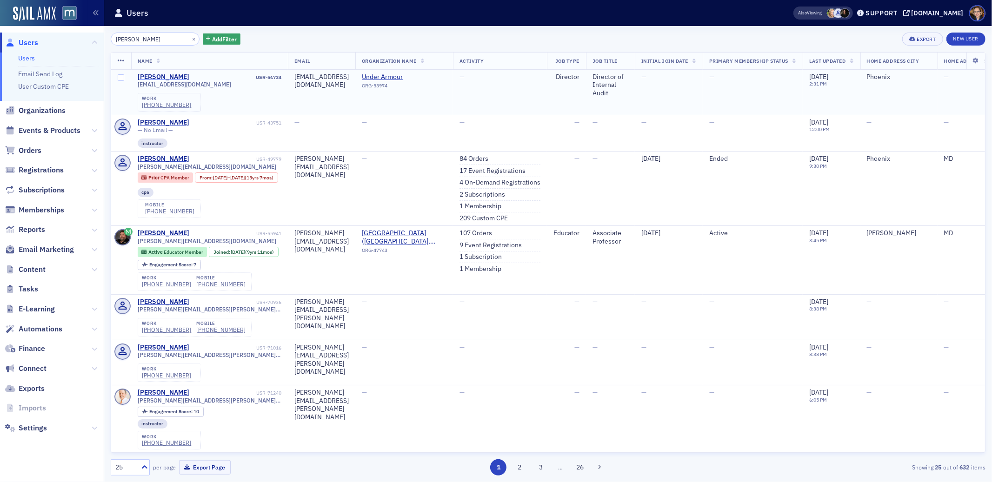
type input "[PERSON_NAME]"
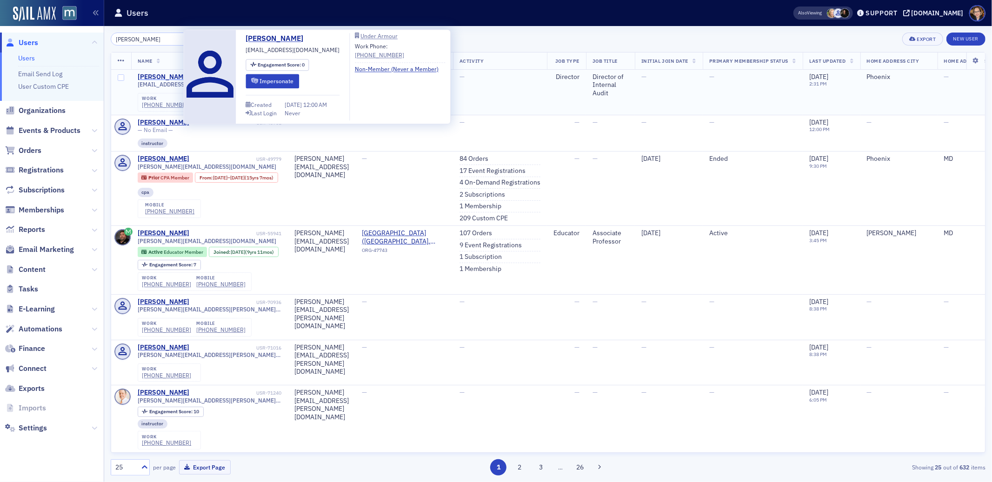
click at [166, 77] on div "[PERSON_NAME]" at bounding box center [164, 77] width 52 height 8
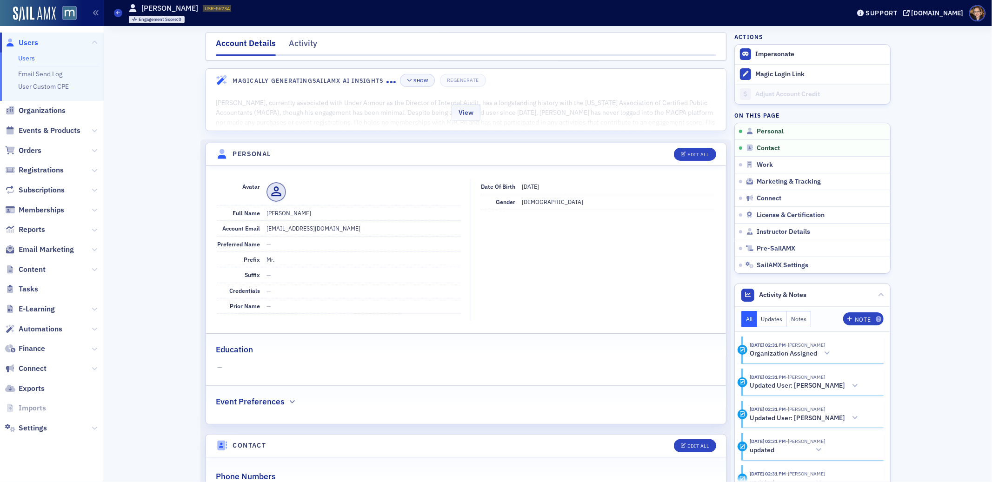
click at [364, 109] on div "View" at bounding box center [466, 111] width 520 height 39
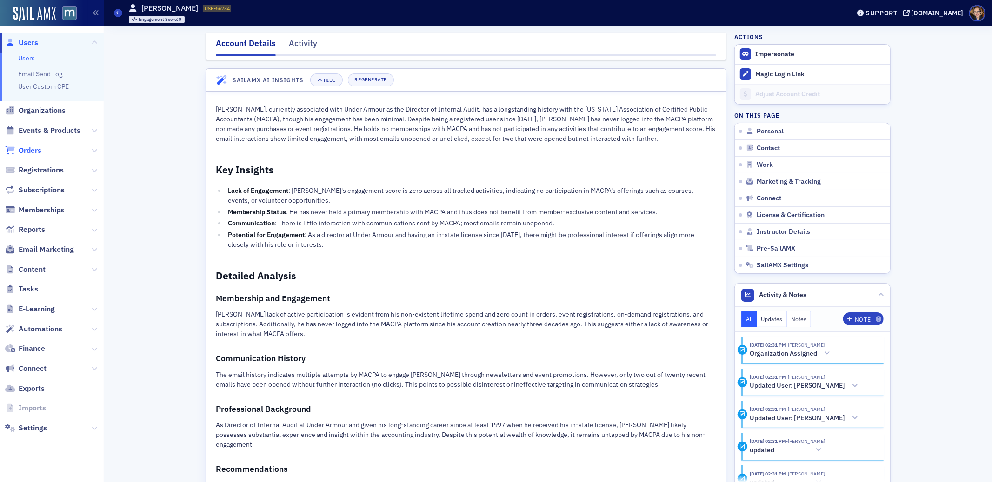
click at [23, 148] on span "Orders" at bounding box center [30, 151] width 23 height 10
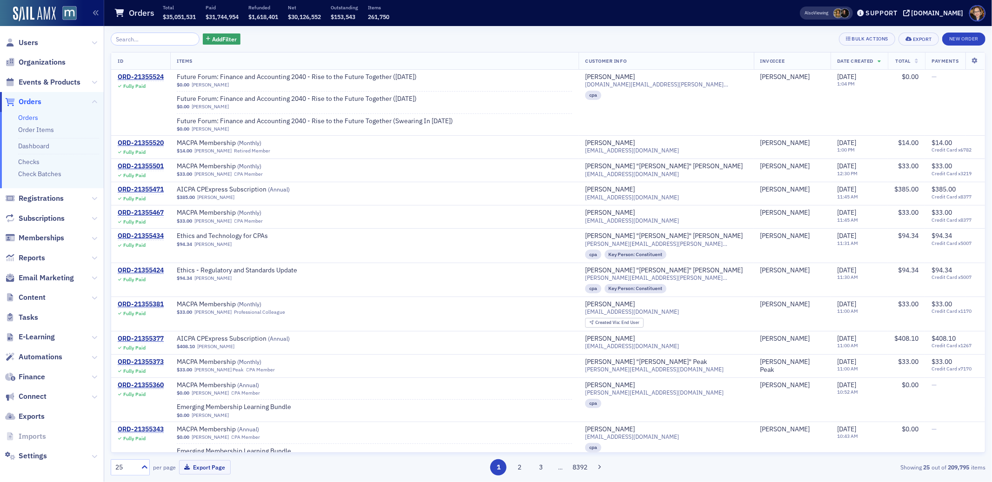
click at [36, 104] on span "Orders" at bounding box center [30, 102] width 23 height 10
